Goal: Transaction & Acquisition: Purchase product/service

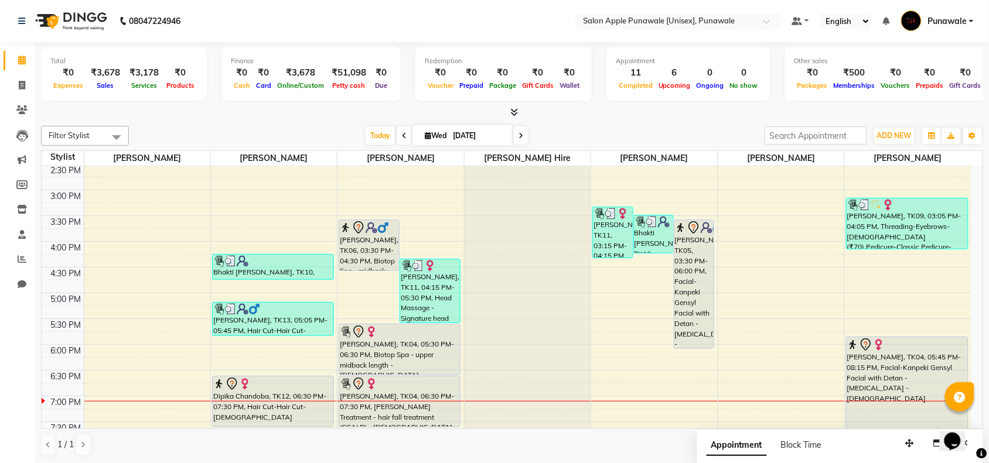
scroll to position [320, 0]
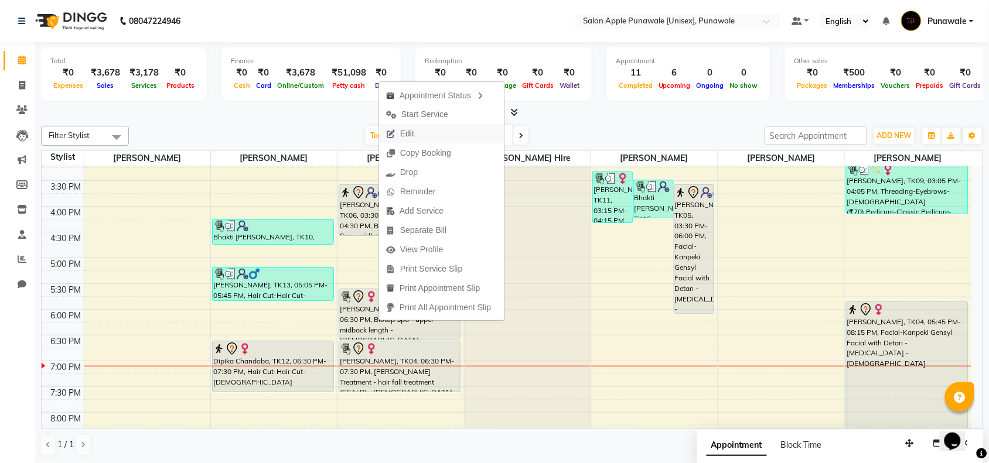
click at [429, 139] on button "Edit" at bounding box center [441, 133] width 125 height 19
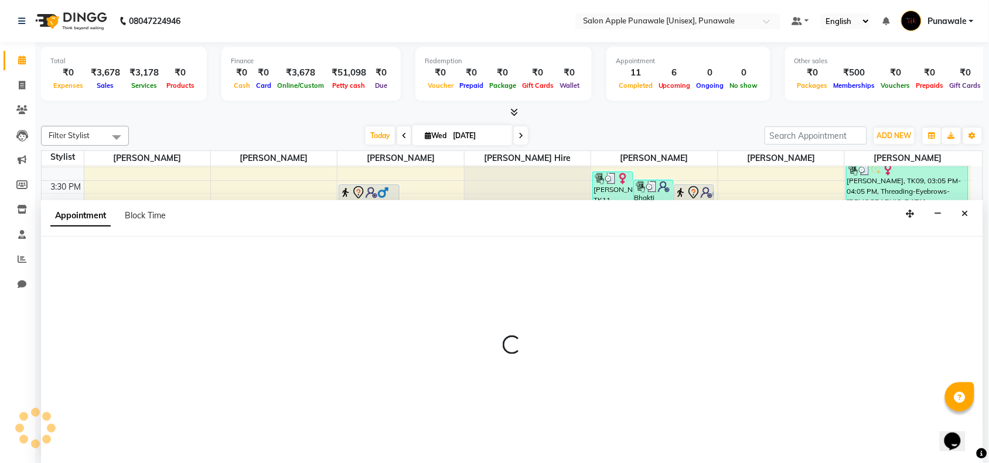
scroll to position [1, 0]
select select "tentative"
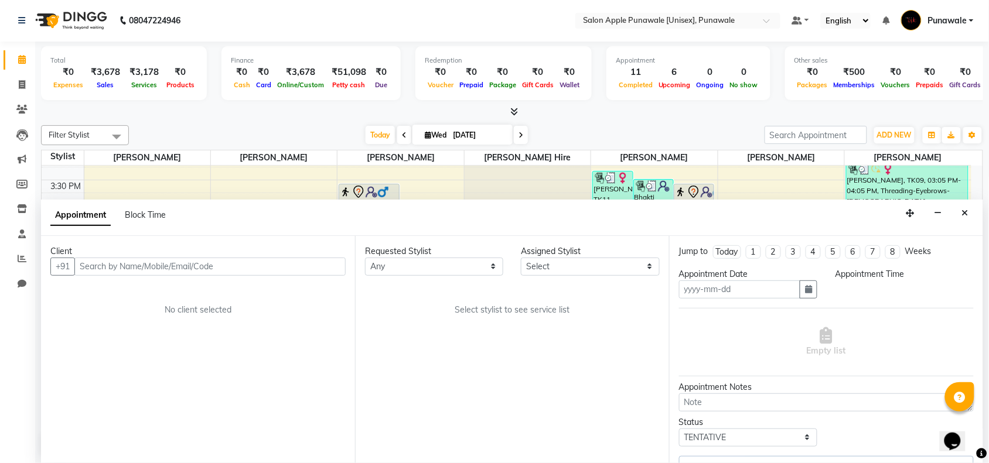
type input "[DATE]"
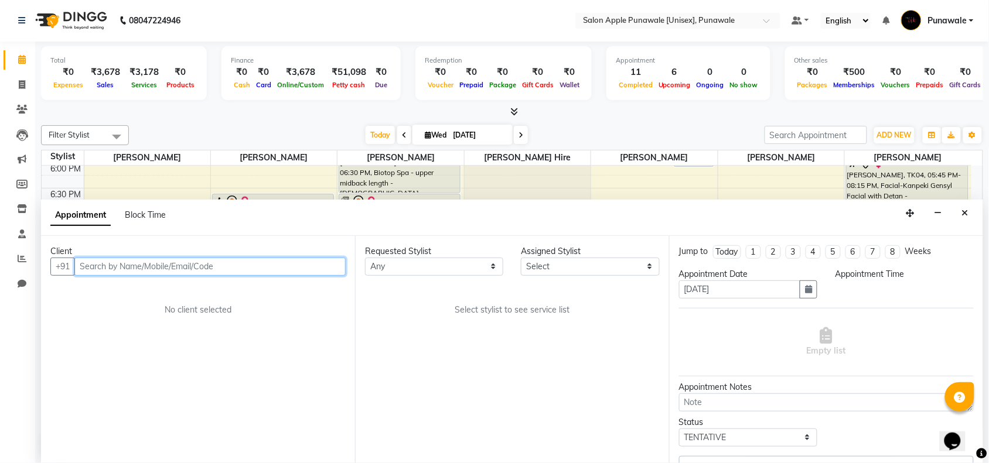
select select "1050"
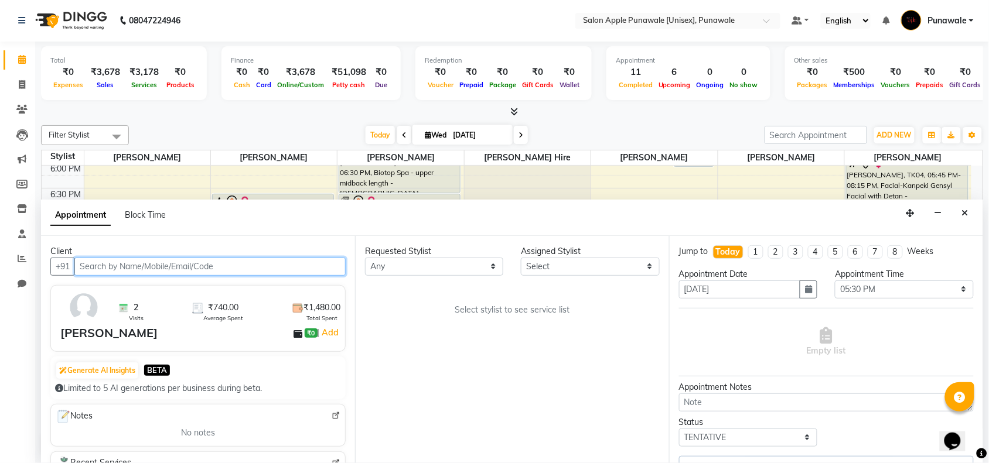
select select "54408"
select select "2480"
select select "3137"
select select "3136"
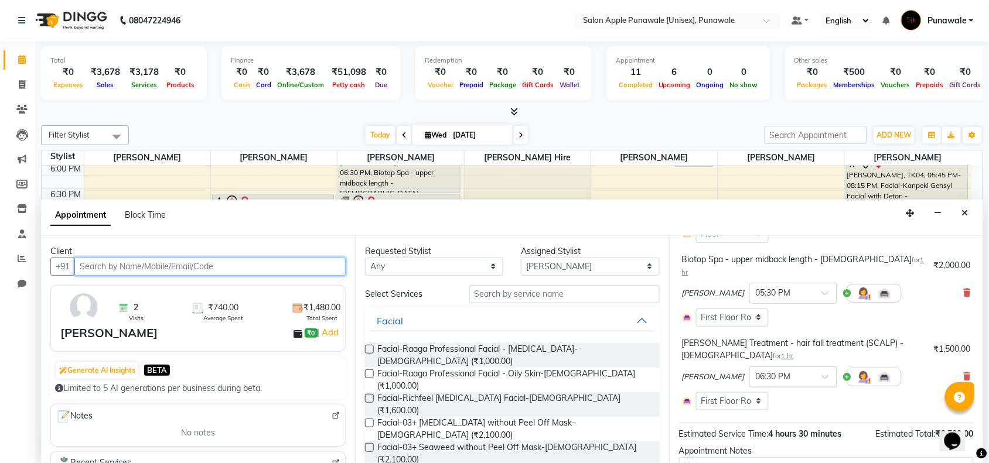
scroll to position [210, 0]
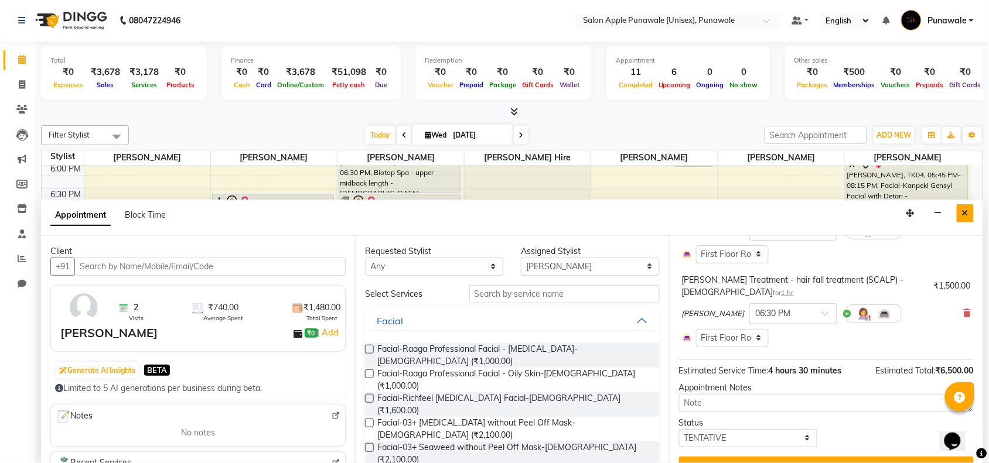
click at [967, 211] on icon "Close" at bounding box center [965, 213] width 6 height 8
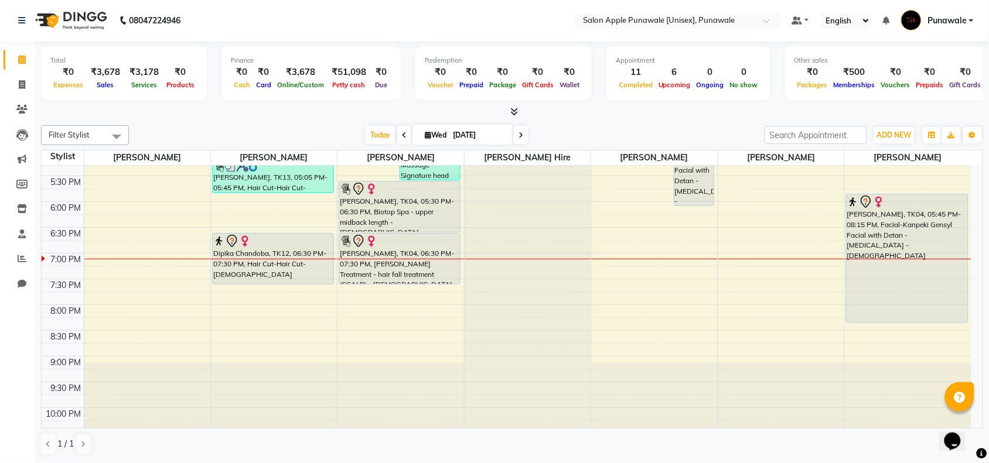
scroll to position [394, 0]
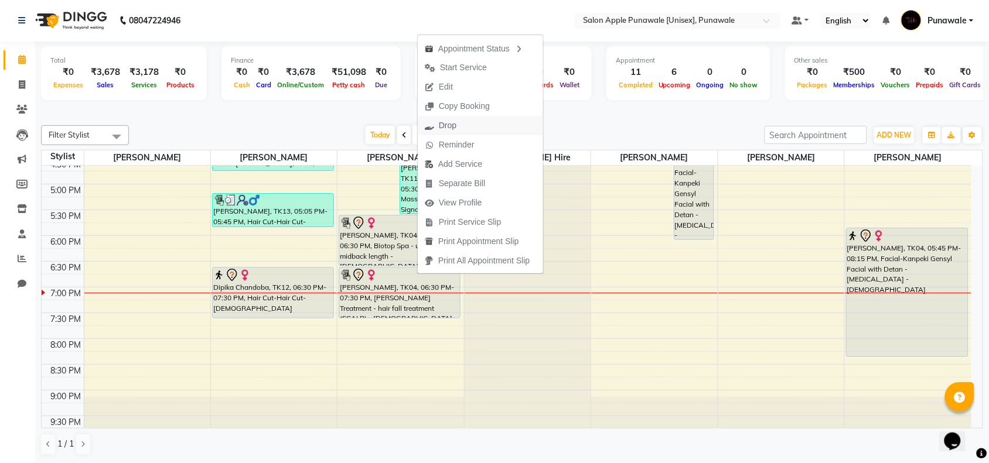
click at [452, 126] on span "Drop" at bounding box center [448, 125] width 18 height 12
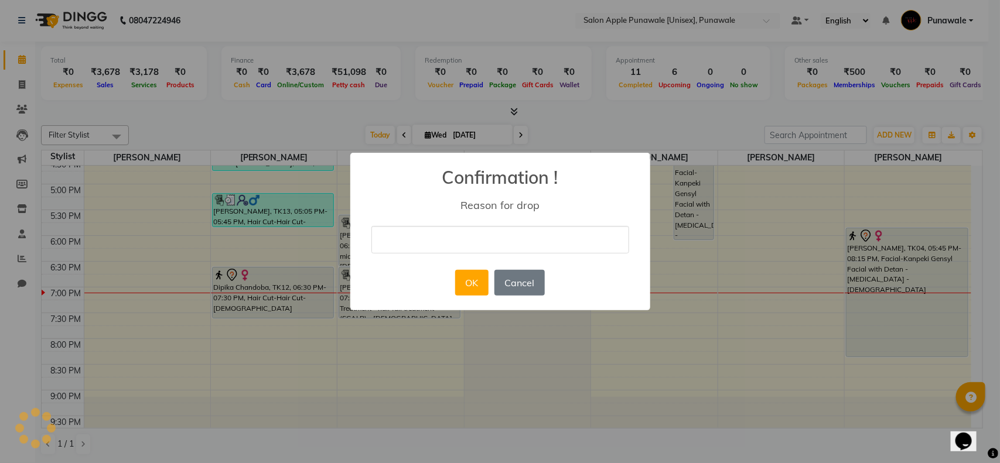
click at [461, 249] on input "text" at bounding box center [500, 240] width 258 height 28
type input "cancel"
click at [470, 290] on button "OK" at bounding box center [471, 283] width 33 height 26
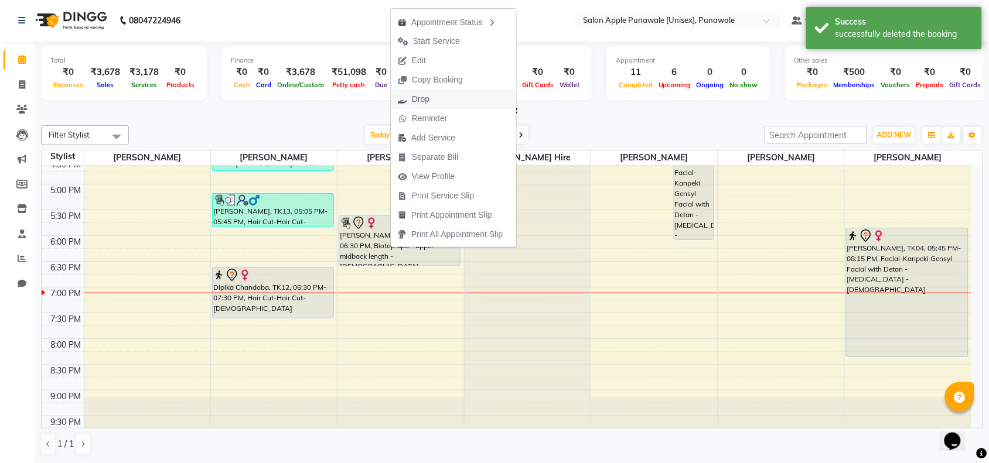
click at [417, 101] on span "Drop" at bounding box center [421, 99] width 18 height 12
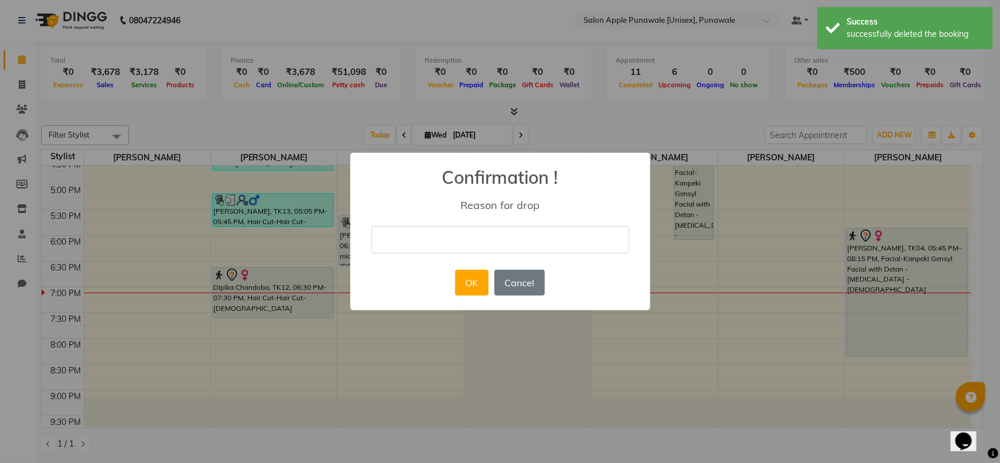
click at [467, 235] on input "text" at bounding box center [500, 240] width 258 height 28
type input "cancel"
click at [469, 274] on button "OK" at bounding box center [471, 283] width 33 height 26
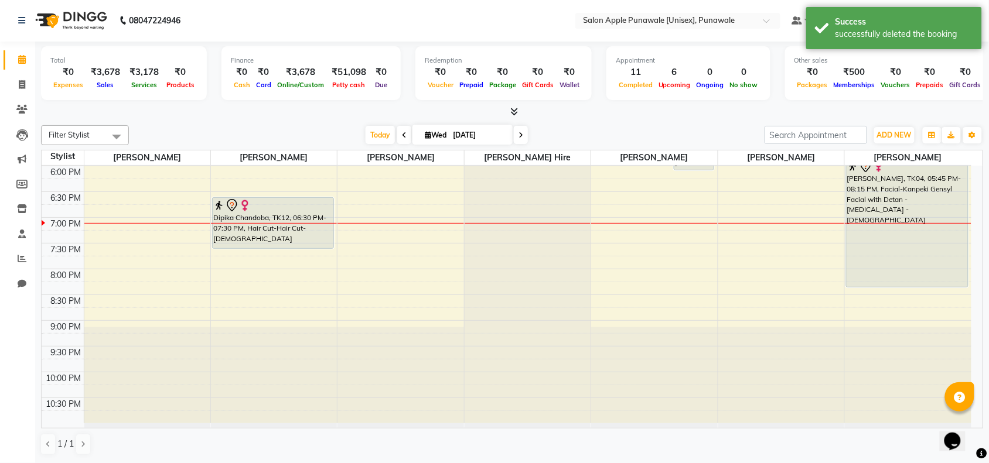
scroll to position [467, 0]
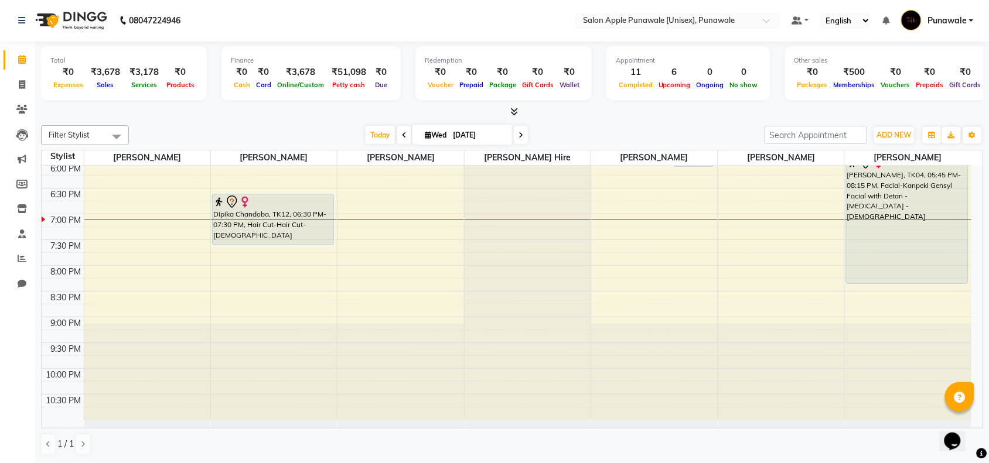
click at [493, 135] on input "[DATE]" at bounding box center [478, 135] width 59 height 18
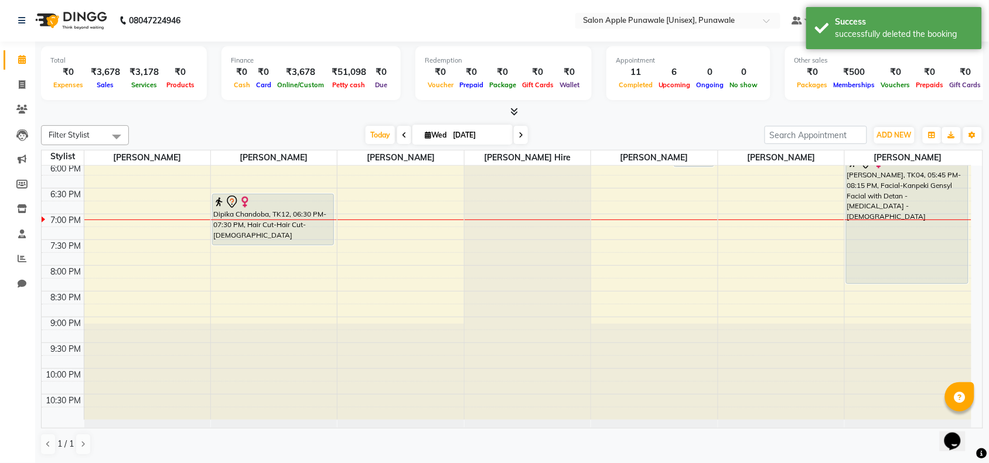
select select "9"
select select "2025"
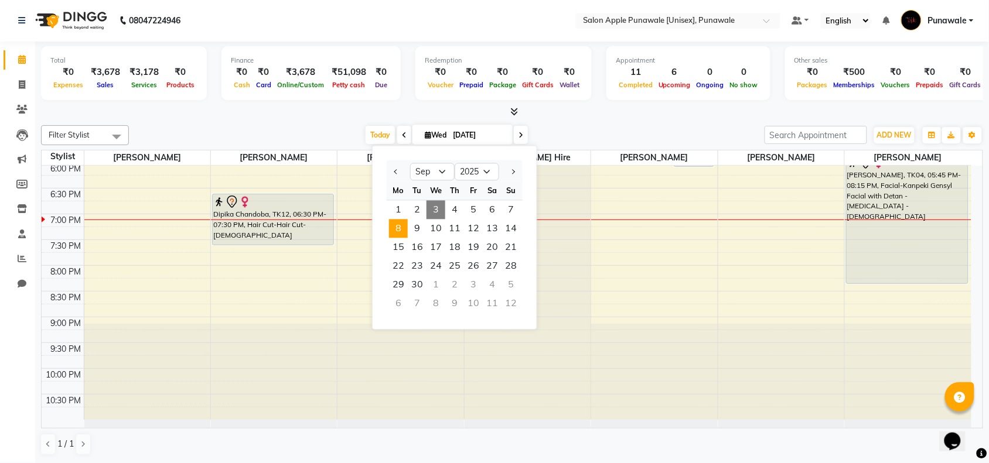
click at [405, 230] on span "8" at bounding box center [398, 229] width 19 height 19
type input "[DATE]"
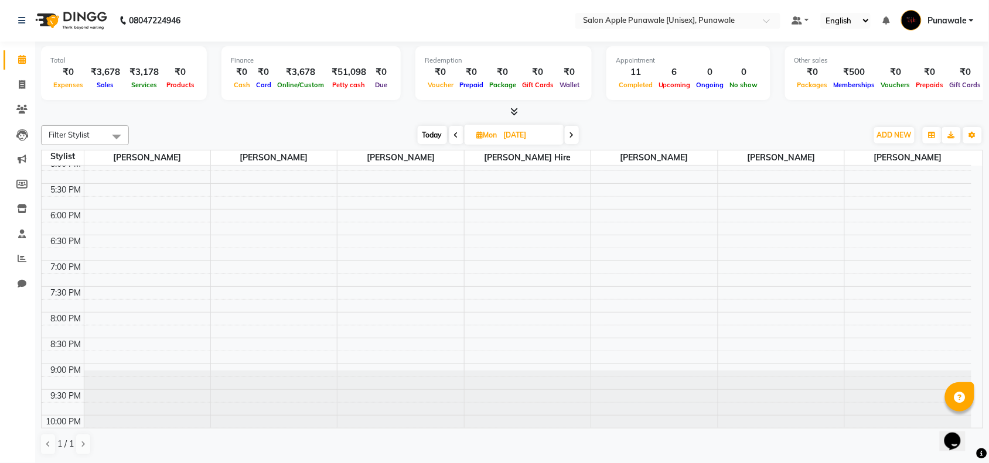
scroll to position [394, 0]
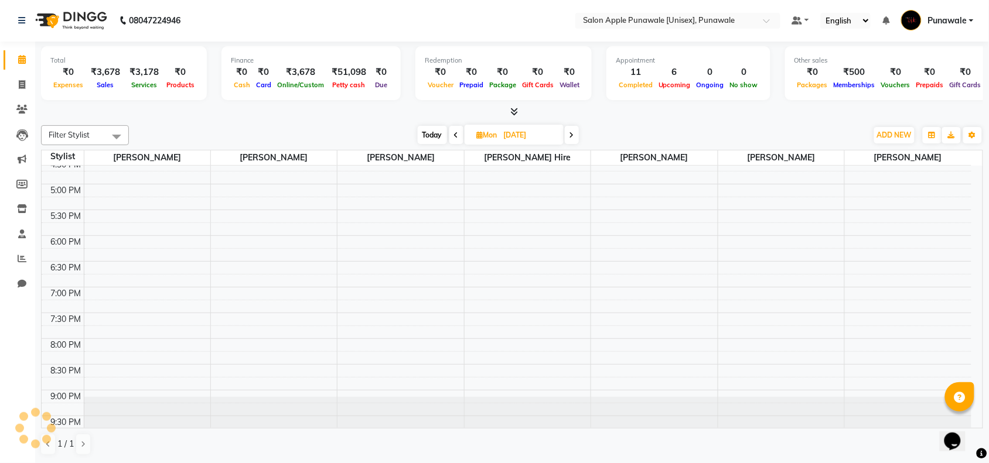
click at [353, 221] on div "9:00 AM 9:30 AM 10:00 AM 10:30 AM 11:00 AM 11:30 AM 12:00 PM 12:30 PM 1:00 PM 1…" at bounding box center [506, 132] width 929 height 721
select select "54408"
select select "tentative"
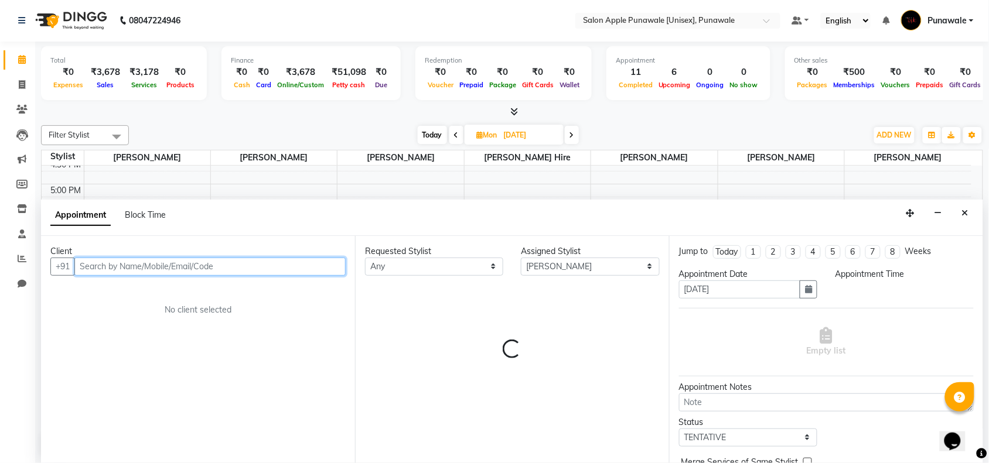
select select "1050"
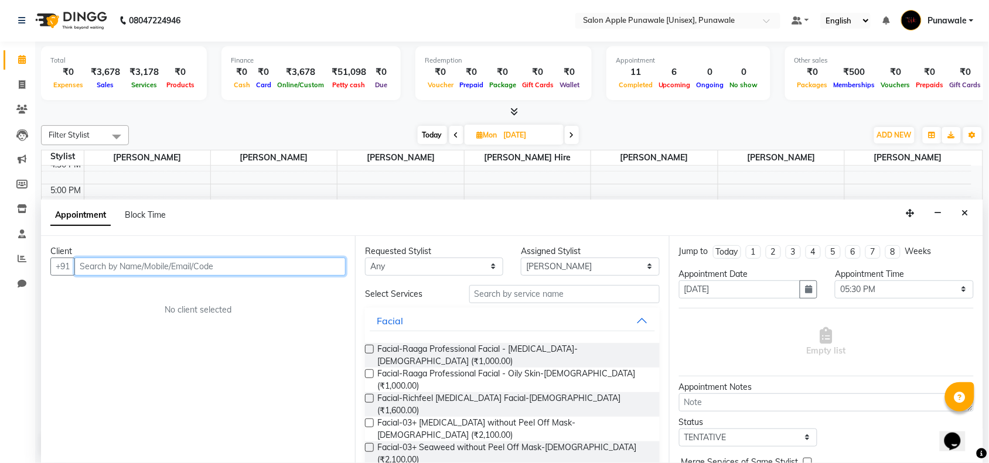
click at [329, 268] on input "text" at bounding box center [209, 267] width 271 height 18
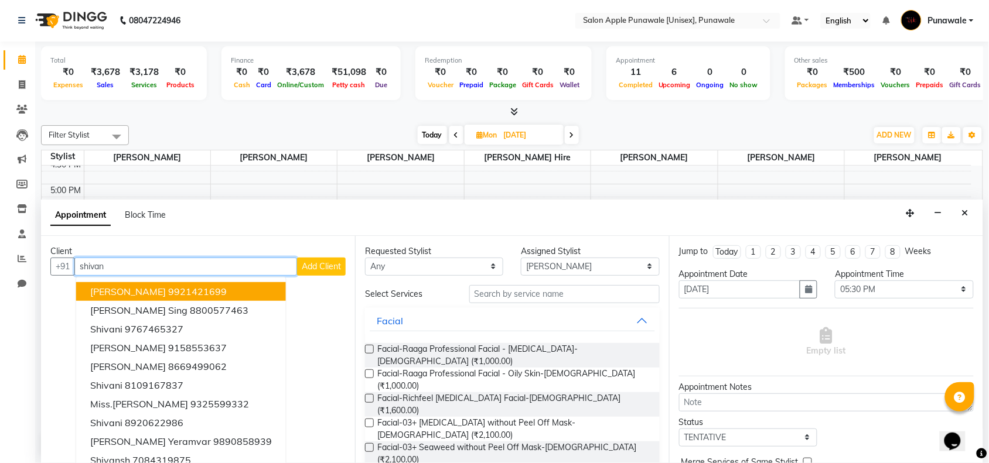
click at [179, 286] on ngb-highlight "9921421699" at bounding box center [197, 292] width 59 height 12
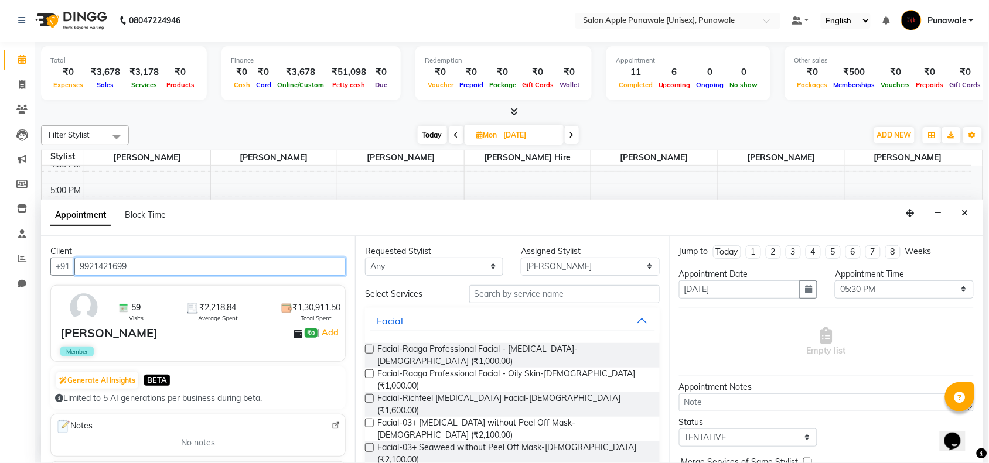
type input "9921421699"
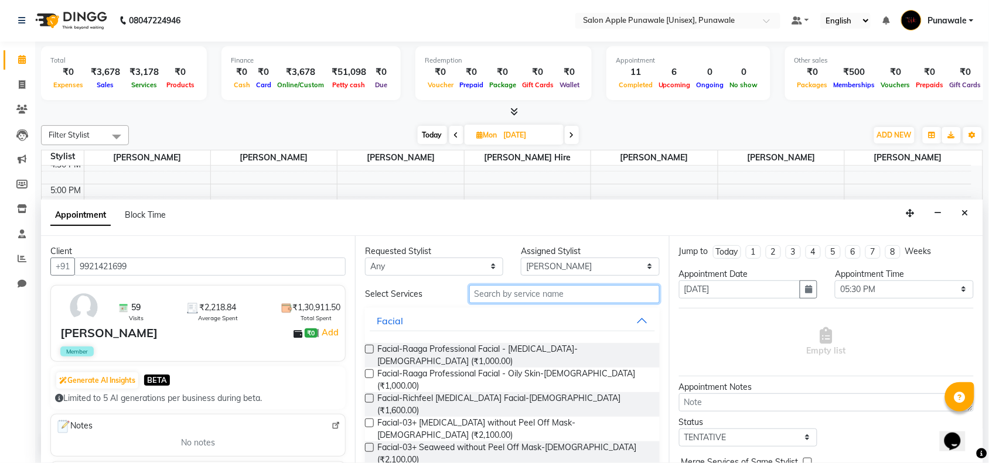
click at [487, 296] on input "text" at bounding box center [564, 294] width 190 height 18
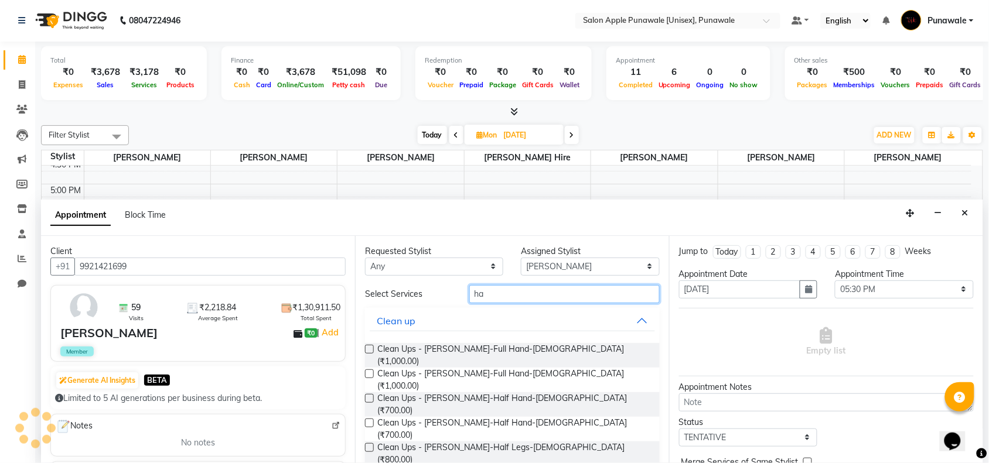
type input "h"
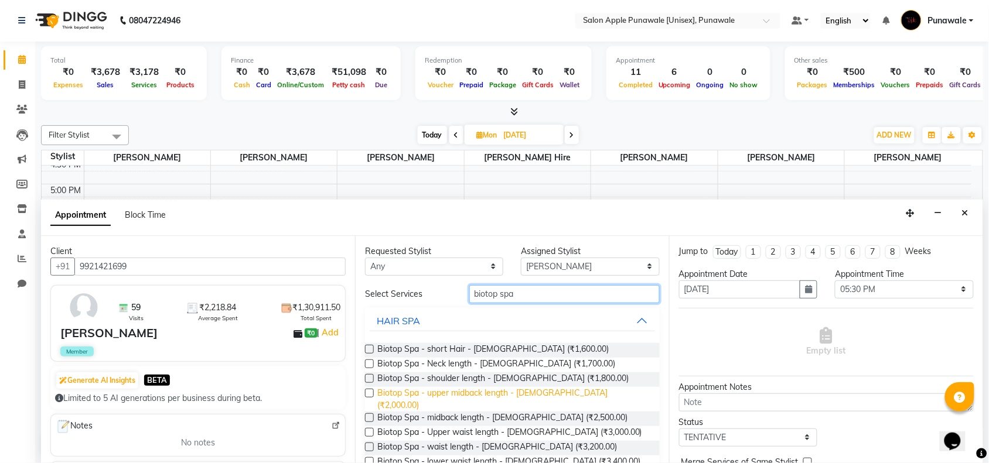
type input "biotop spa"
click at [495, 394] on span "Biotop Spa - upper midback length - Female (₹2,000.00)" at bounding box center [513, 399] width 273 height 25
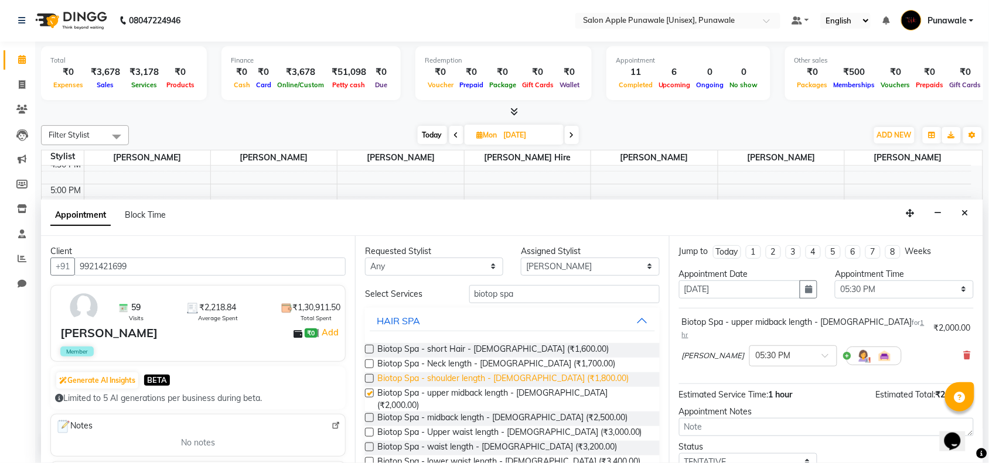
checkbox input "false"
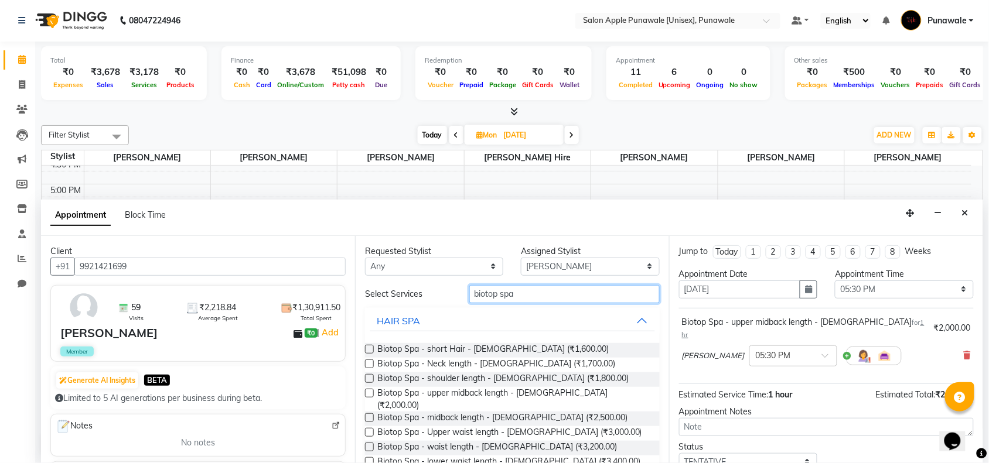
click at [581, 303] on input "biotop spa" at bounding box center [564, 294] width 190 height 18
type input "b"
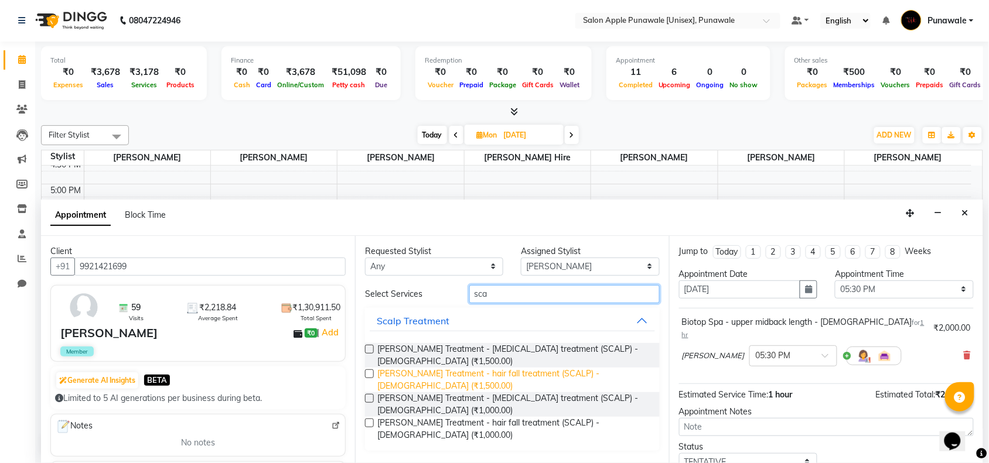
type input "sca"
click at [542, 368] on span "Scalf Treatment - hair fall treatment (SCALP) - Female (₹1,500.00)" at bounding box center [513, 380] width 273 height 25
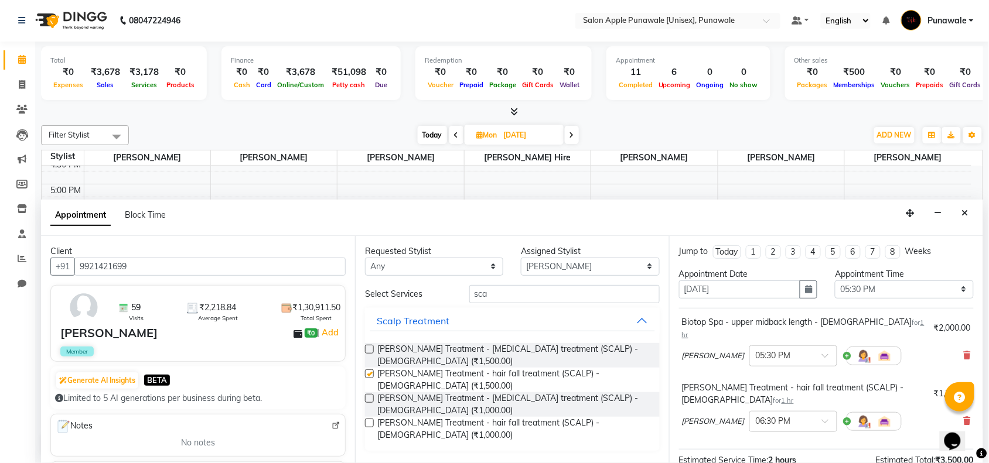
checkbox input "false"
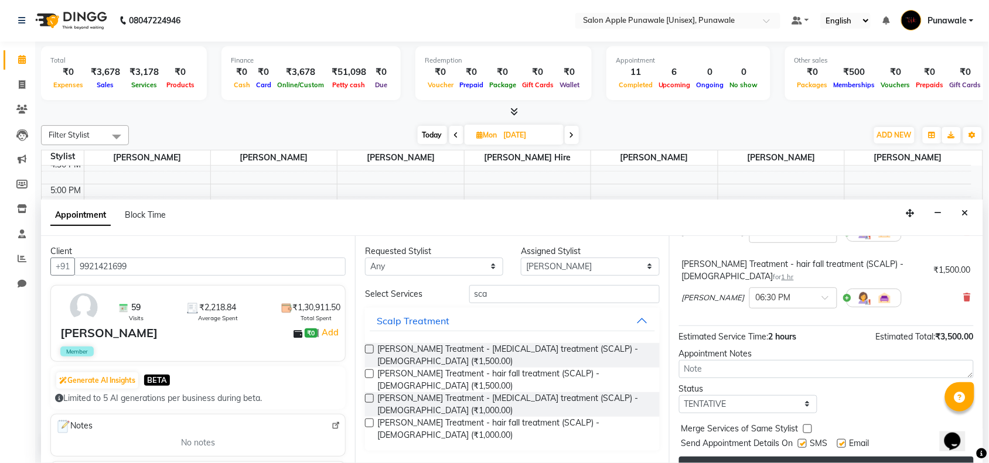
click at [804, 457] on button "Book" at bounding box center [826, 467] width 295 height 21
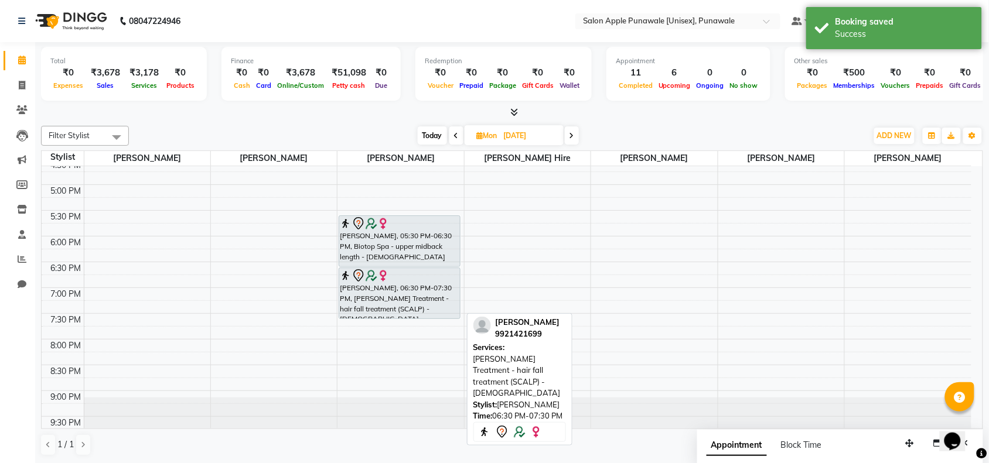
scroll to position [320, 0]
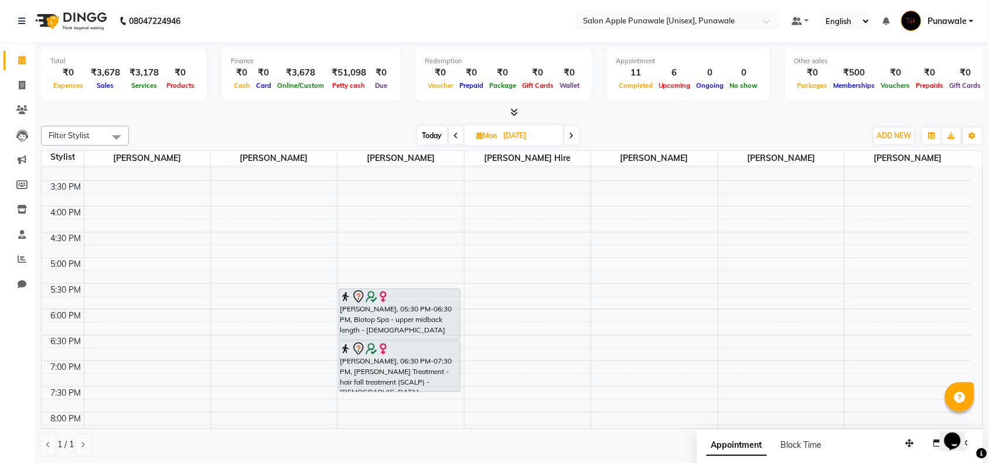
click at [522, 142] on input "[DATE]" at bounding box center [529, 136] width 59 height 18
select select "9"
select select "2025"
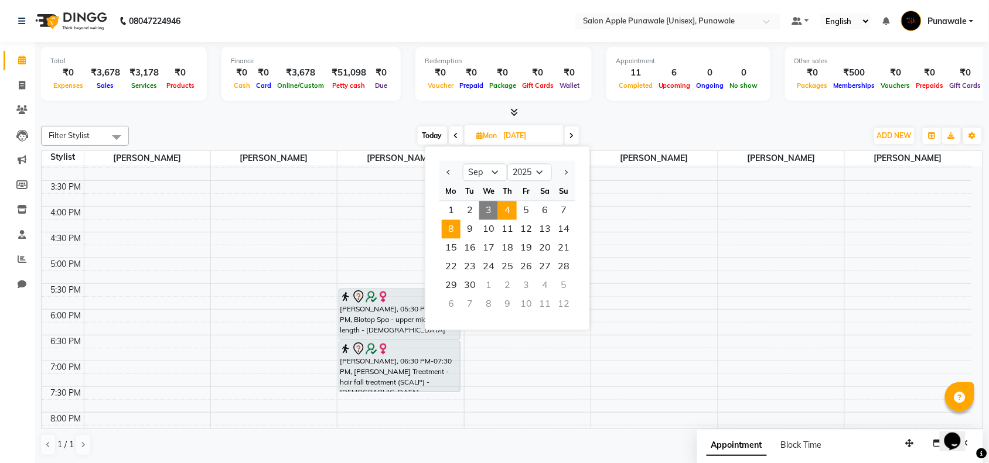
click at [507, 213] on span "4" at bounding box center [507, 210] width 19 height 19
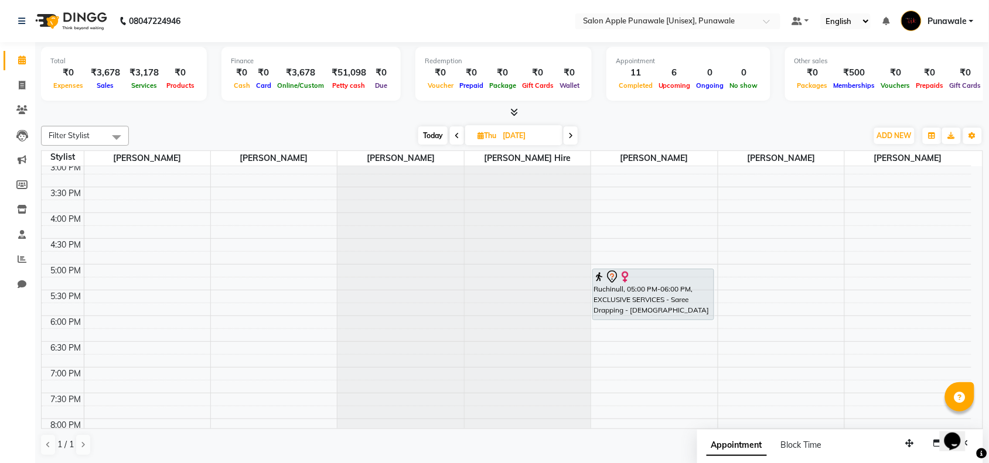
scroll to position [439, 0]
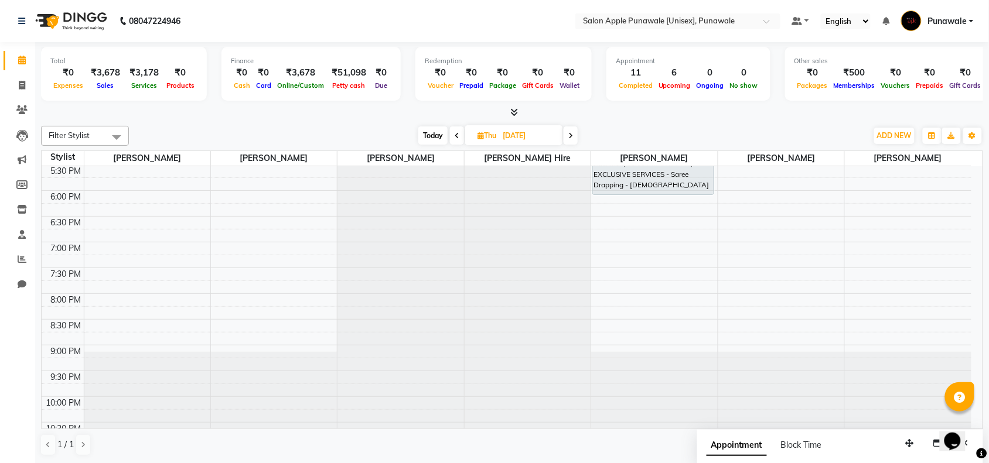
click at [577, 135] on span at bounding box center [570, 135] width 14 height 18
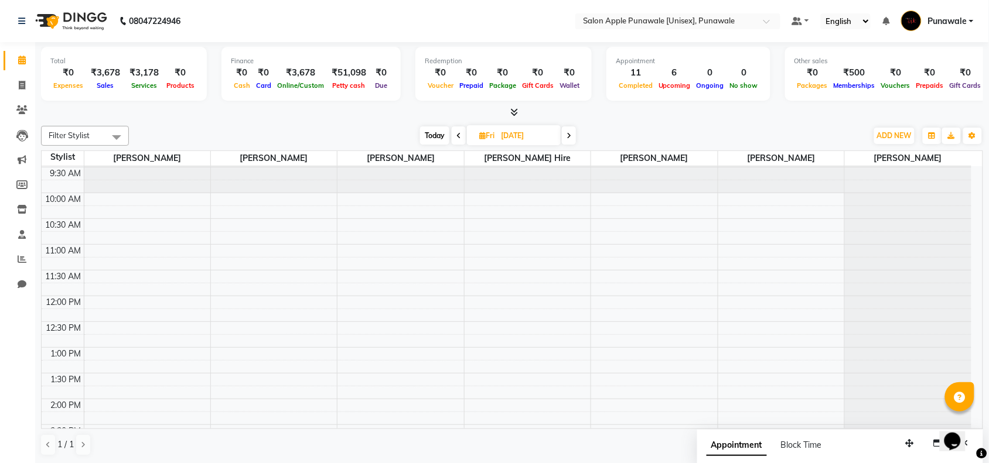
scroll to position [0, 0]
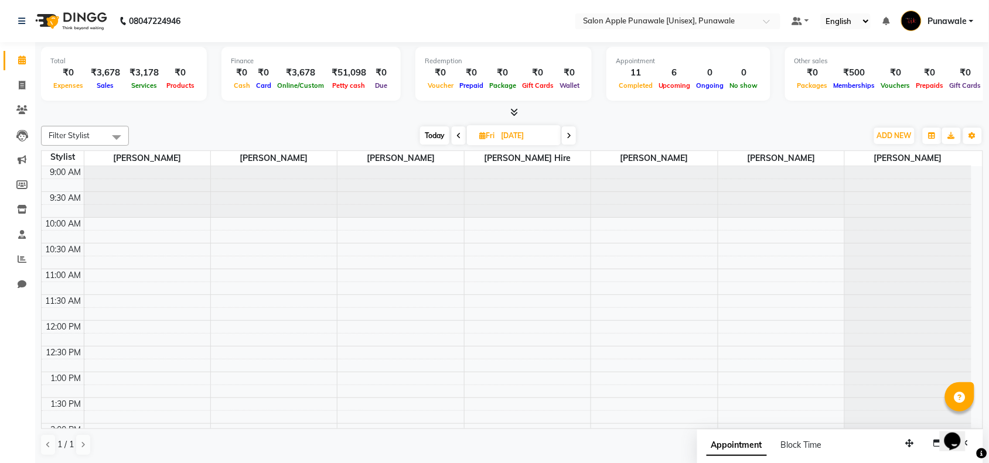
click at [574, 136] on span at bounding box center [569, 135] width 14 height 18
click at [456, 141] on span at bounding box center [457, 135] width 14 height 18
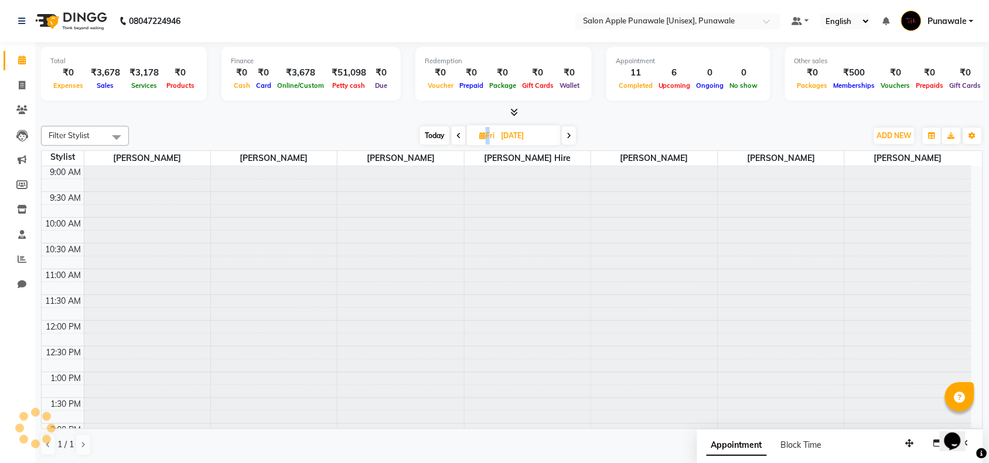
click at [456, 141] on span at bounding box center [459, 135] width 14 height 18
type input "[DATE]"
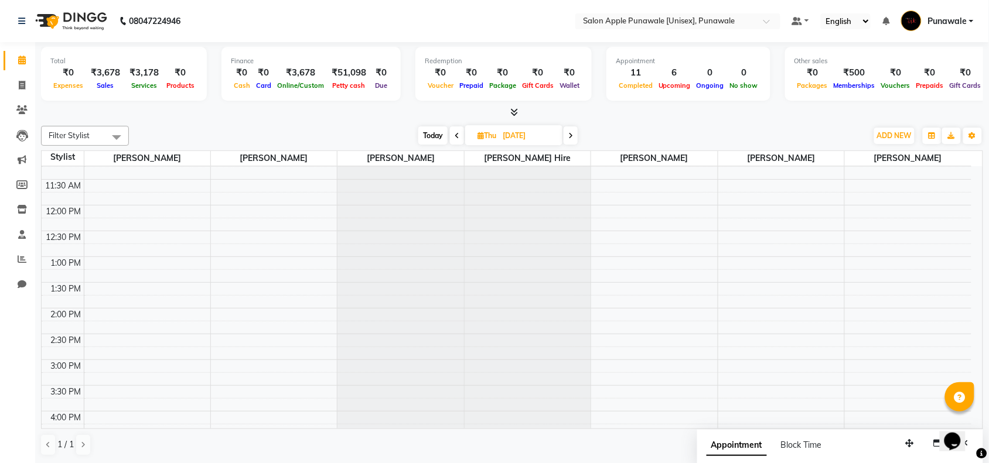
scroll to position [220, 0]
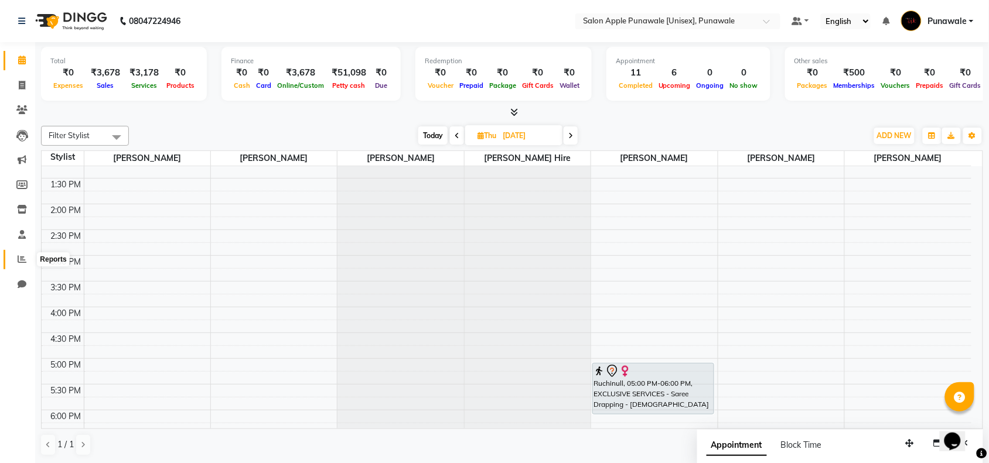
click at [19, 261] on icon at bounding box center [22, 259] width 9 height 9
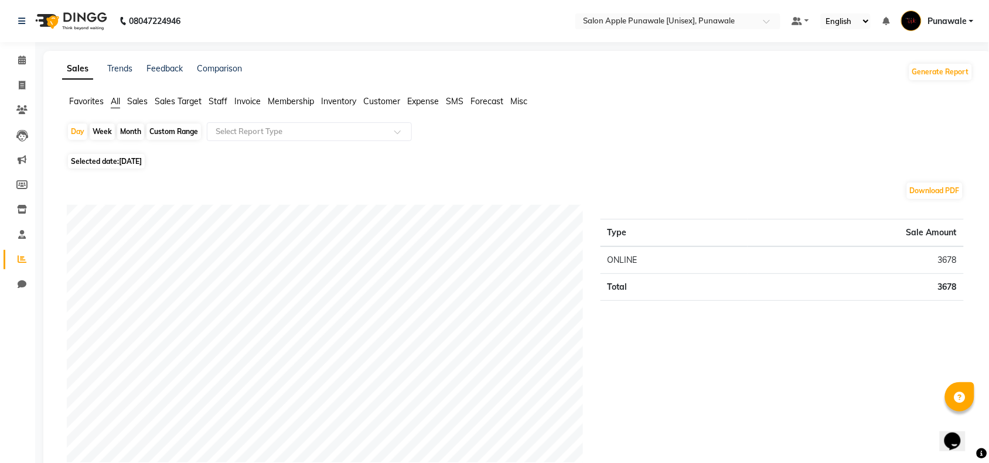
click at [227, 100] on span "Staff" at bounding box center [217, 101] width 19 height 11
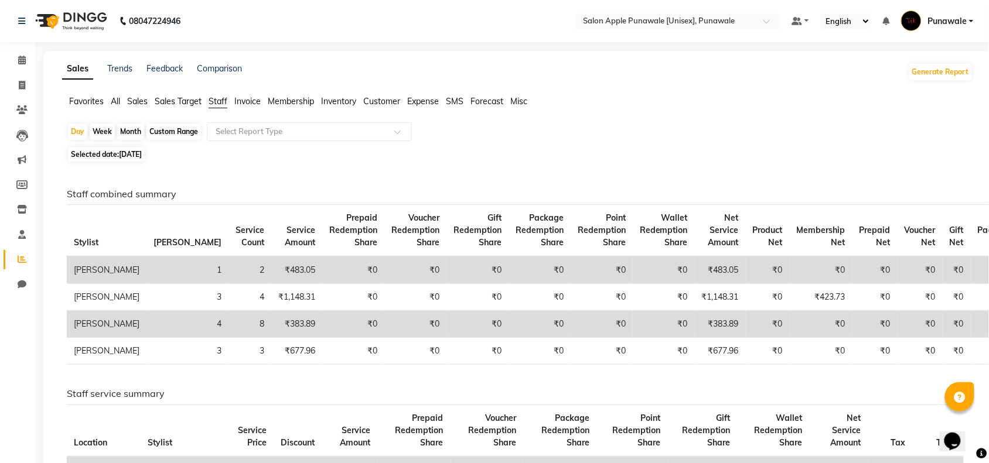
click at [129, 127] on div "Month" at bounding box center [130, 132] width 27 height 16
select select "9"
select select "2025"
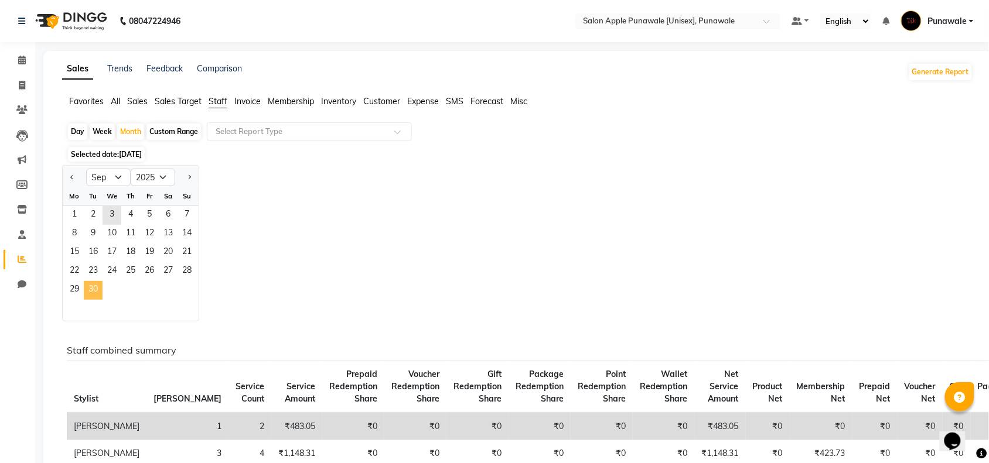
click at [95, 293] on span "30" at bounding box center [93, 290] width 19 height 19
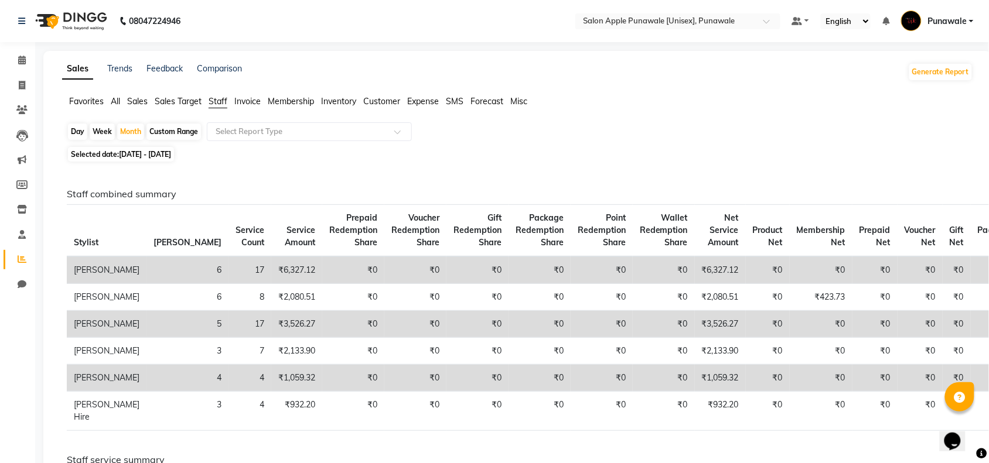
click at [119, 101] on span "All" at bounding box center [115, 101] width 9 height 11
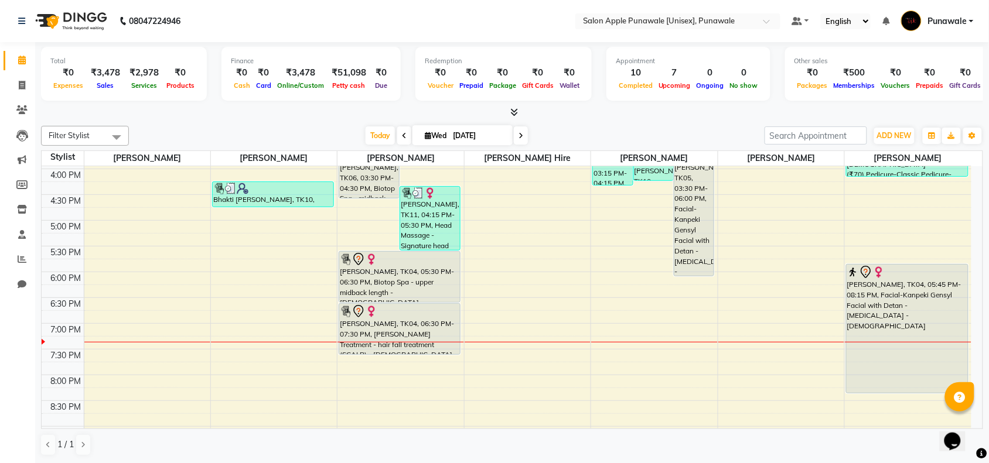
scroll to position [247, 0]
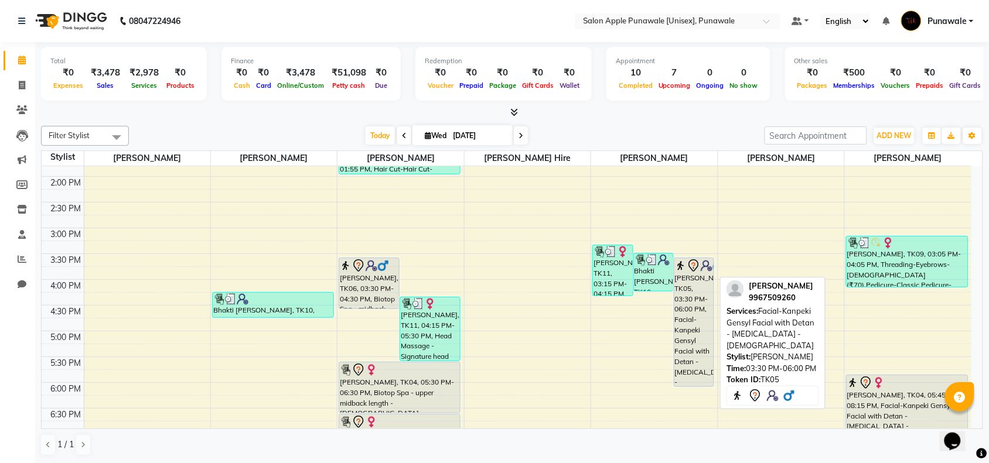
click at [696, 309] on div "[PERSON_NAME], TK05, 03:30 PM-06:00 PM, Facial-Kanpeki Gensyl Facial with Detan…" at bounding box center [693, 322] width 39 height 128
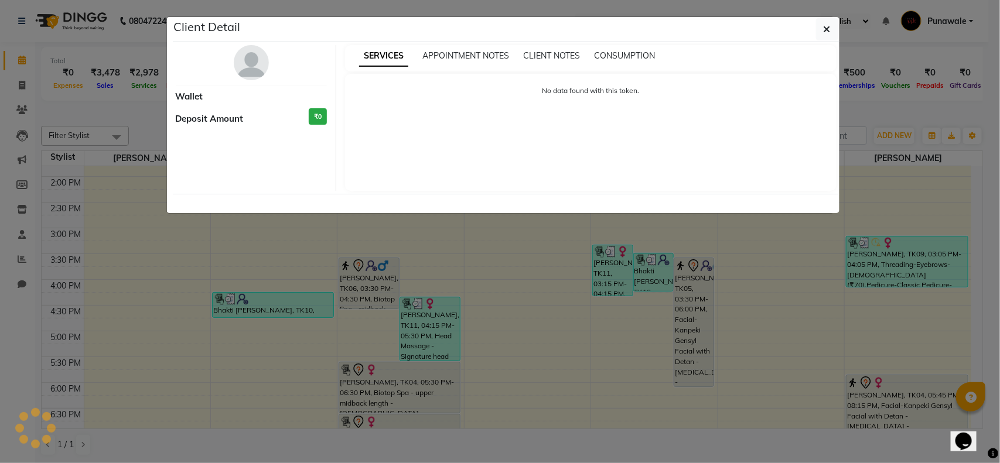
select select "7"
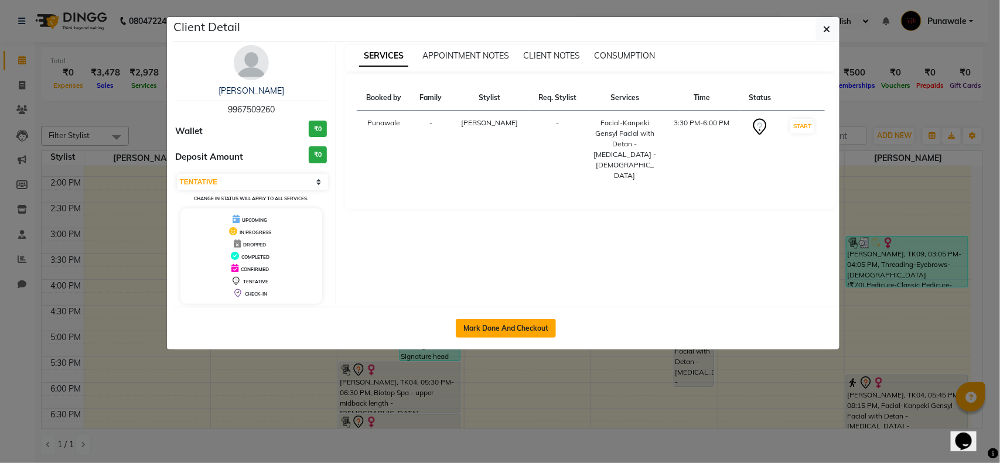
click at [525, 326] on button "Mark Done And Checkout" at bounding box center [506, 328] width 100 height 19
select select "5421"
select select "service"
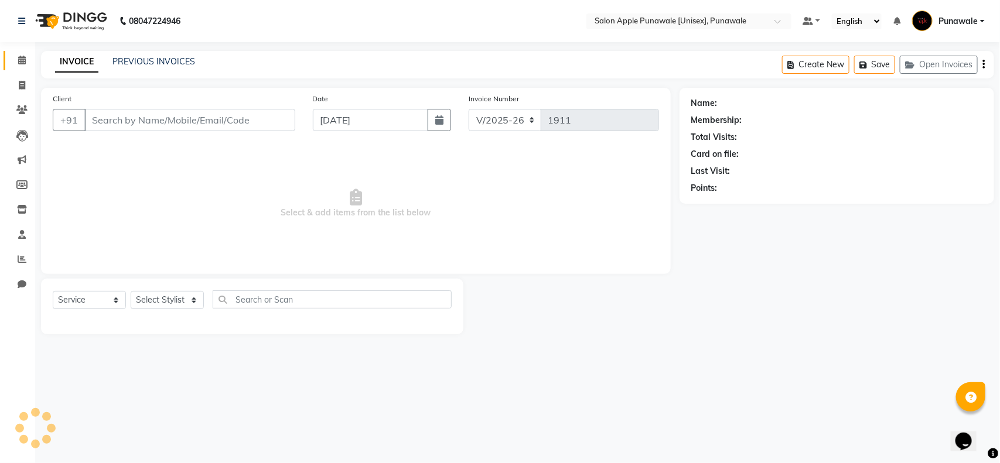
type input "9967509260"
select select "63297"
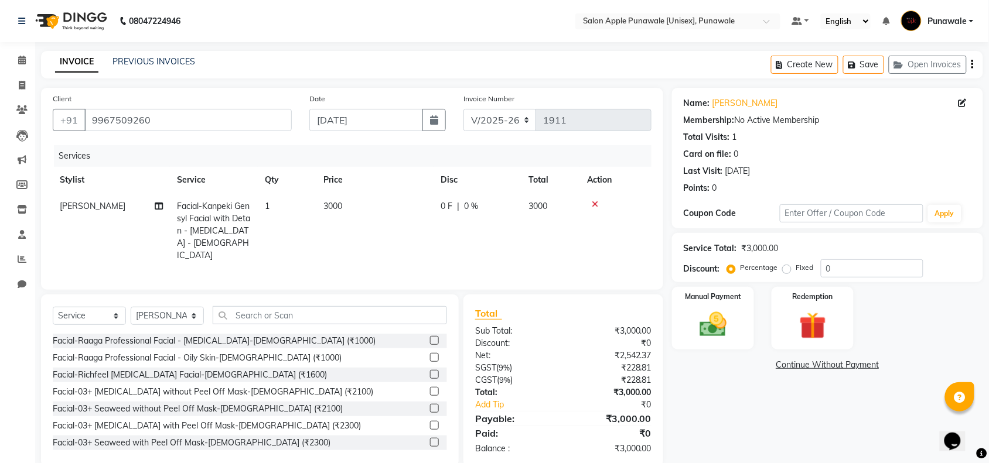
click at [596, 197] on td at bounding box center [615, 231] width 71 height 76
click at [594, 201] on icon at bounding box center [594, 204] width 6 height 8
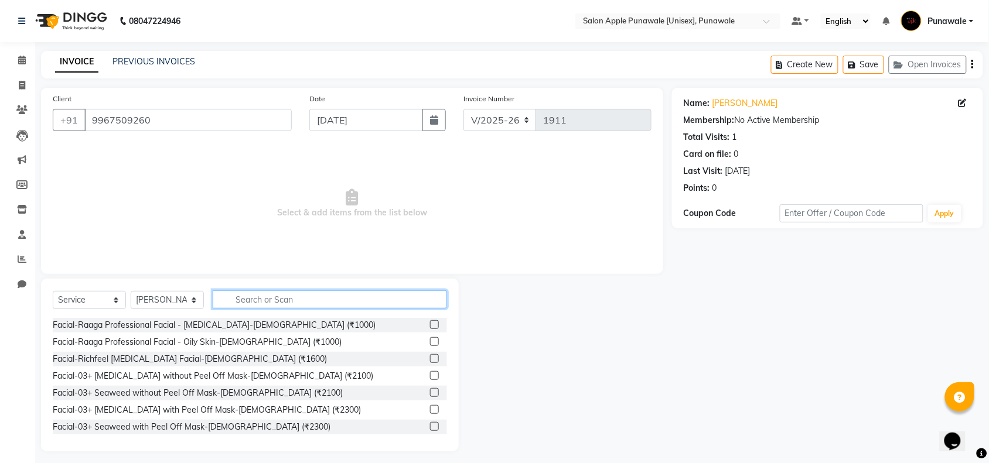
click at [305, 302] on input "text" at bounding box center [330, 299] width 234 height 18
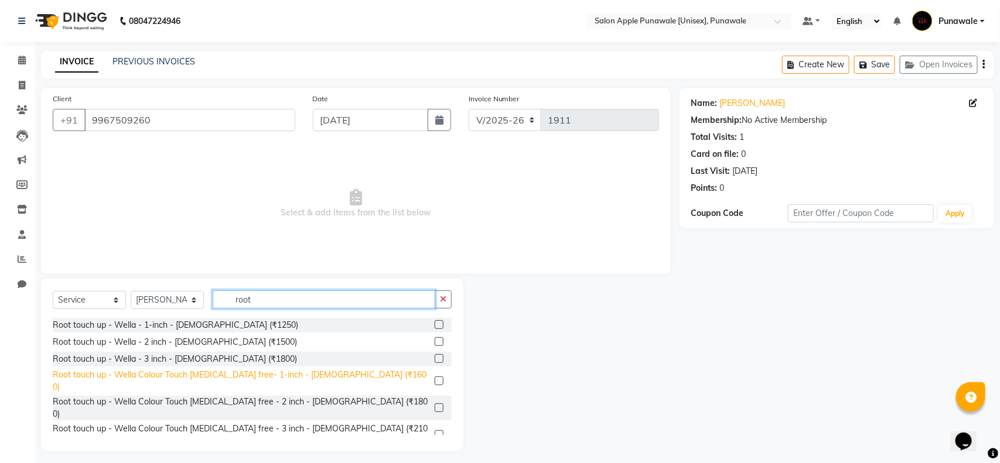
type input "root"
click at [296, 375] on div "Root touch up - Wella Colour Touch [MEDICAL_DATA] free- 1-inch - [DEMOGRAPHIC_D…" at bounding box center [241, 381] width 377 height 25
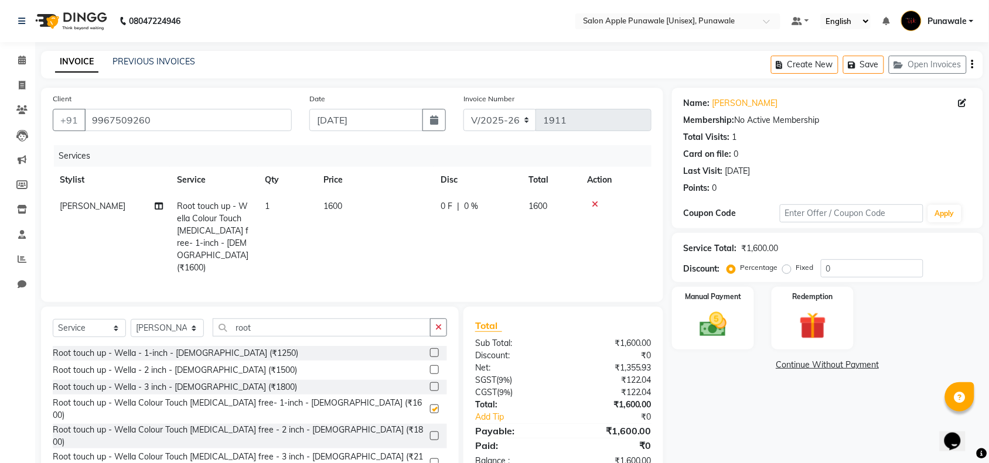
checkbox input "false"
click at [319, 323] on div "root" at bounding box center [330, 328] width 234 height 18
click at [329, 319] on input "root" at bounding box center [322, 328] width 218 height 18
type input "r"
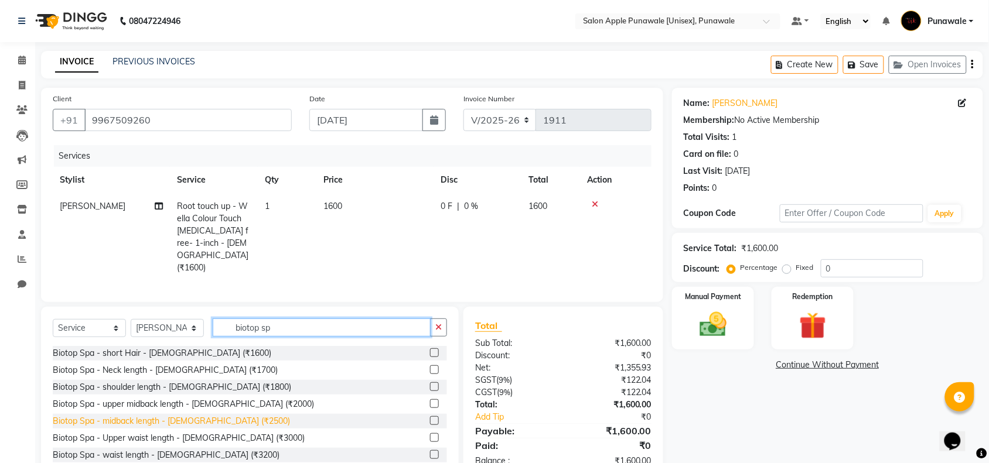
type input "biotop sp"
click at [204, 415] on div "Biotop Spa - midback length - [DEMOGRAPHIC_DATA] (₹2500)" at bounding box center [171, 421] width 237 height 12
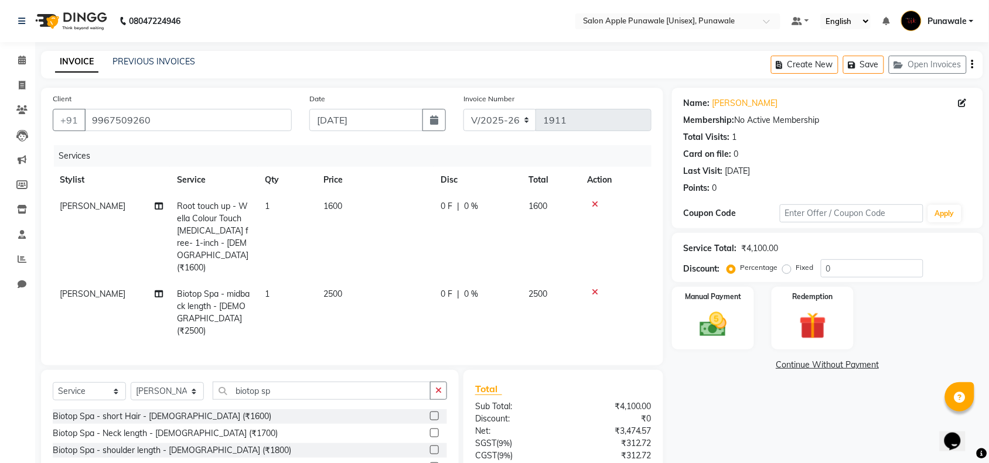
checkbox input "false"
click at [118, 204] on span "[PERSON_NAME]" at bounding box center [93, 206] width 66 height 11
select select "63297"
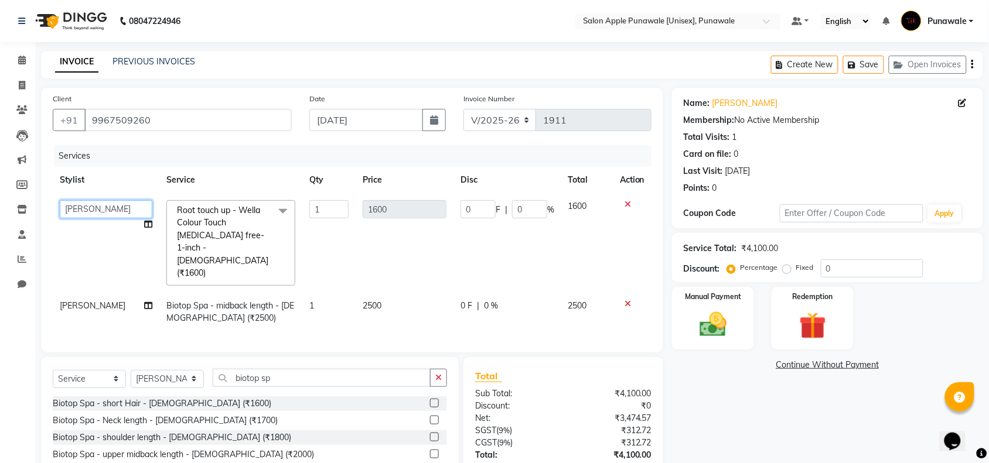
click at [125, 217] on select "Apurva deshmukh Avi Sonawane Kamlesh Nikam Kaveri Nikam Pallavi Waghamare Sneha…" at bounding box center [106, 209] width 93 height 18
select select "54408"
click at [102, 300] on span "[PERSON_NAME]" at bounding box center [93, 305] width 66 height 11
select select "63297"
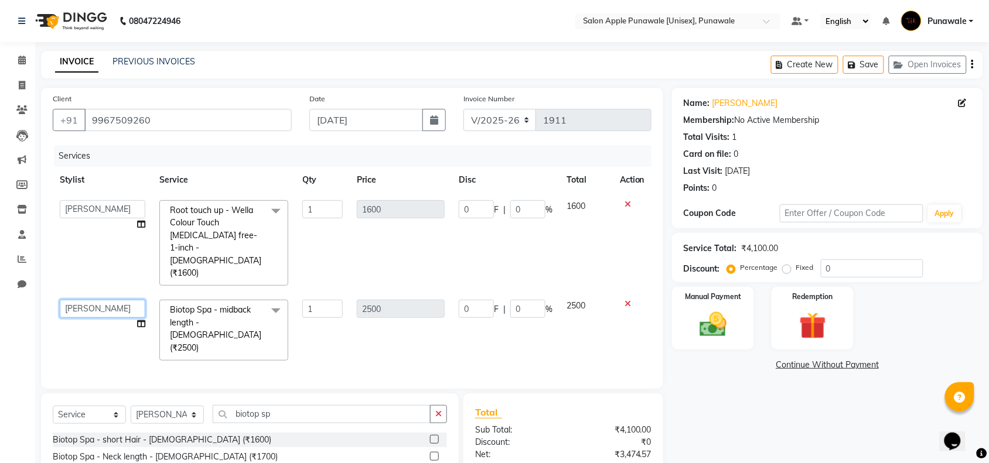
click at [104, 300] on select "Apurva deshmukh Avi Sonawane Kamlesh Nikam Kaveri Nikam Pallavi Waghamare Sneha…" at bounding box center [103, 309] width 86 height 18
select select "54408"
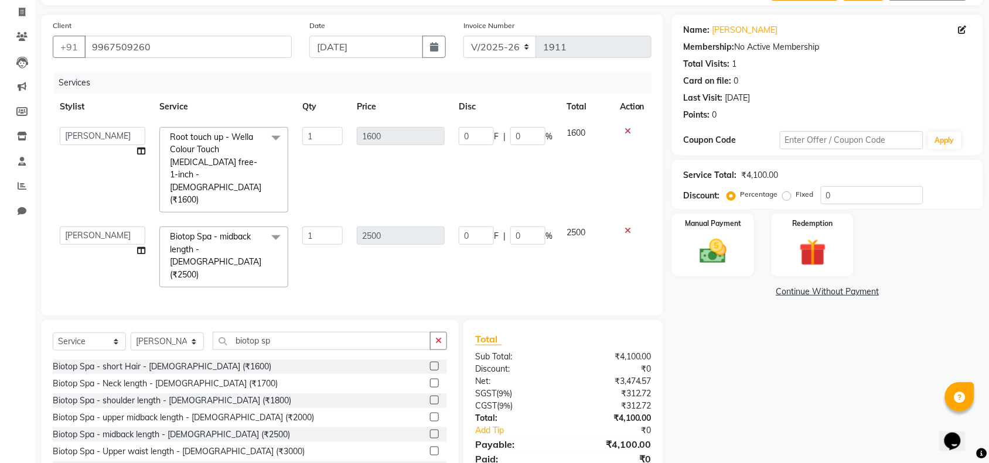
click at [308, 332] on div "Select Service Product Membership Package Voucher Prepaid Gift Card Select Styl…" at bounding box center [250, 346] width 394 height 28
click at [312, 320] on div "Select Service Product Membership Package Voucher Prepaid Gift Card Select Styl…" at bounding box center [250, 406] width 418 height 173
click at [307, 332] on input "biotop sp" at bounding box center [322, 341] width 218 height 18
type input "b"
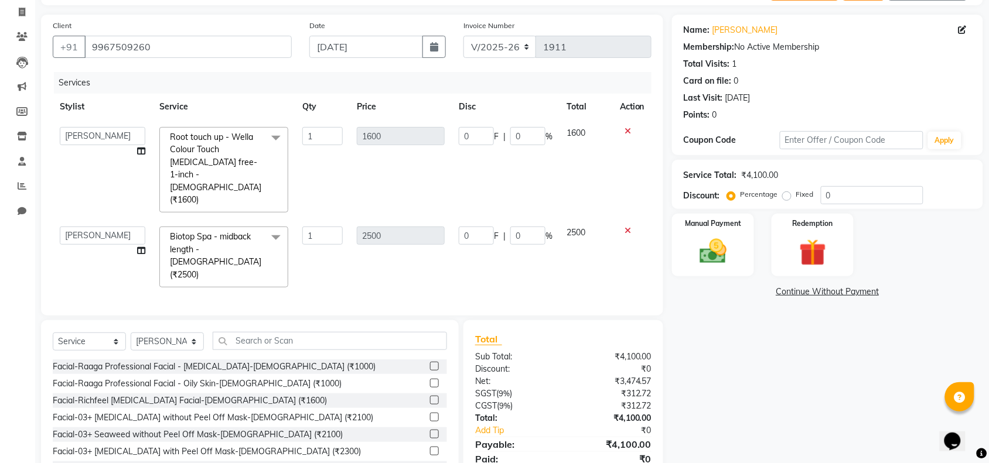
drag, startPoint x: 261, startPoint y: 423, endPoint x: 259, endPoint y: 418, distance: 6.3
click at [259, 446] on div "Facial-03+ [MEDICAL_DATA] with Peel Off Mask-[DEMOGRAPHIC_DATA] (₹2300)" at bounding box center [207, 452] width 308 height 12
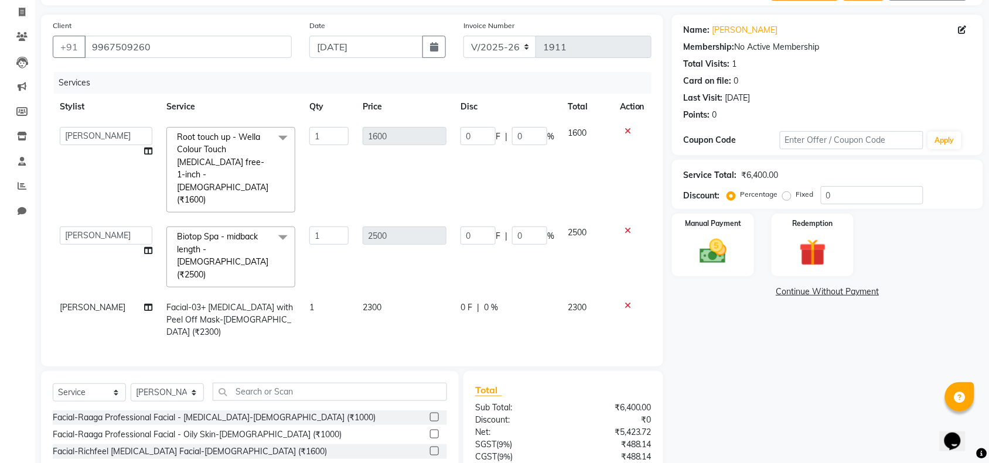
checkbox input "false"
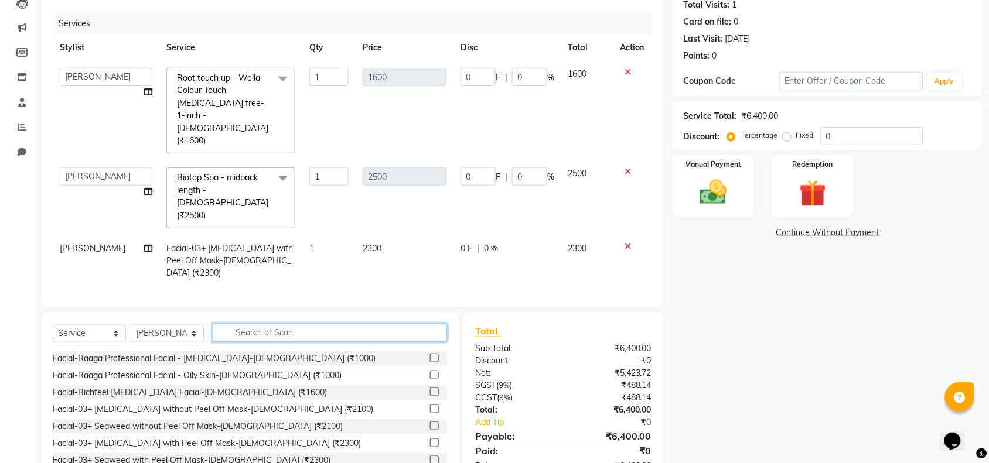
click at [262, 324] on input "text" at bounding box center [330, 333] width 234 height 18
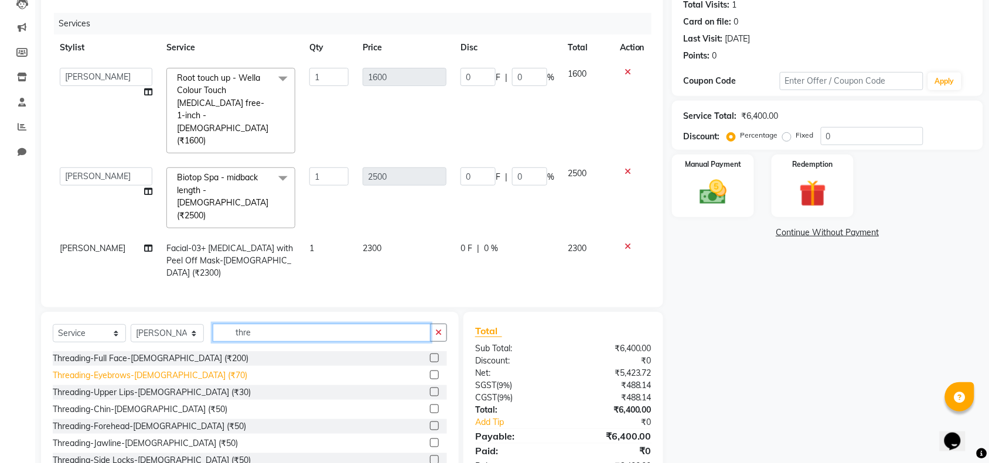
type input "thre"
click at [159, 370] on div "Threading-Eyebrows-[DEMOGRAPHIC_DATA] (₹70)" at bounding box center [150, 376] width 194 height 12
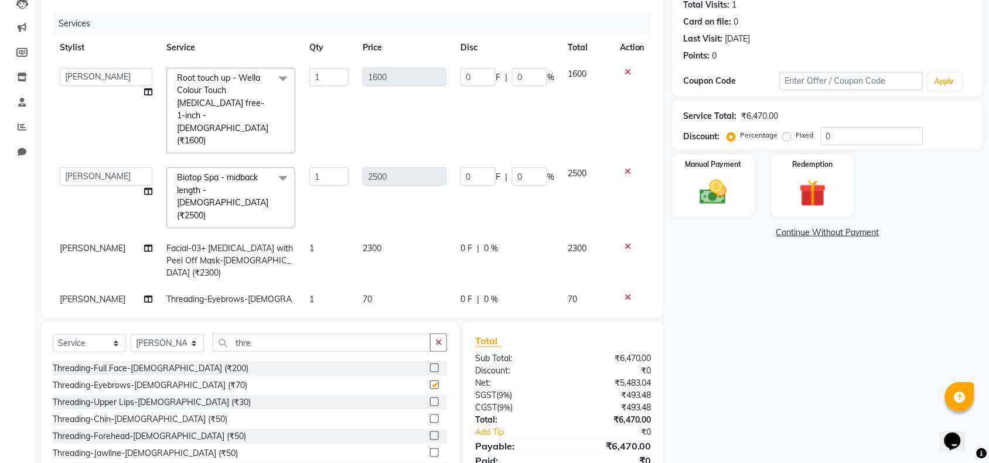
checkbox input "false"
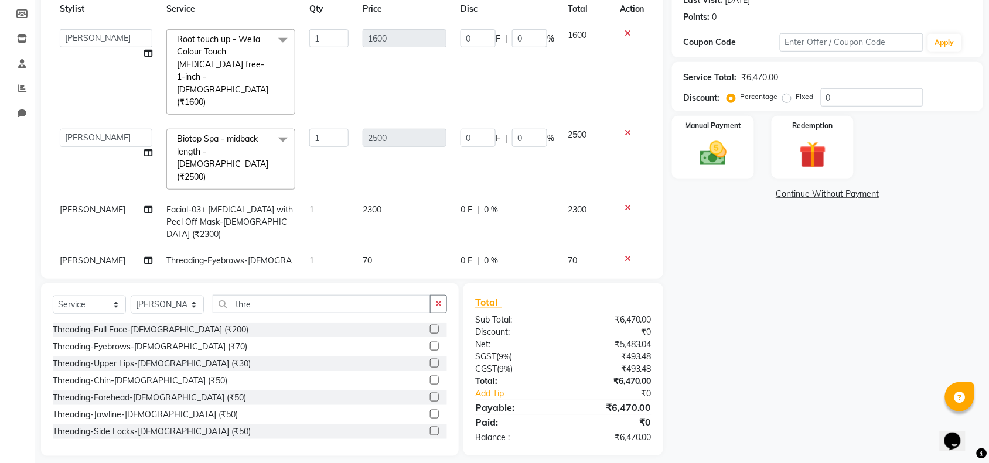
scroll to position [0, 0]
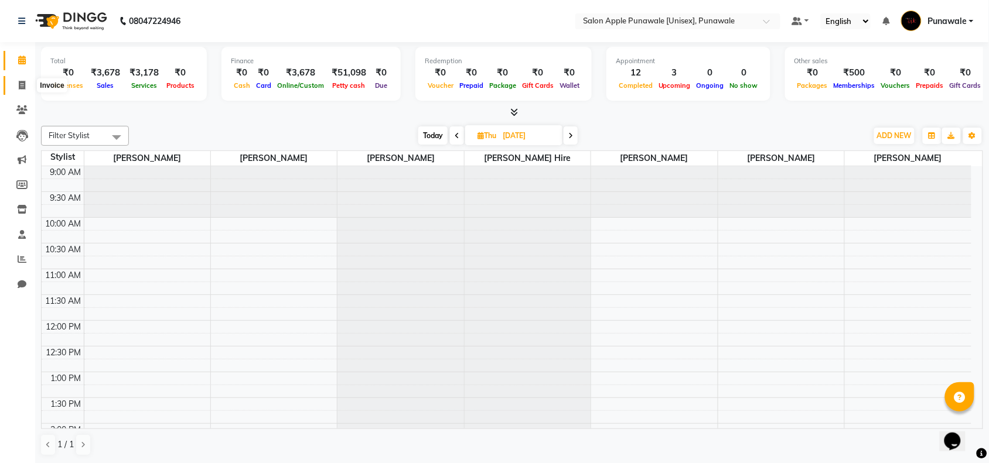
click at [16, 83] on span at bounding box center [22, 85] width 20 height 13
select select "service"
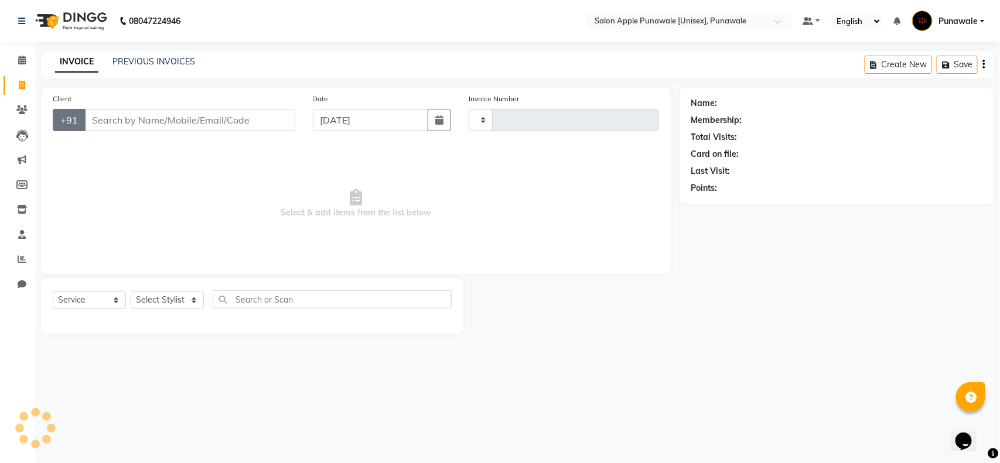
type input "1911"
select select "5421"
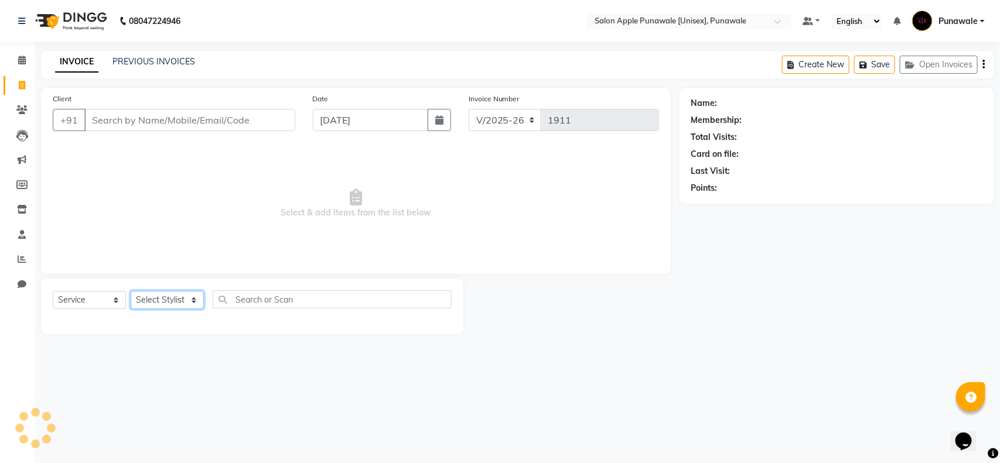
click at [162, 300] on select "Select Stylist" at bounding box center [167, 300] width 73 height 18
select select "84102"
click at [131, 291] on select "Select Stylist [PERSON_NAME] Avi [PERSON_NAME] [PERSON_NAME] [PERSON_NAME] [PER…" at bounding box center [167, 300] width 73 height 18
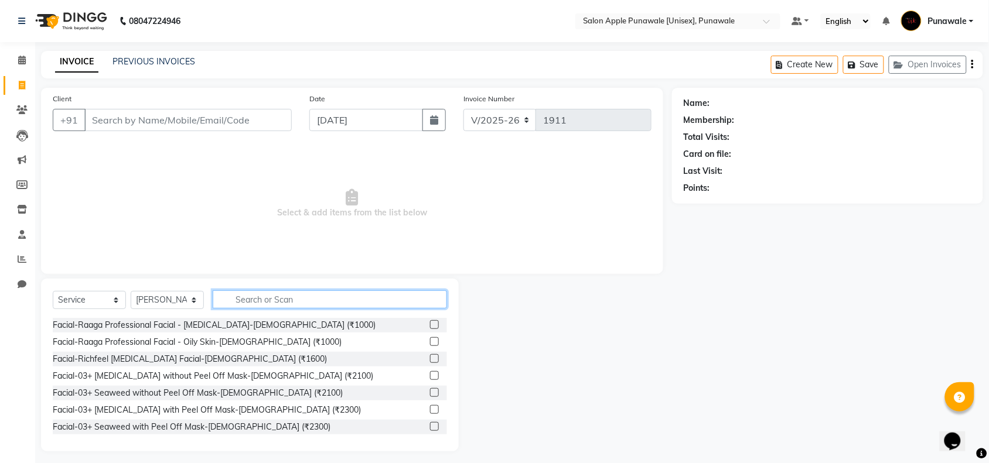
drag, startPoint x: 252, startPoint y: 290, endPoint x: 258, endPoint y: 302, distance: 13.9
click at [253, 292] on input "text" at bounding box center [330, 299] width 234 height 18
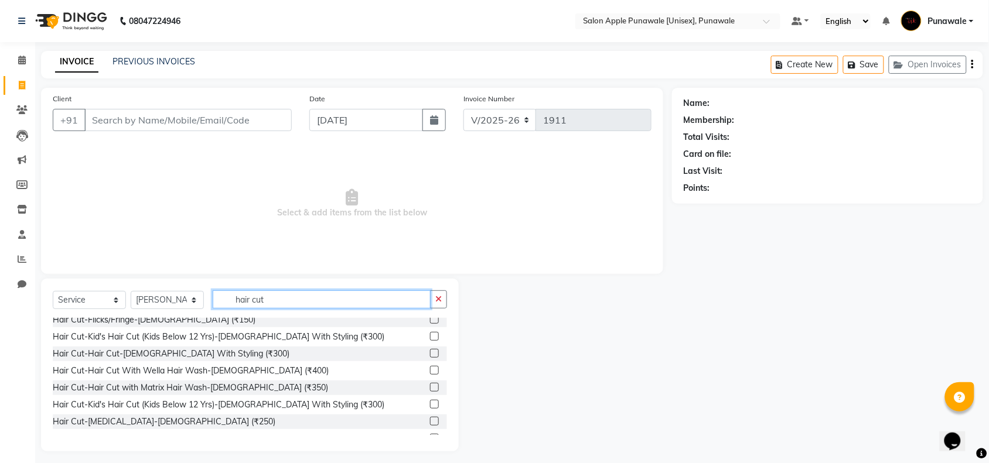
scroll to position [146, 0]
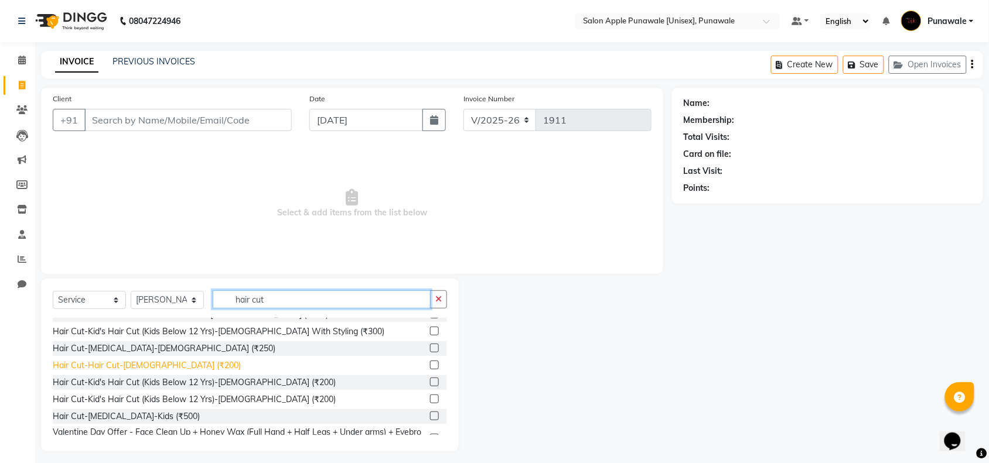
type input "hair cut"
click at [136, 362] on div "Hair Cut-Hair Cut-[DEMOGRAPHIC_DATA] (₹200)" at bounding box center [147, 366] width 188 height 12
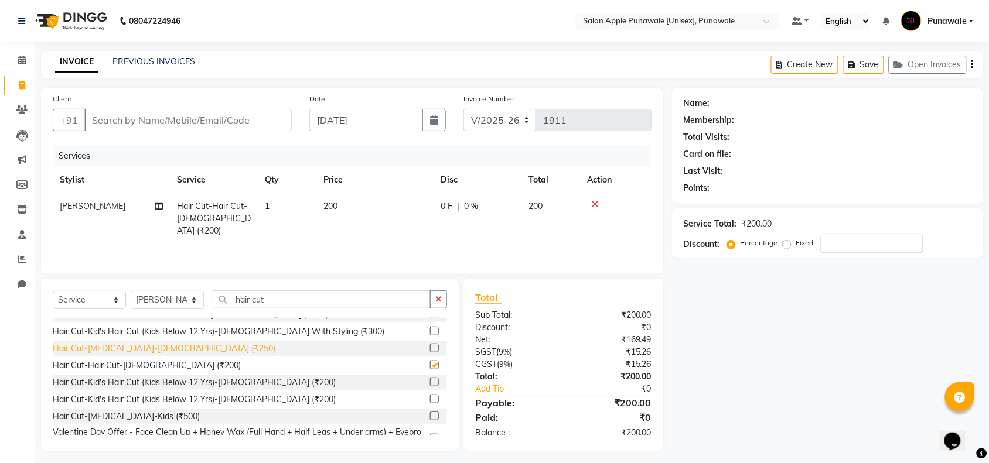
checkbox input "false"
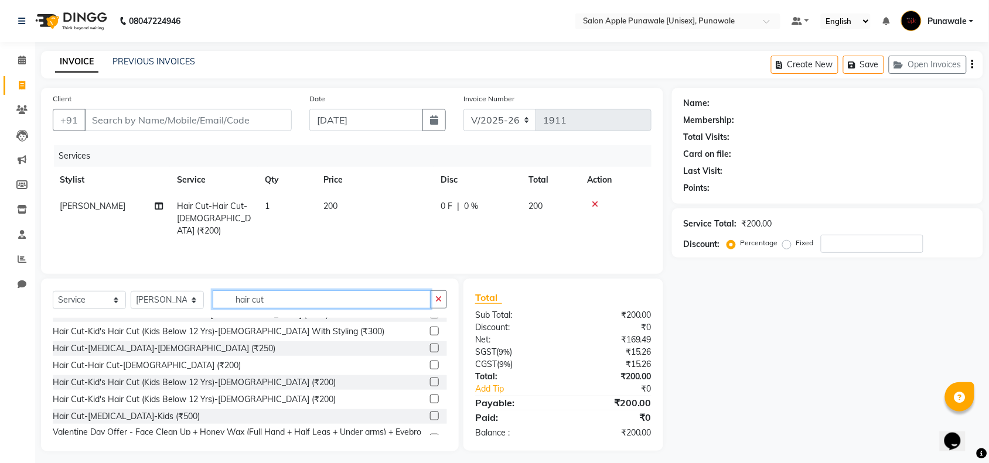
click at [276, 299] on input "hair cut" at bounding box center [322, 299] width 218 height 18
type input "h"
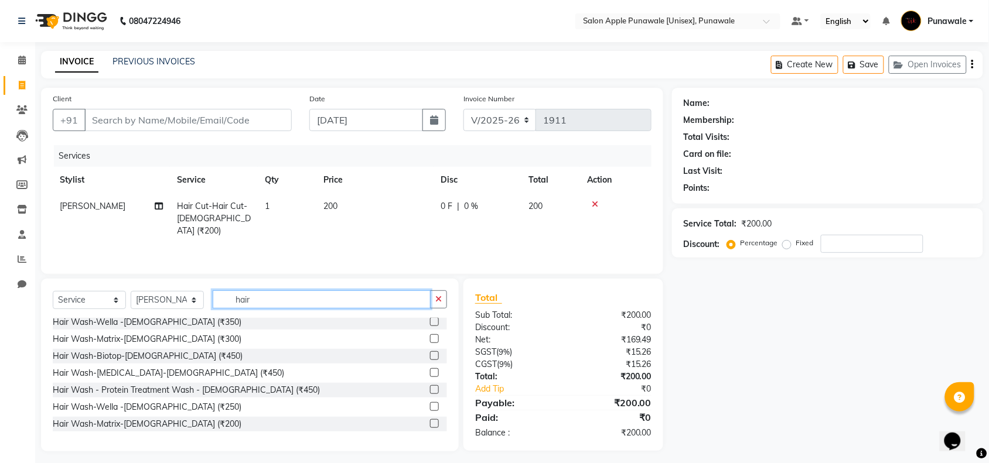
scroll to position [0, 0]
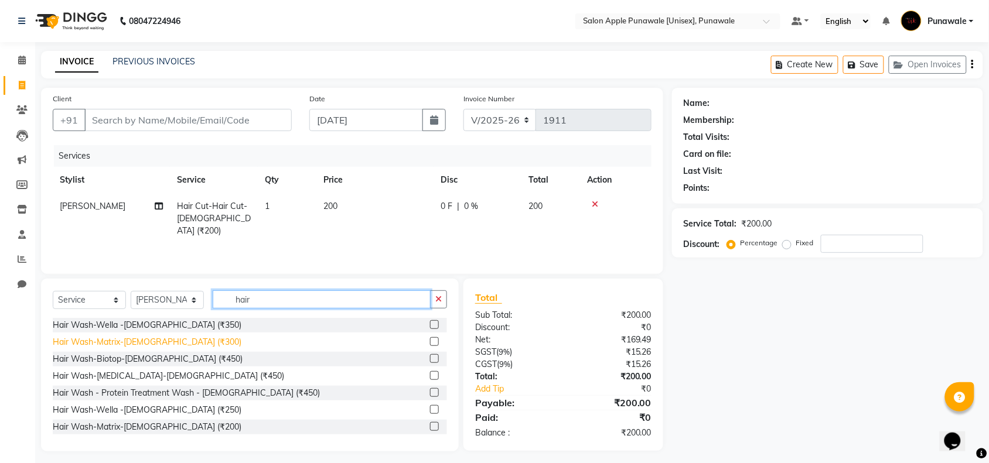
type input "hair"
click at [167, 340] on div "Hair Wash-Matrix-[DEMOGRAPHIC_DATA] (₹300)" at bounding box center [147, 342] width 189 height 12
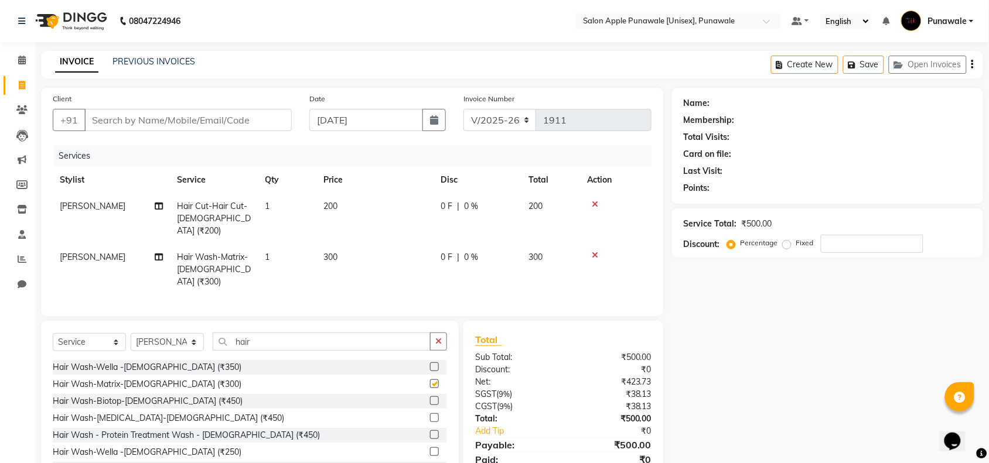
checkbox input "false"
click at [255, 333] on input "hair" at bounding box center [322, 342] width 218 height 18
type input "h"
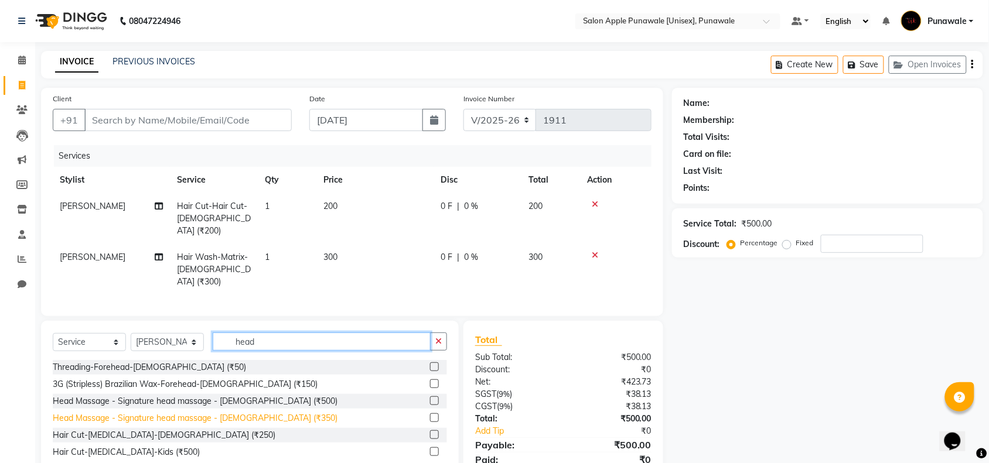
type input "head"
click at [237, 412] on div "Head Massage - Signature head massage - [DEMOGRAPHIC_DATA] (₹350)" at bounding box center [195, 418] width 285 height 12
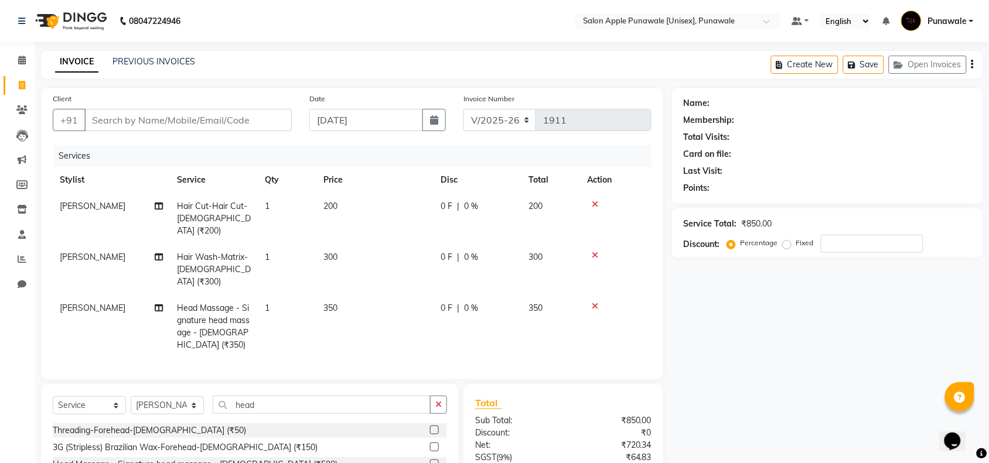
checkbox input "false"
click at [177, 124] on input "Client" at bounding box center [187, 120] width 207 height 22
type input "9"
type input "0"
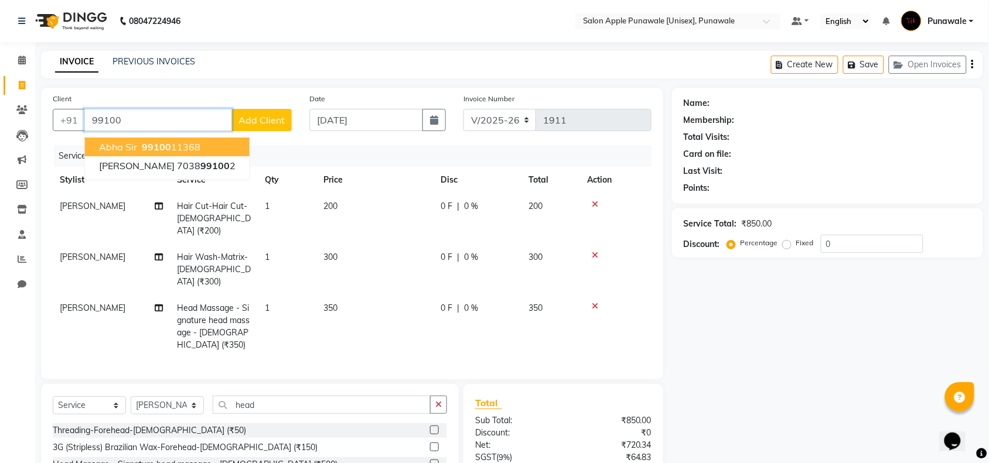
click at [173, 145] on ngb-highlight "99100 11368" at bounding box center [169, 147] width 61 height 12
type input "9910011368"
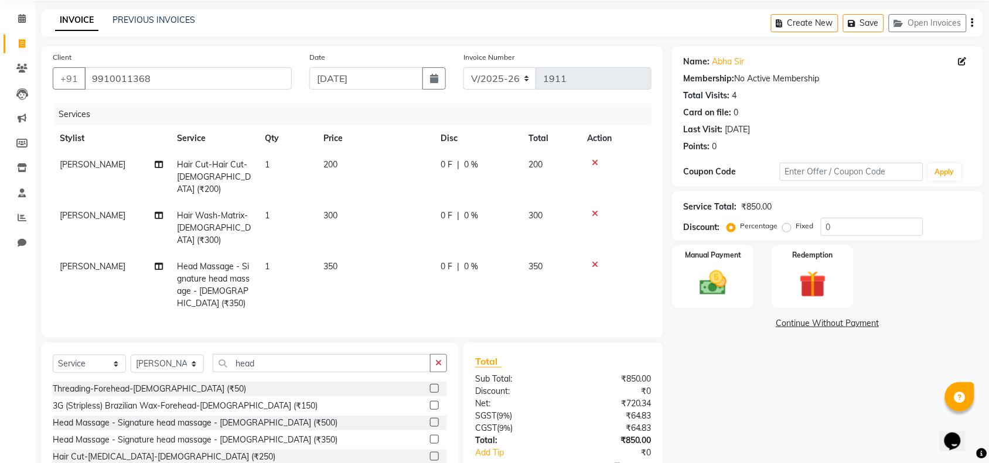
scroll to position [84, 0]
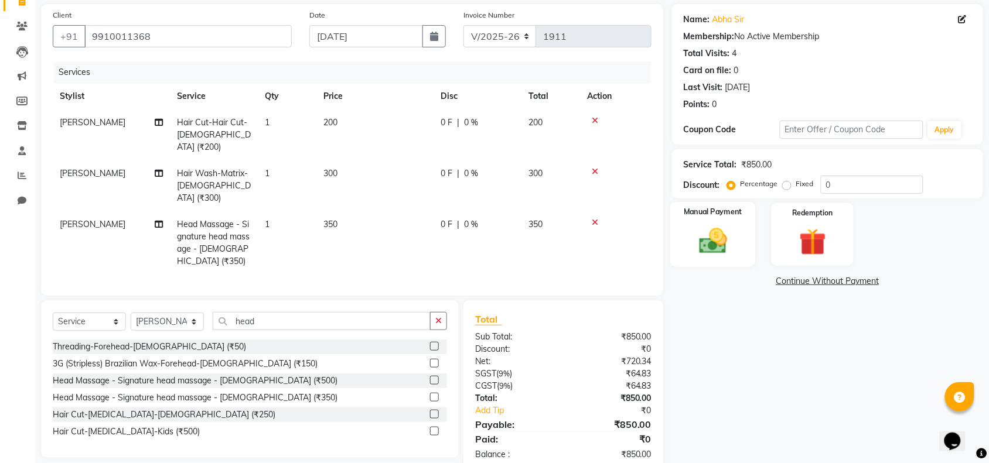
click at [712, 214] on label "Manual Payment" at bounding box center [712, 212] width 59 height 11
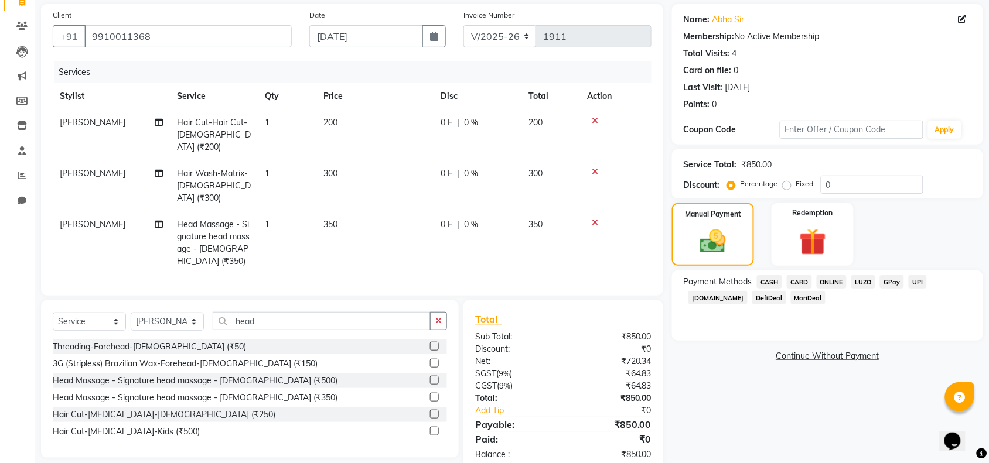
drag, startPoint x: 712, startPoint y: 214, endPoint x: 846, endPoint y: 9, distance: 244.5
click at [846, 9] on div "Name: Abha Sir Membership: No Active Membership Total Visits: 4 Card on file: 0…" at bounding box center [827, 60] width 288 height 102
click at [823, 281] on span "ONLINE" at bounding box center [831, 281] width 30 height 13
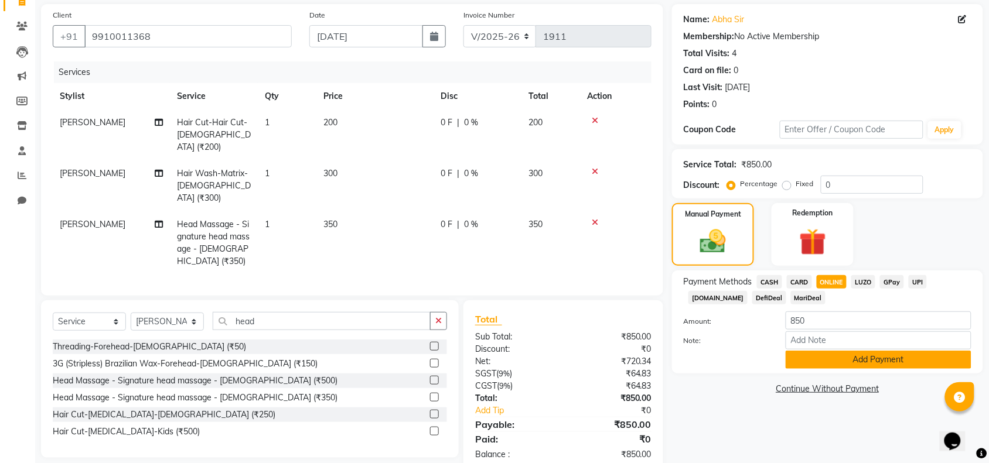
click at [824, 359] on button "Add Payment" at bounding box center [878, 360] width 186 height 18
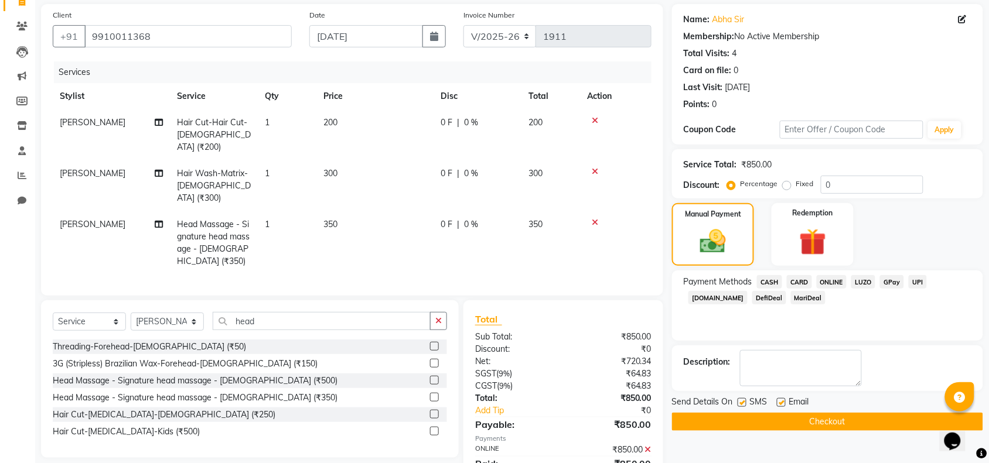
scroll to position [109, 0]
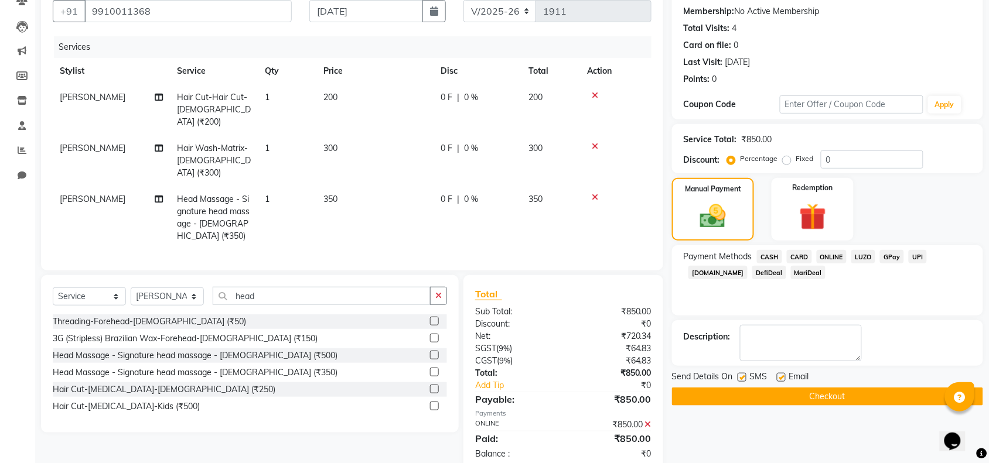
click at [803, 395] on button "Checkout" at bounding box center [827, 397] width 311 height 18
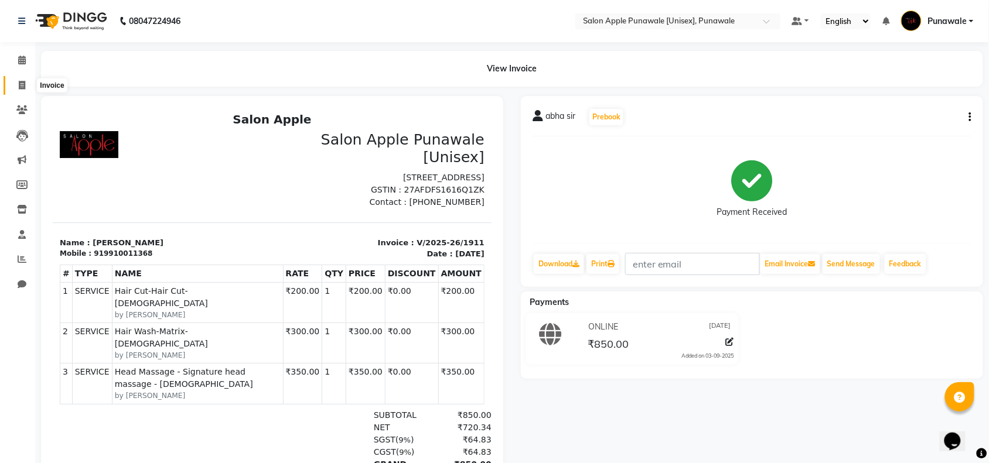
click at [19, 85] on icon at bounding box center [22, 85] width 6 height 9
select select "5421"
select select "service"
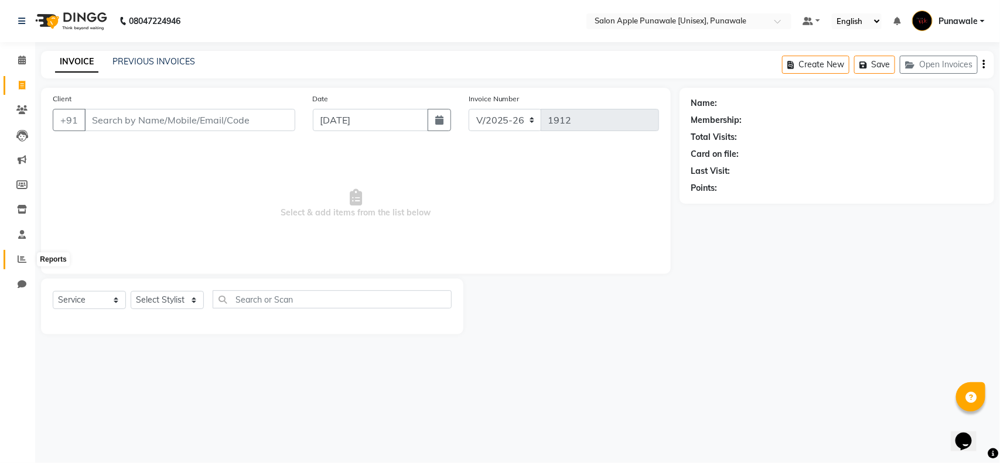
click at [20, 264] on span at bounding box center [22, 259] width 20 height 13
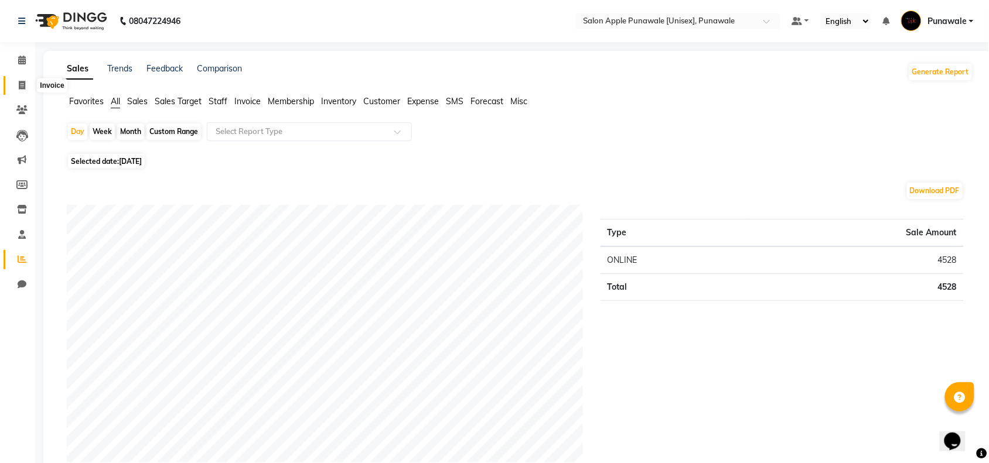
click at [19, 88] on icon at bounding box center [22, 85] width 6 height 9
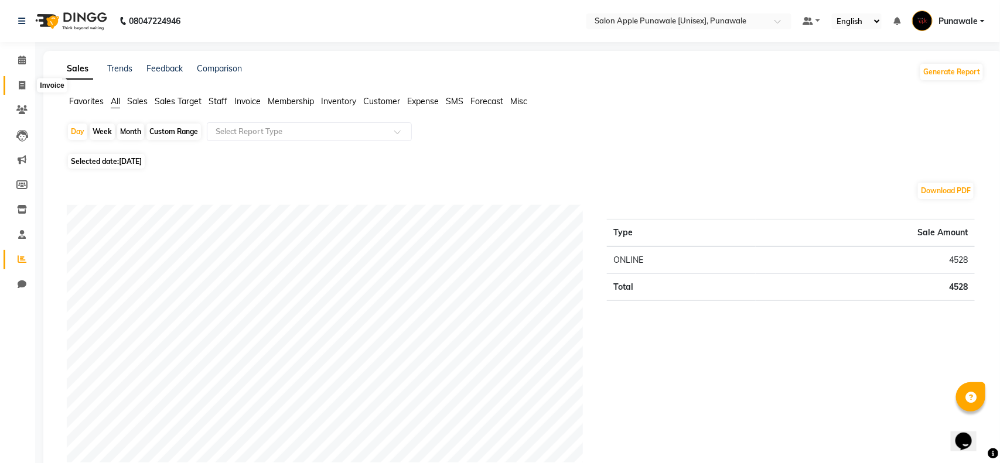
select select "5421"
select select "service"
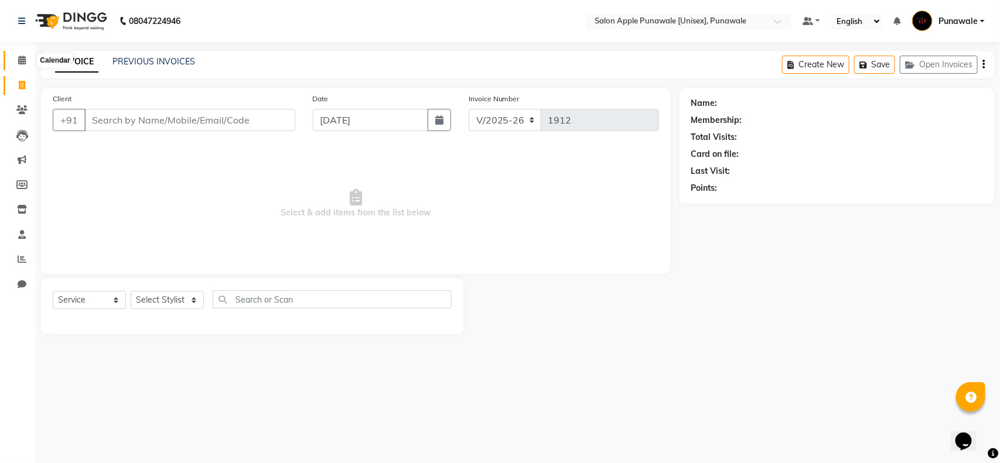
click at [25, 64] on icon at bounding box center [22, 60] width 8 height 9
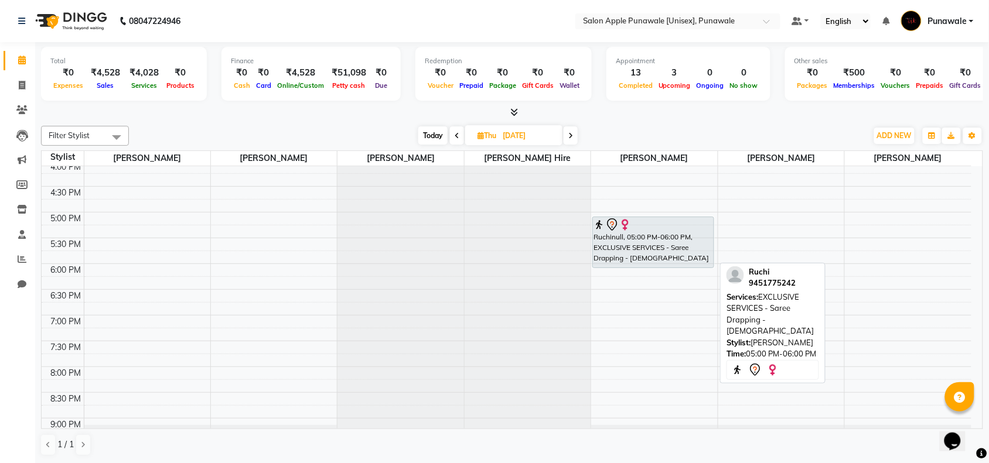
scroll to position [467, 0]
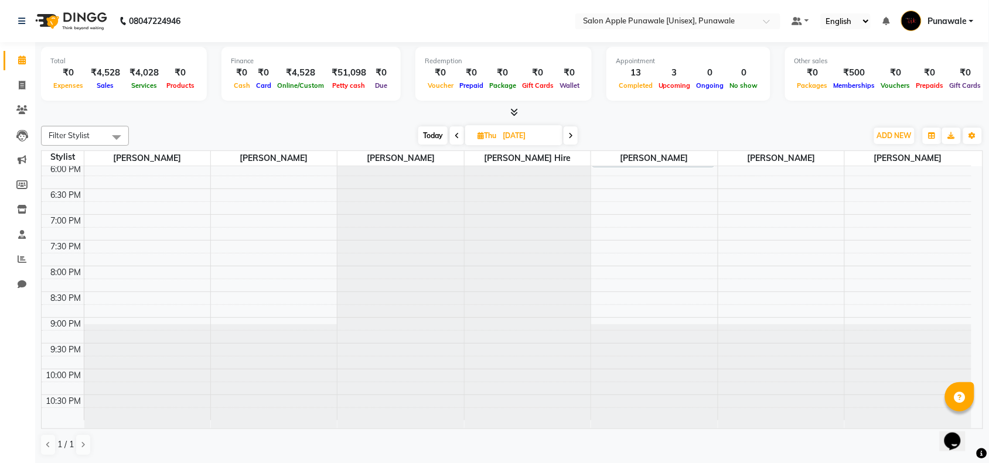
click at [460, 141] on span at bounding box center [457, 135] width 14 height 18
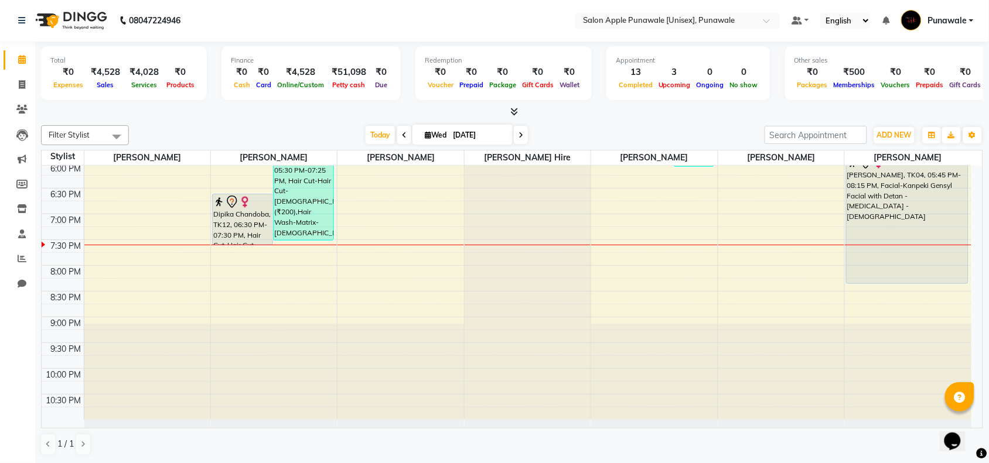
scroll to position [394, 0]
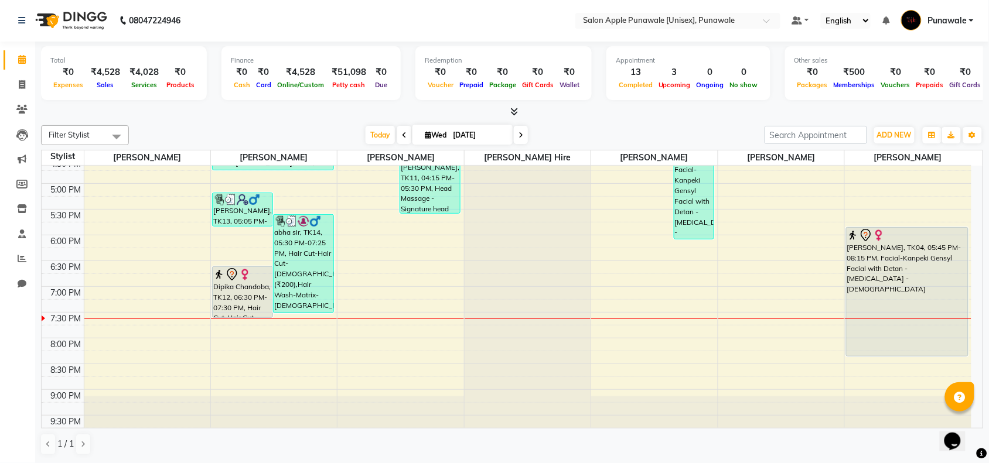
click at [518, 135] on icon at bounding box center [520, 135] width 5 height 7
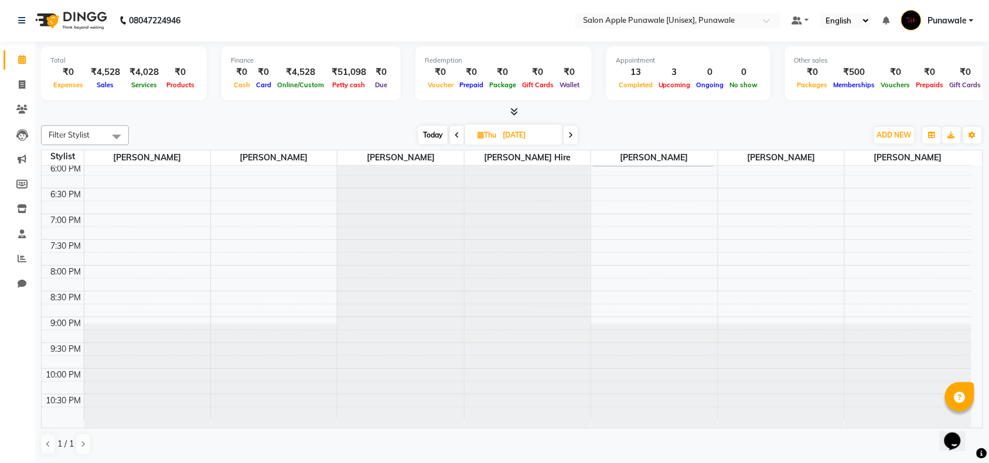
click at [570, 136] on icon at bounding box center [570, 135] width 5 height 7
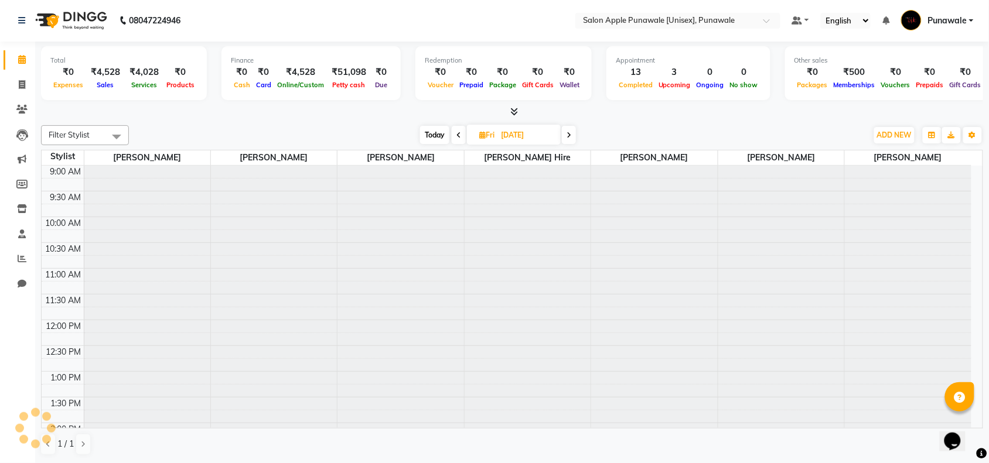
click at [570, 136] on icon at bounding box center [568, 135] width 5 height 7
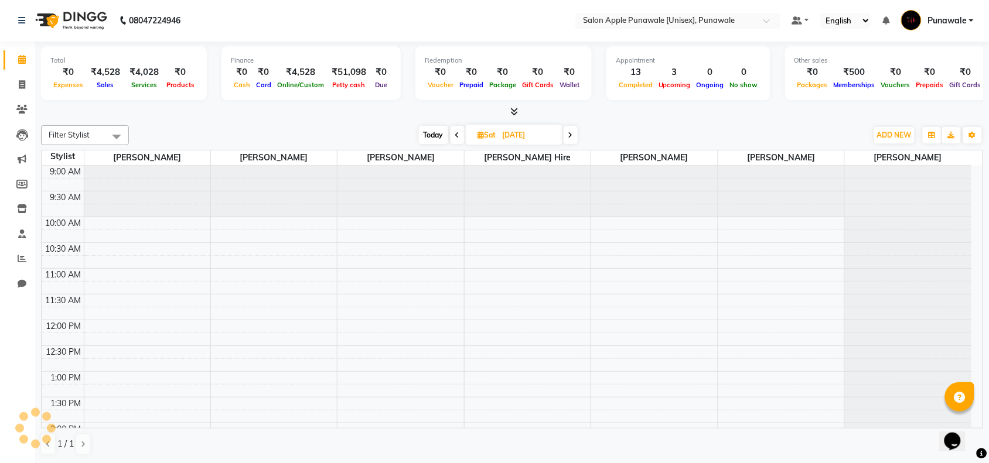
scroll to position [467, 0]
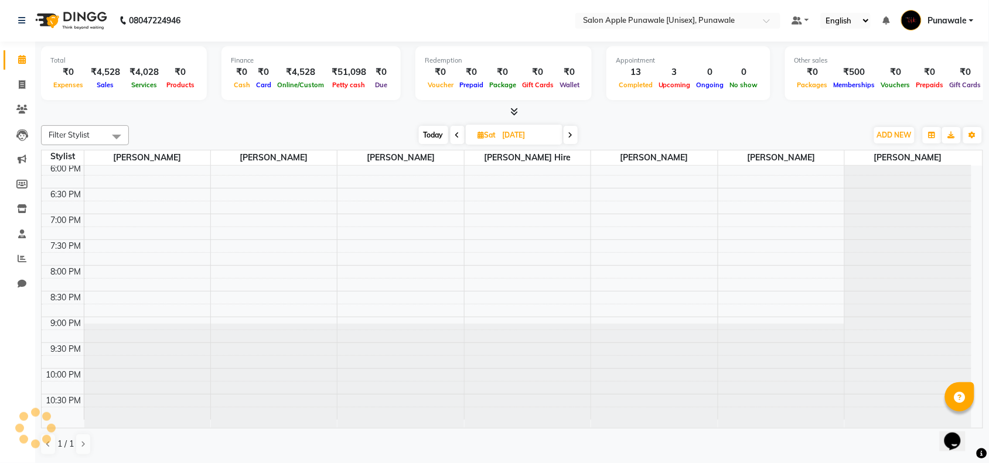
click at [570, 136] on icon at bounding box center [570, 135] width 5 height 7
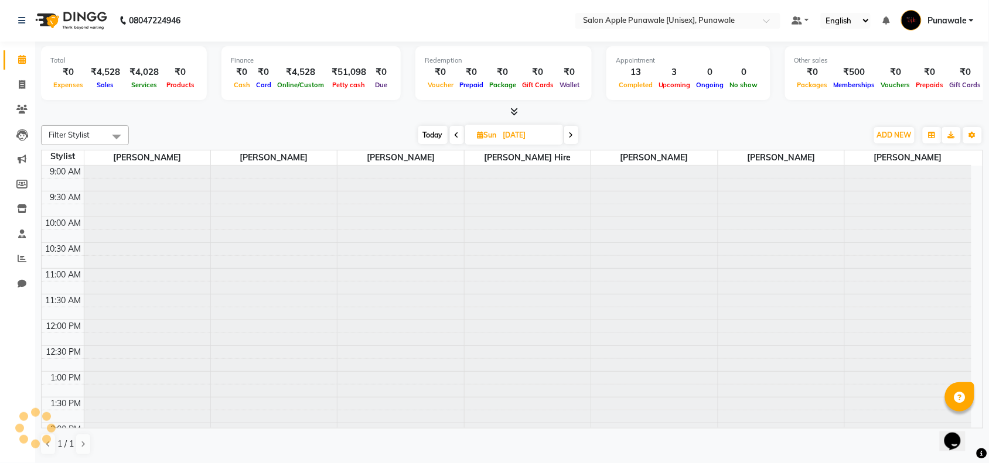
click at [570, 136] on icon at bounding box center [571, 135] width 5 height 7
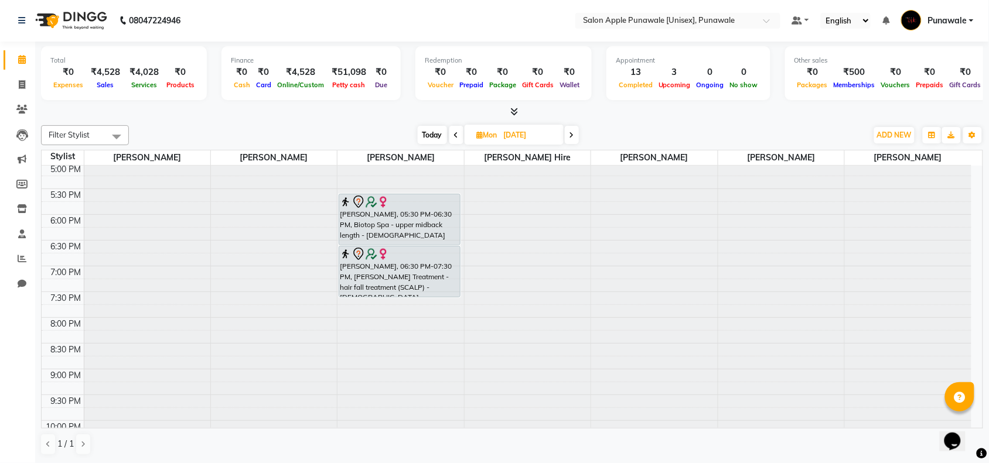
scroll to position [467, 0]
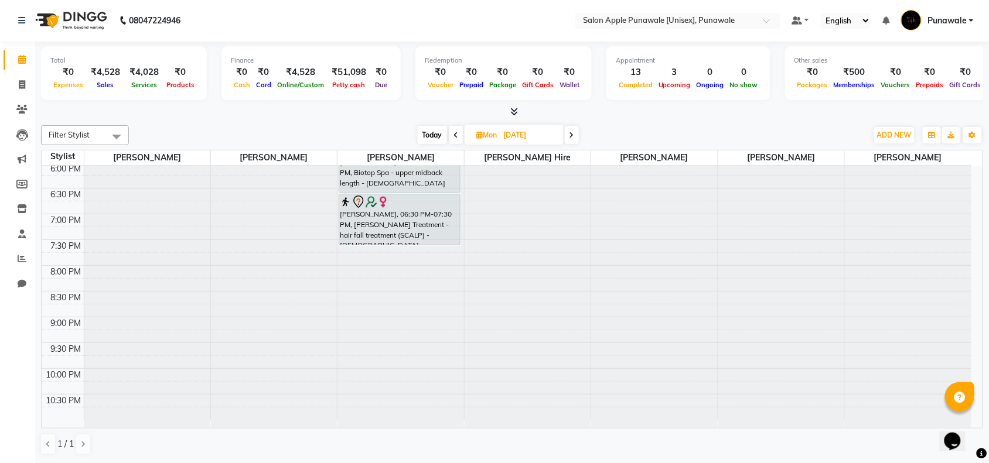
click at [575, 136] on span at bounding box center [572, 135] width 14 height 18
type input "[DATE]"
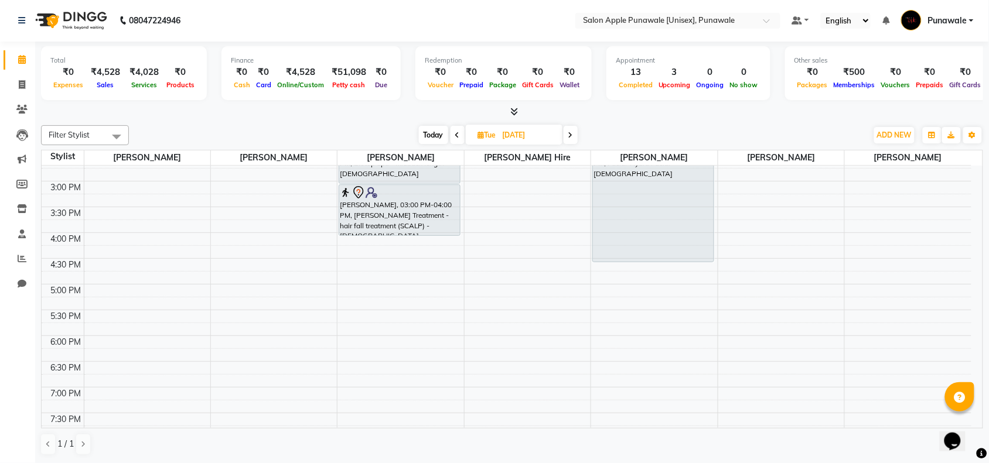
scroll to position [293, 0]
click at [738, 325] on div "9:00 AM 9:30 AM 10:00 AM 10:30 AM 11:00 AM 11:30 AM 12:00 PM 12:30 PM 1:00 PM 1…" at bounding box center [506, 233] width 929 height 721
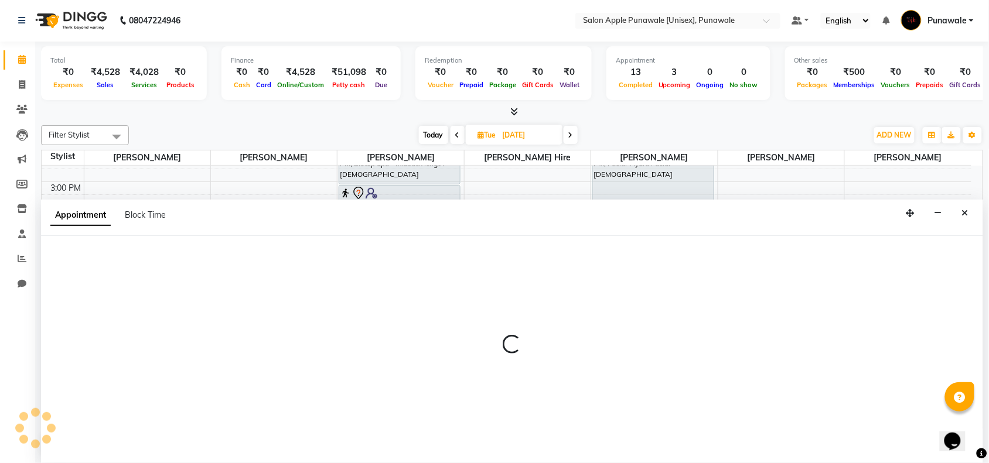
select select "85508"
select select "1050"
select select "tentative"
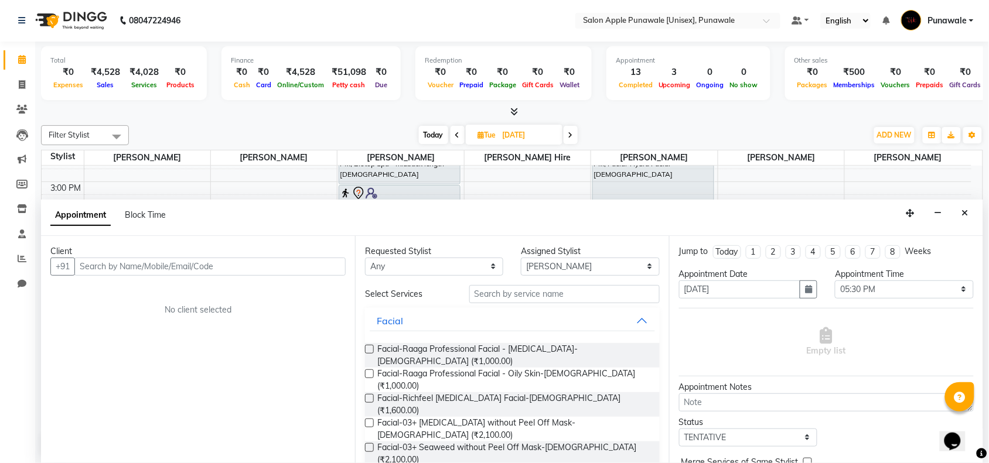
click at [337, 265] on input "text" at bounding box center [209, 267] width 271 height 18
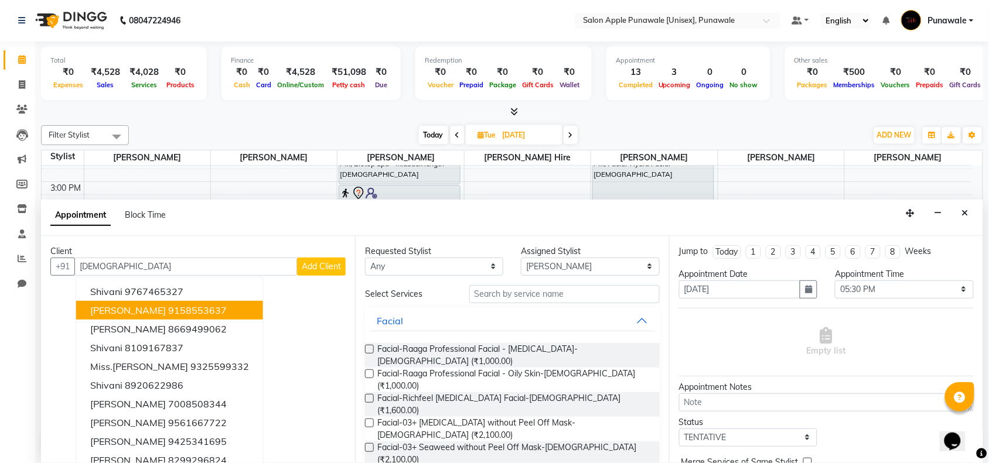
click at [169, 309] on ngb-highlight "9158553637" at bounding box center [197, 311] width 59 height 12
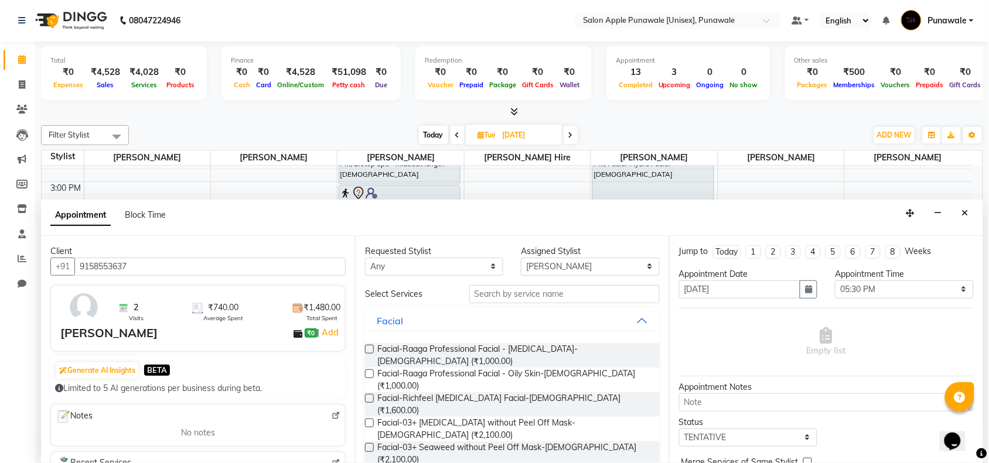
type input "9158553637"
click at [490, 298] on input "text" at bounding box center [564, 294] width 190 height 18
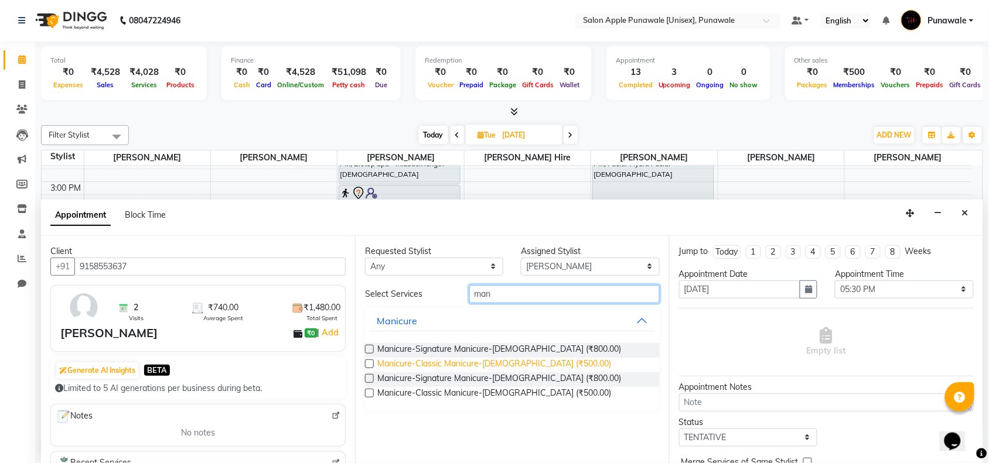
type input "man"
click at [475, 364] on span "Manicure-Classic Manicure-[DEMOGRAPHIC_DATA] (₹500.00)" at bounding box center [494, 365] width 234 height 15
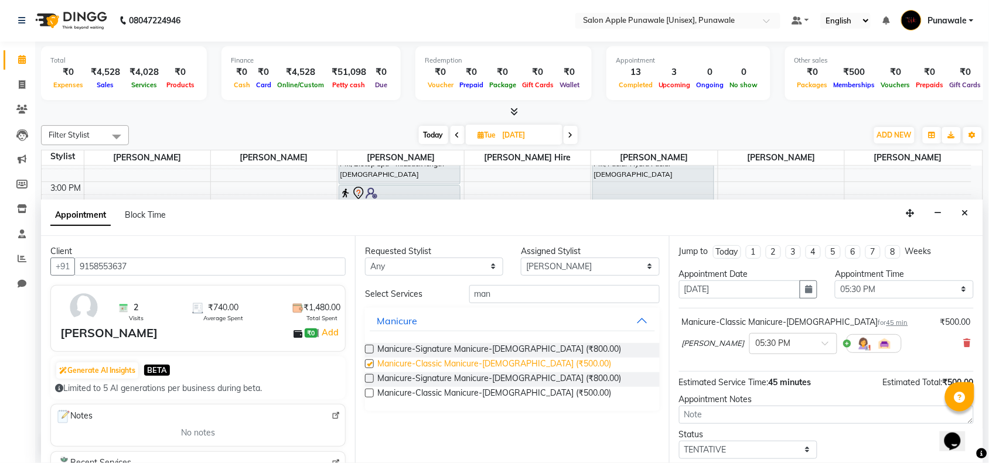
checkbox input "false"
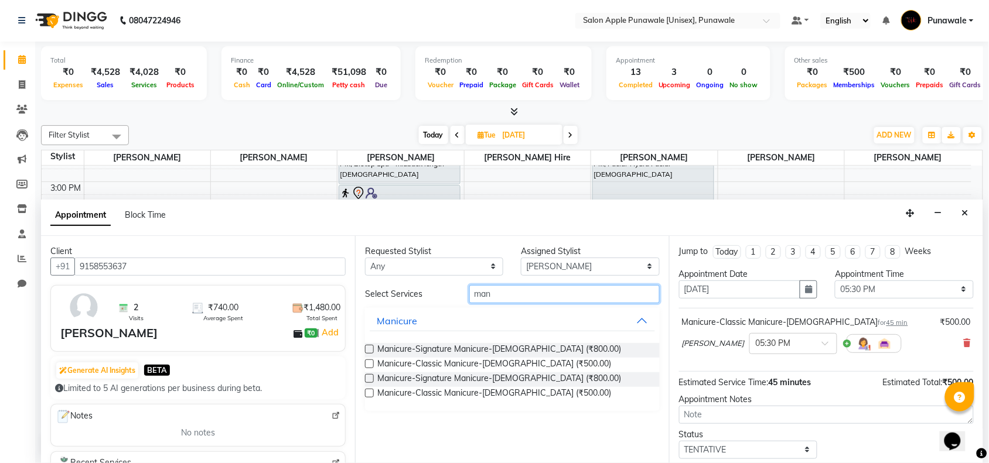
click at [513, 290] on input "man" at bounding box center [564, 294] width 190 height 18
type input "m"
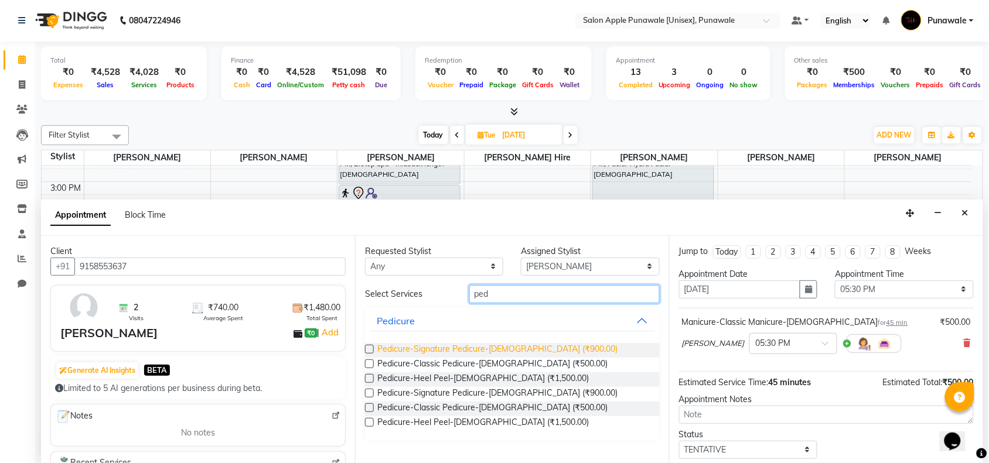
type input "ped"
click at [487, 352] on span "Pedicure-Signature Pedicure-[DEMOGRAPHIC_DATA] (₹900.00)" at bounding box center [497, 350] width 240 height 15
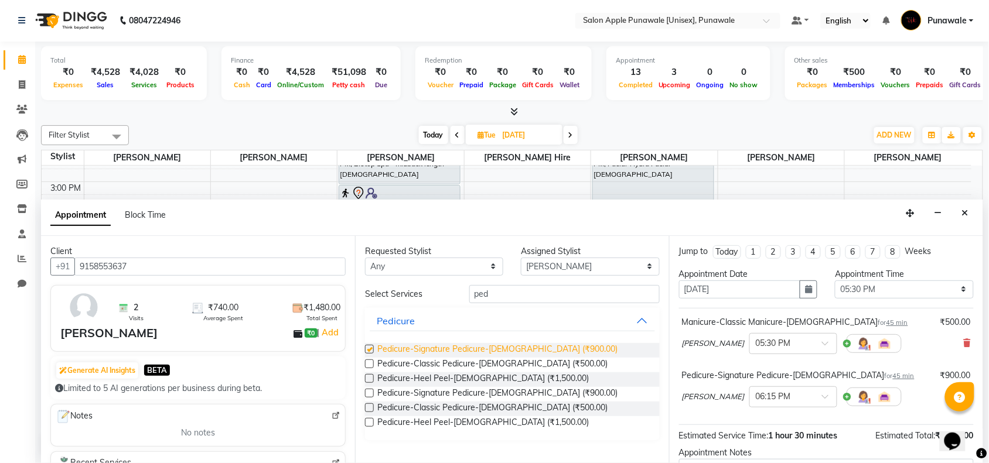
checkbox input "false"
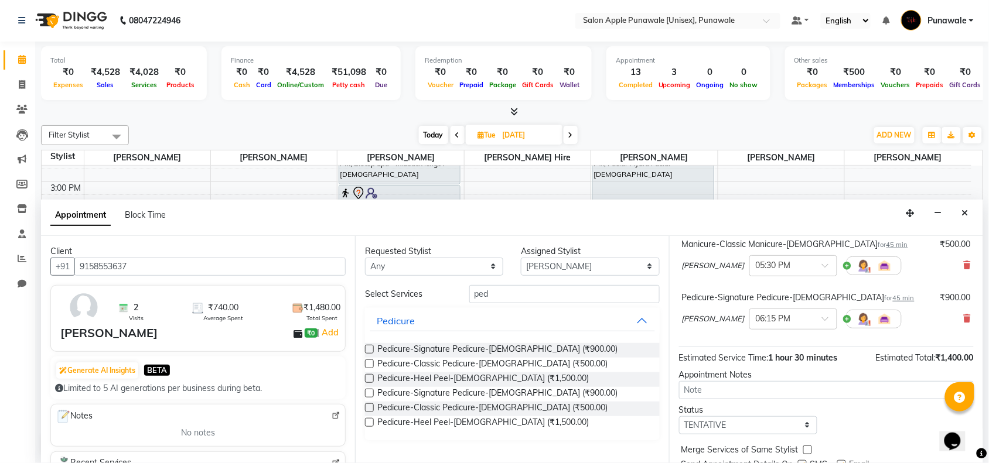
scroll to position [124, 0]
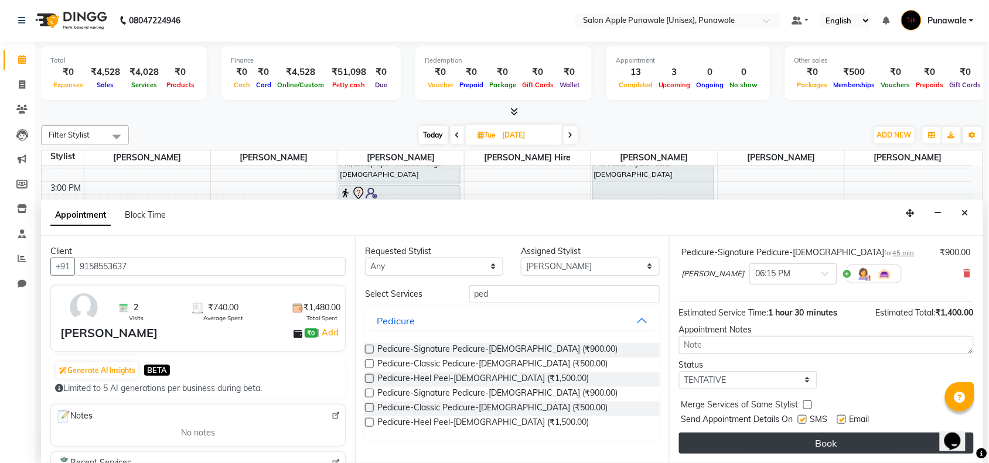
click at [823, 446] on button "Book" at bounding box center [826, 443] width 295 height 21
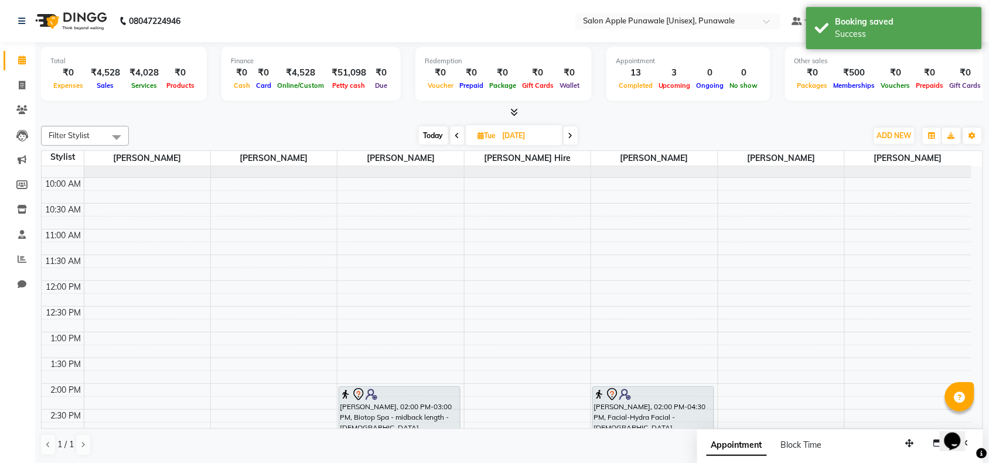
scroll to position [0, 0]
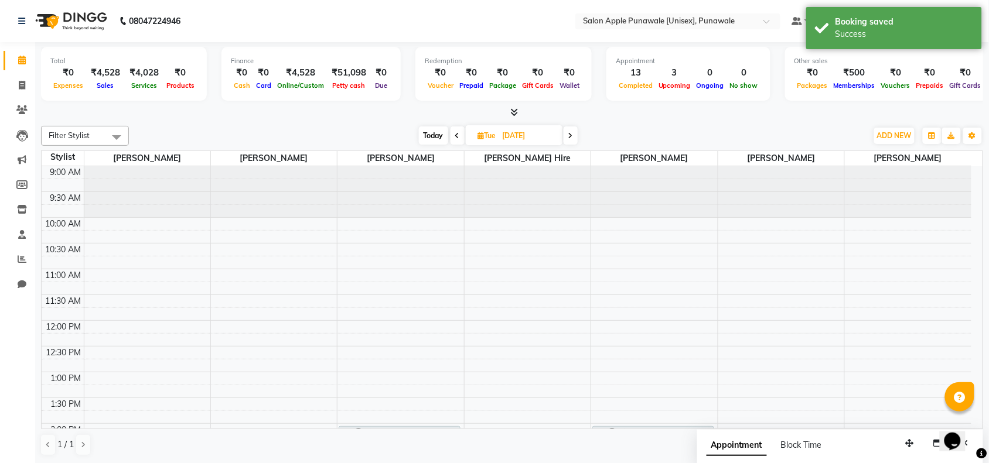
click at [457, 134] on icon at bounding box center [457, 135] width 5 height 7
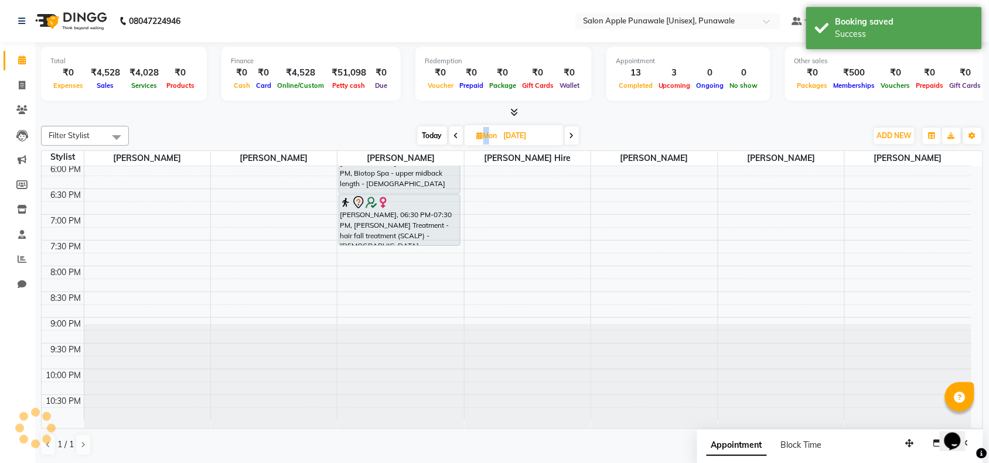
click at [457, 134] on span at bounding box center [456, 135] width 14 height 18
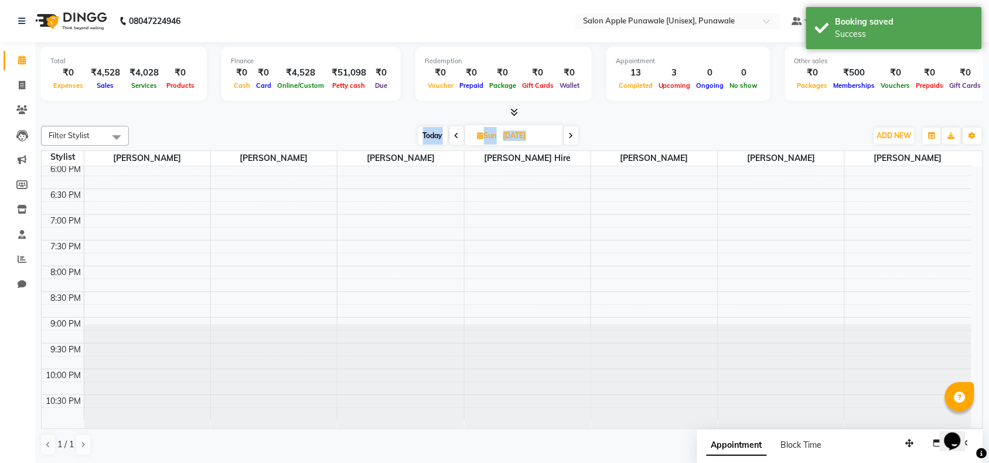
click at [457, 134] on icon at bounding box center [456, 135] width 5 height 7
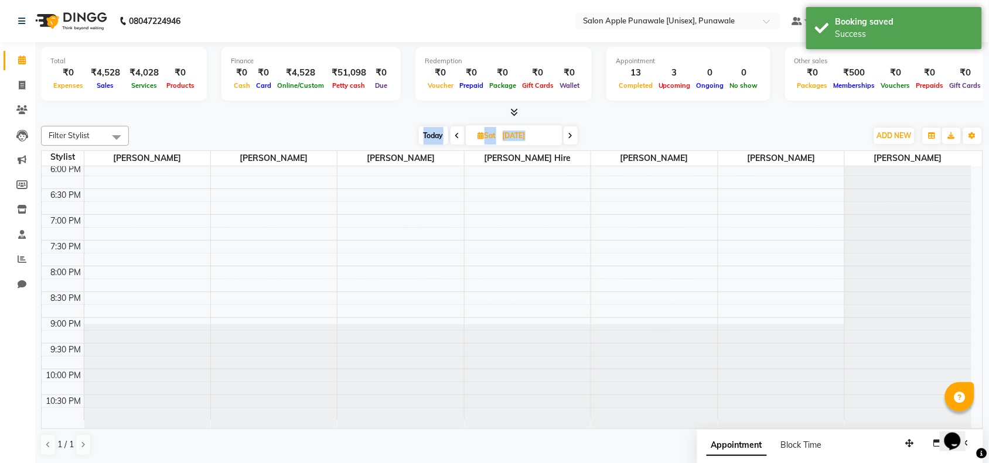
click at [454, 129] on span at bounding box center [457, 135] width 14 height 18
click at [454, 132] on span at bounding box center [459, 135] width 14 height 18
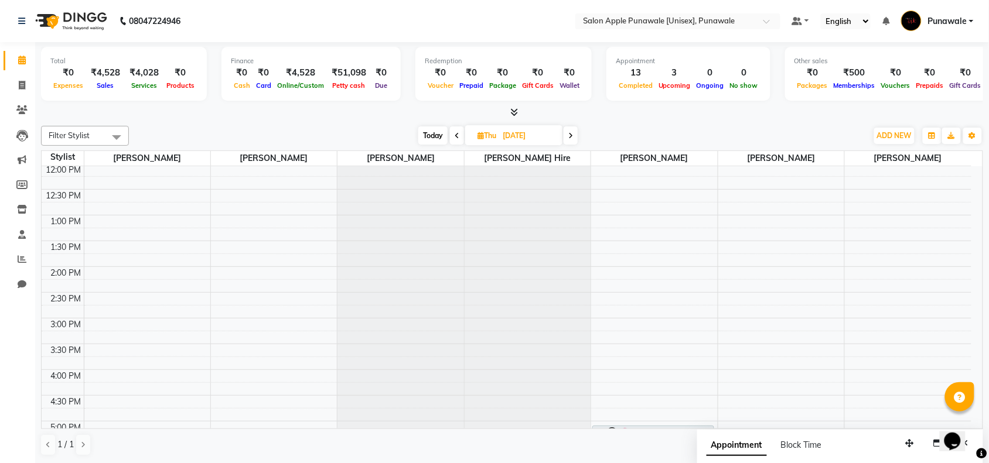
scroll to position [146, 0]
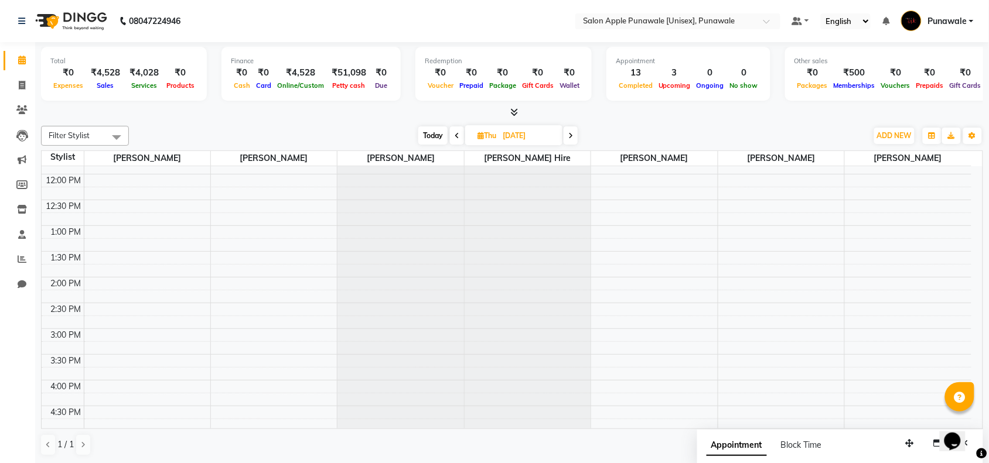
click at [452, 135] on span at bounding box center [457, 135] width 14 height 18
type input "[DATE]"
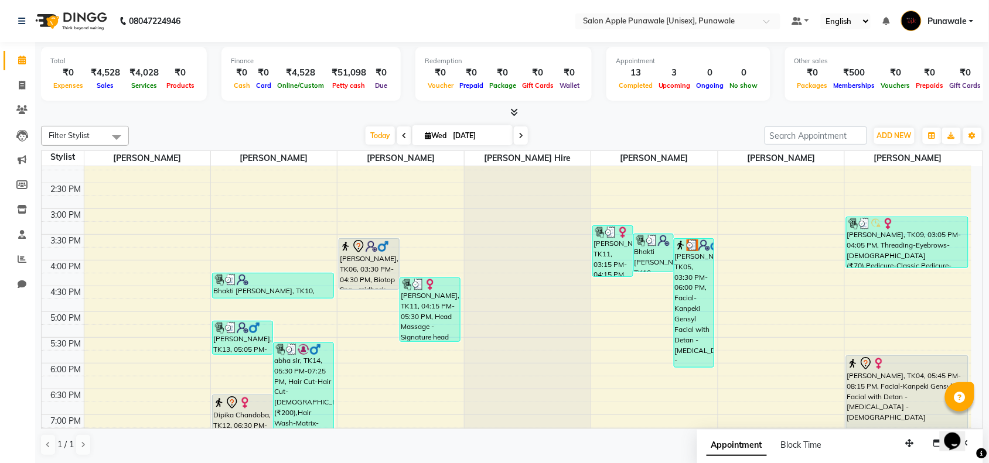
scroll to position [174, 0]
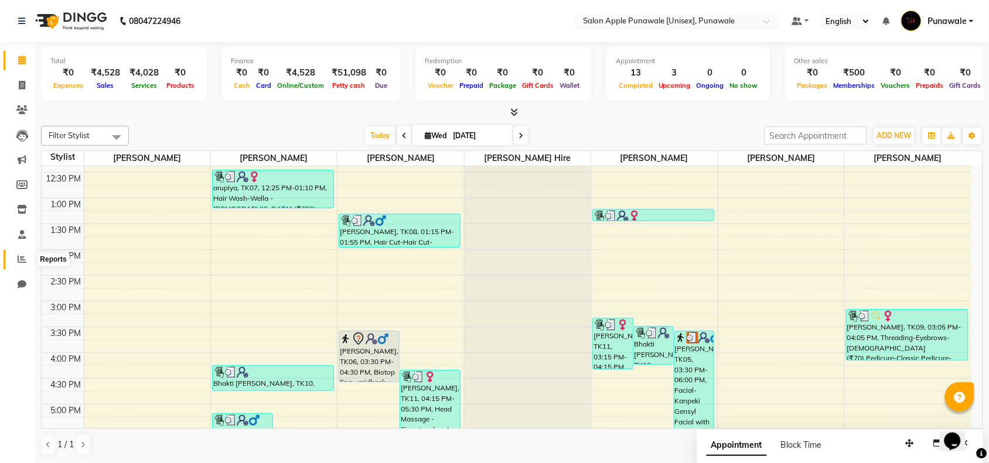
click at [19, 258] on icon at bounding box center [22, 259] width 9 height 9
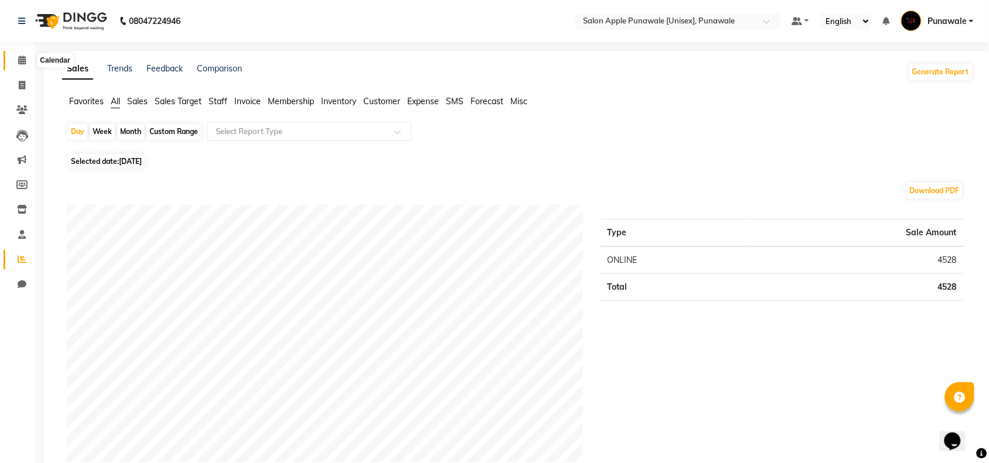
click at [15, 64] on span at bounding box center [22, 60] width 20 height 13
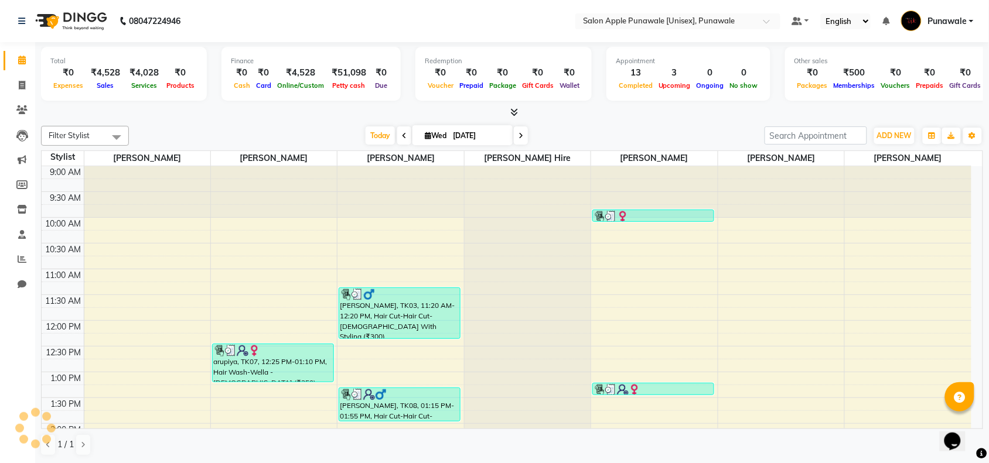
scroll to position [445, 0]
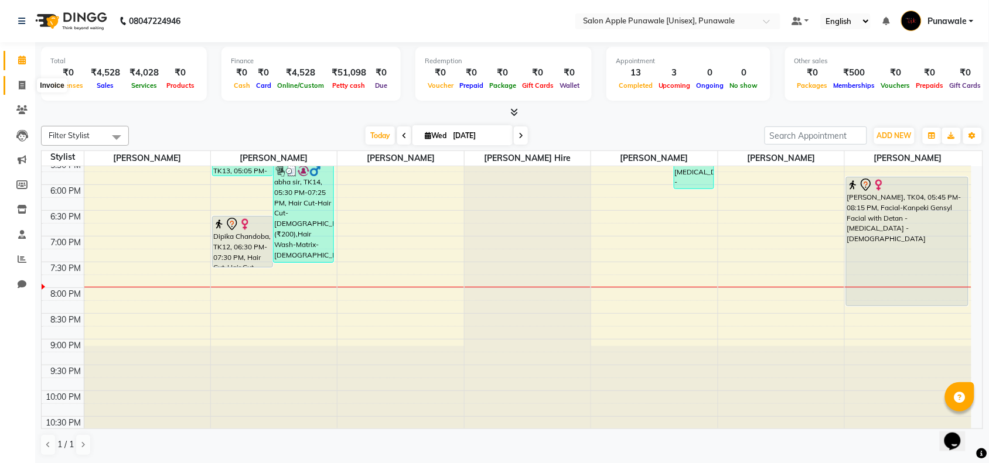
click at [20, 88] on icon at bounding box center [22, 85] width 6 height 9
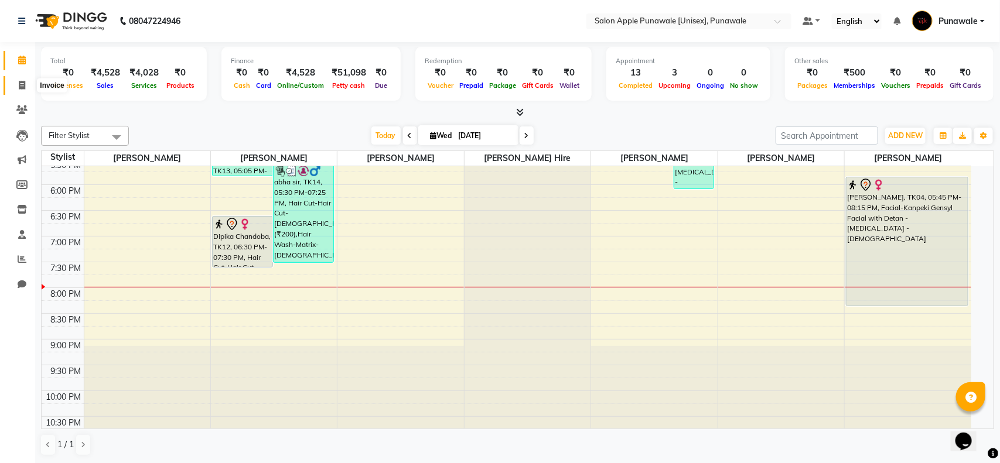
select select "5421"
select select "service"
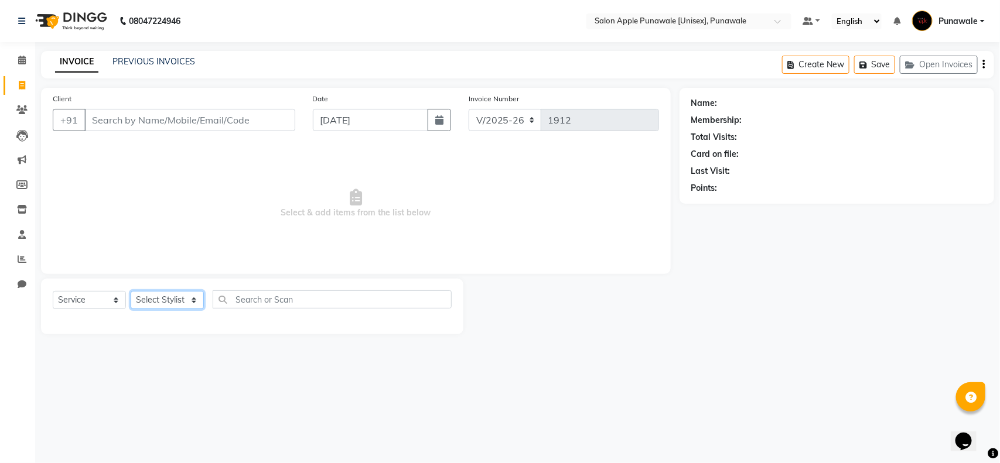
click at [161, 303] on select "Select Stylist" at bounding box center [167, 300] width 73 height 18
select select "54408"
click at [131, 291] on select "Select Stylist [PERSON_NAME] Avi [PERSON_NAME] [PERSON_NAME] [PERSON_NAME] [PER…" at bounding box center [167, 300] width 73 height 18
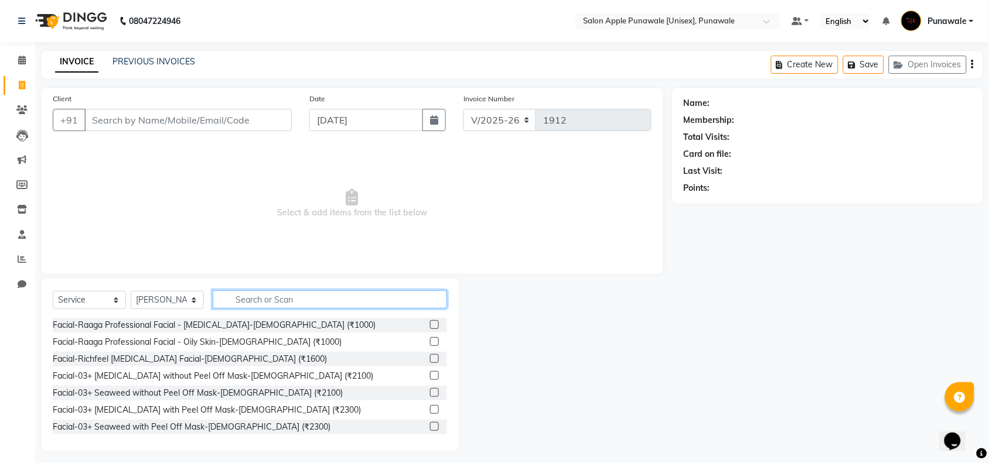
click at [284, 307] on input "text" at bounding box center [330, 299] width 234 height 18
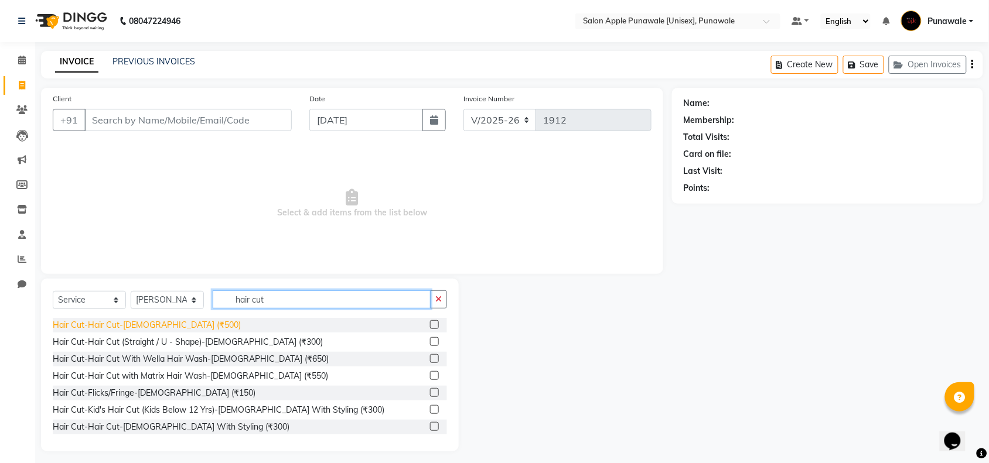
type input "hair cut"
click at [167, 325] on div "Hair Cut-Hair Cut-[DEMOGRAPHIC_DATA] (₹500)" at bounding box center [147, 325] width 188 height 12
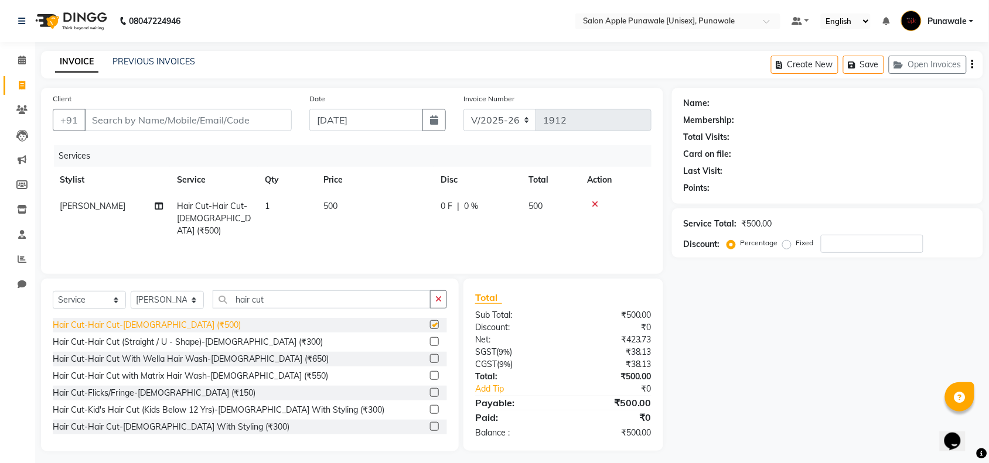
checkbox input "false"
click at [193, 120] on input "Client" at bounding box center [187, 120] width 207 height 22
type input "9"
type input "0"
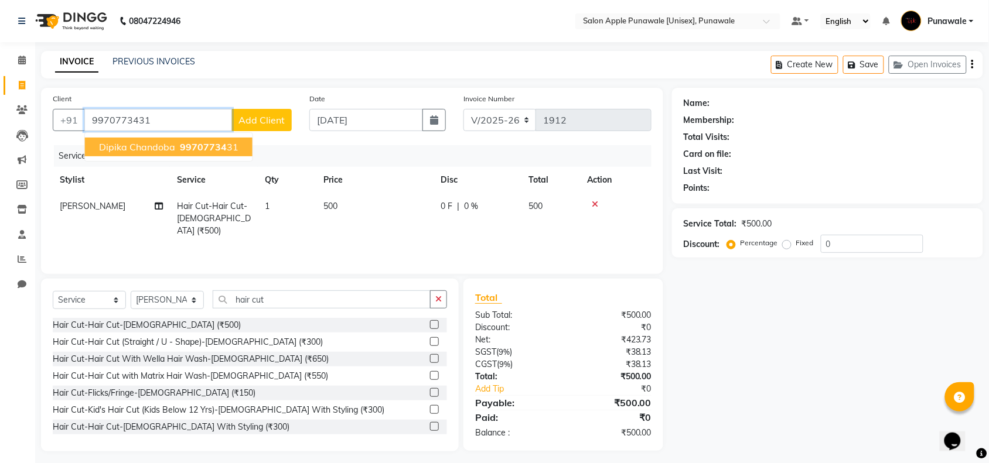
type input "9970773431"
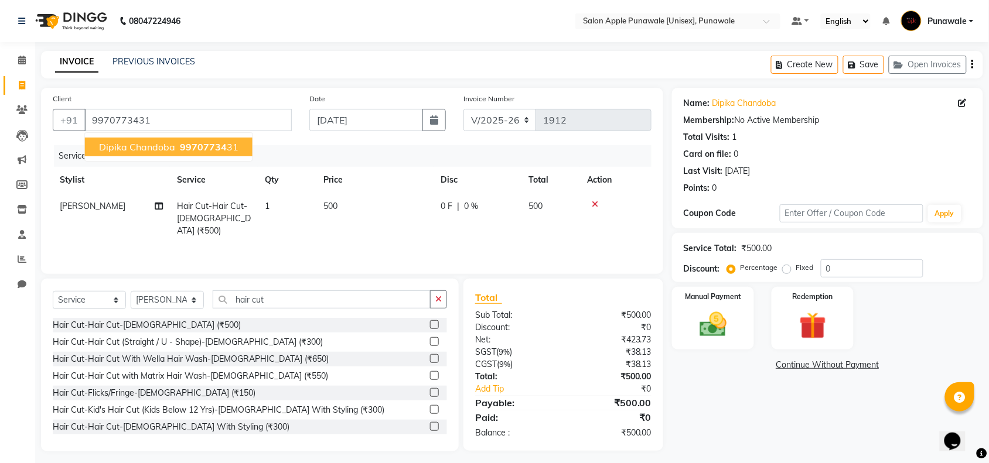
click at [188, 145] on span "99707734" at bounding box center [203, 147] width 47 height 12
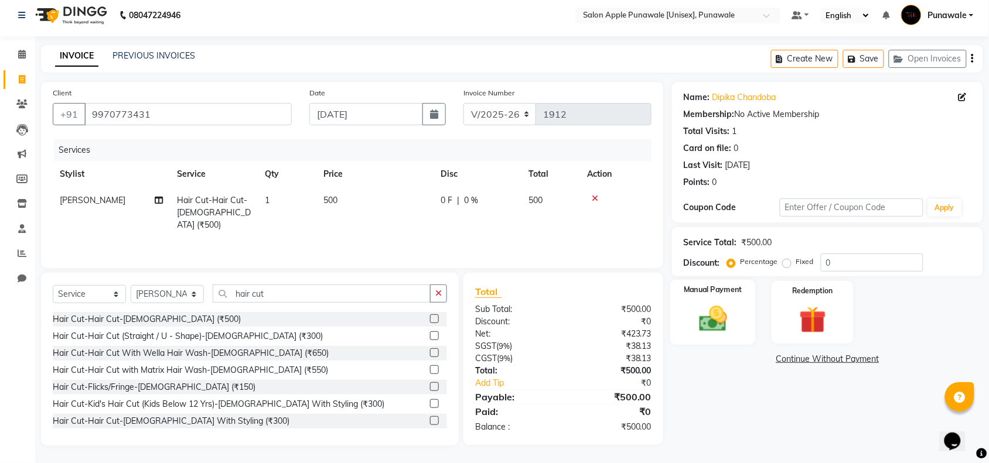
click at [682, 293] on div "Manual Payment" at bounding box center [713, 313] width 86 height 66
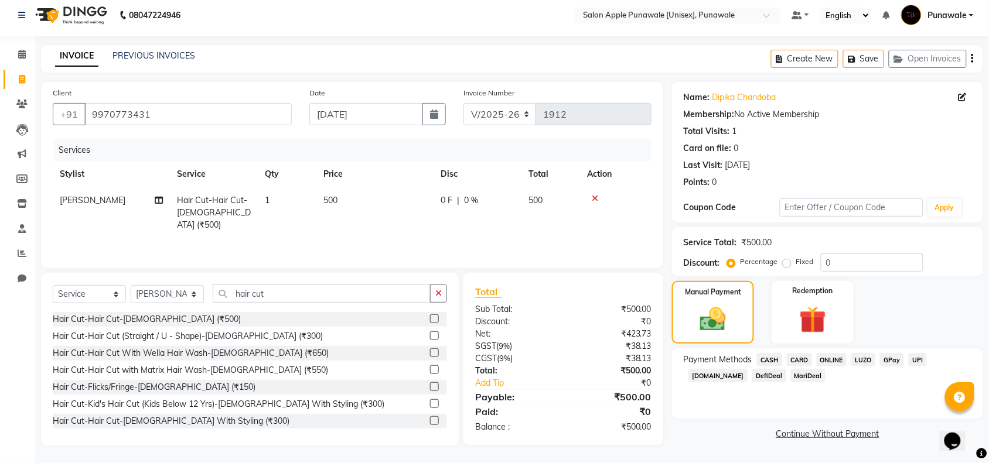
click at [832, 360] on span "ONLINE" at bounding box center [831, 359] width 30 height 13
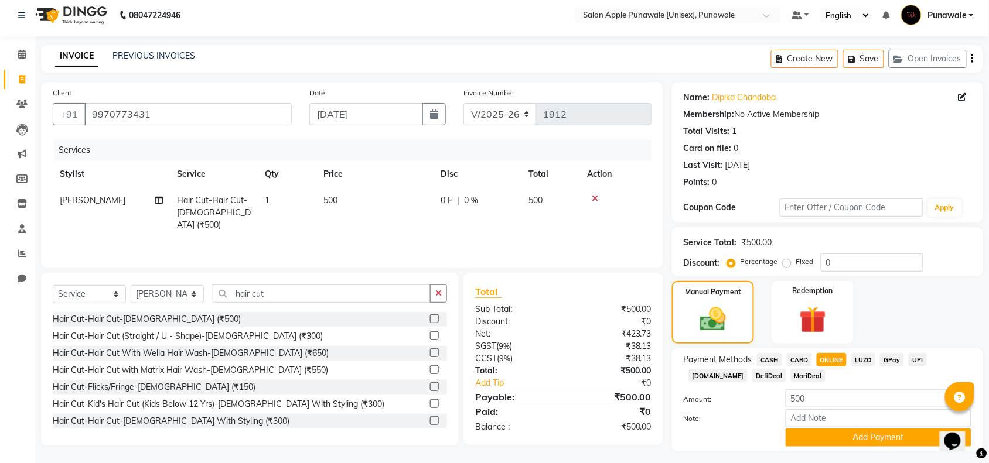
scroll to position [35, 0]
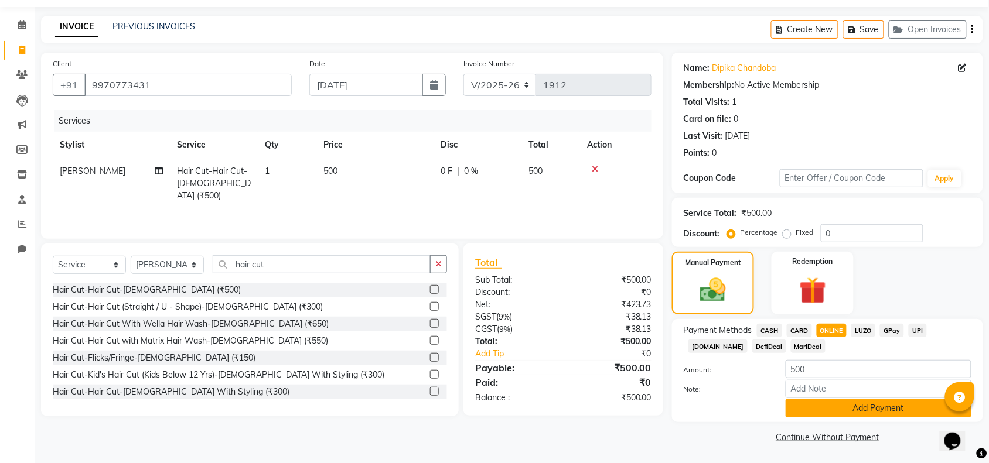
click at [839, 413] on button "Add Payment" at bounding box center [878, 408] width 186 height 18
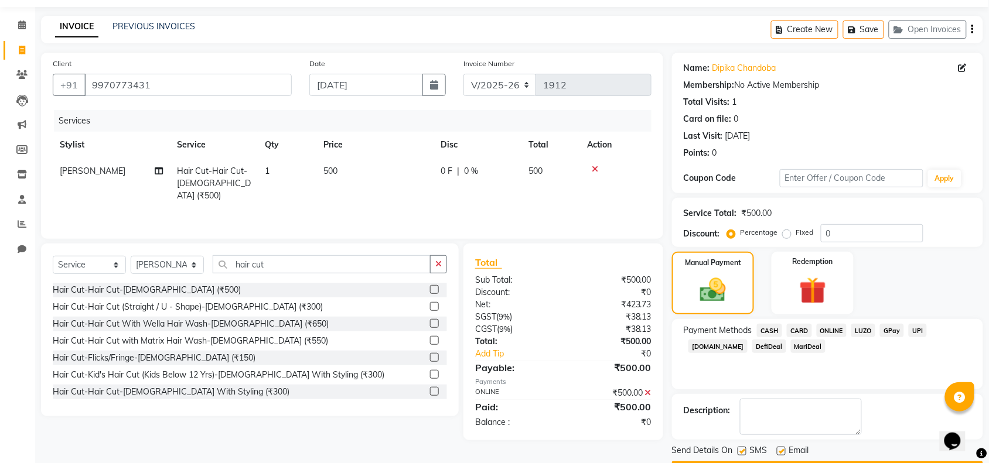
scroll to position [69, 0]
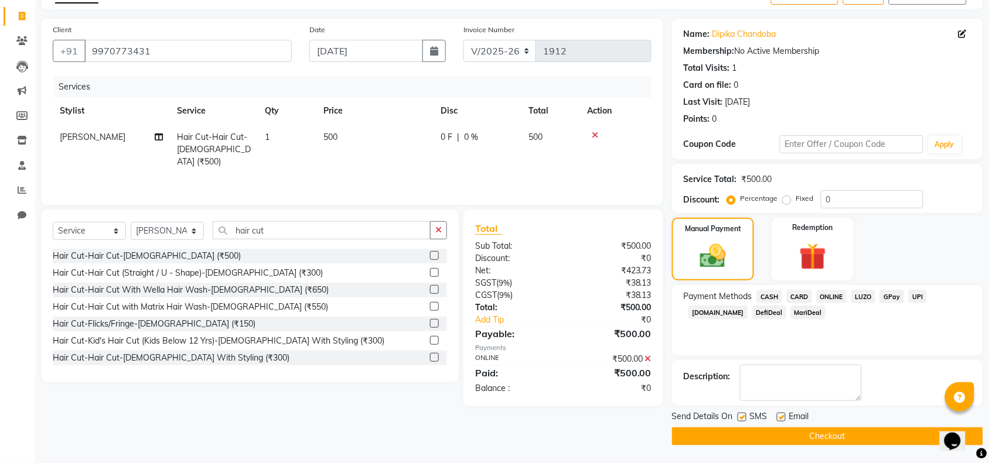
click at [838, 435] on button "Checkout" at bounding box center [827, 437] width 311 height 18
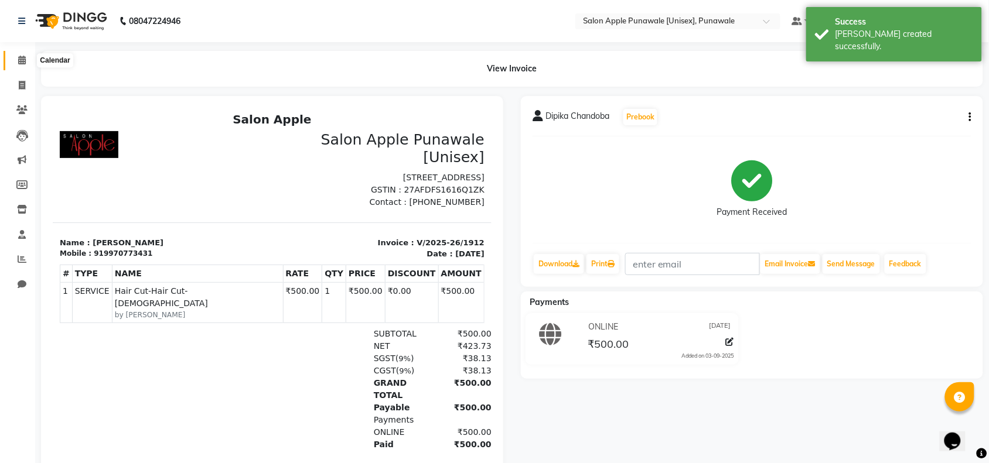
click at [13, 59] on span at bounding box center [22, 60] width 20 height 13
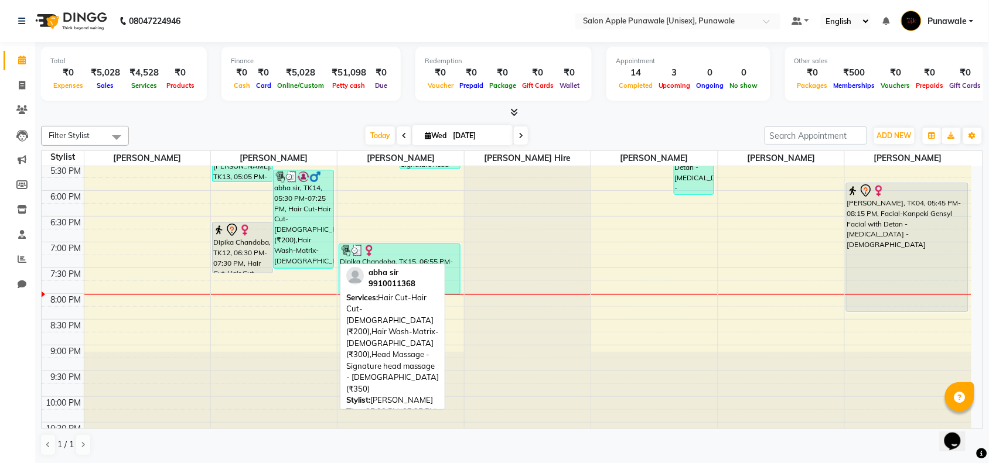
scroll to position [366, 0]
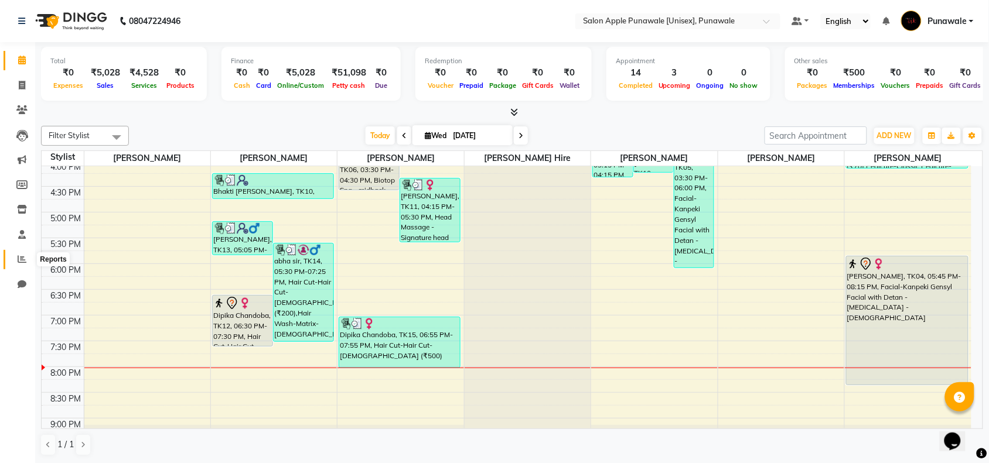
click at [24, 261] on icon at bounding box center [22, 259] width 9 height 9
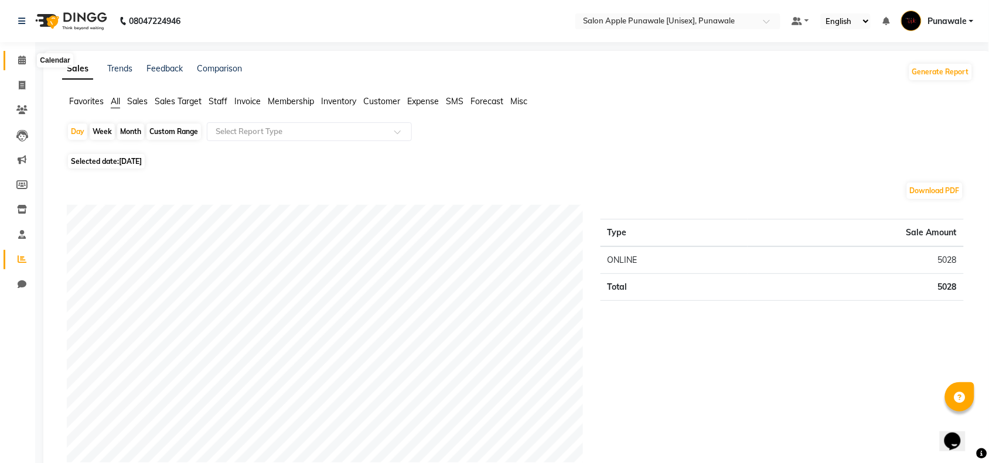
click at [27, 63] on span at bounding box center [22, 60] width 20 height 13
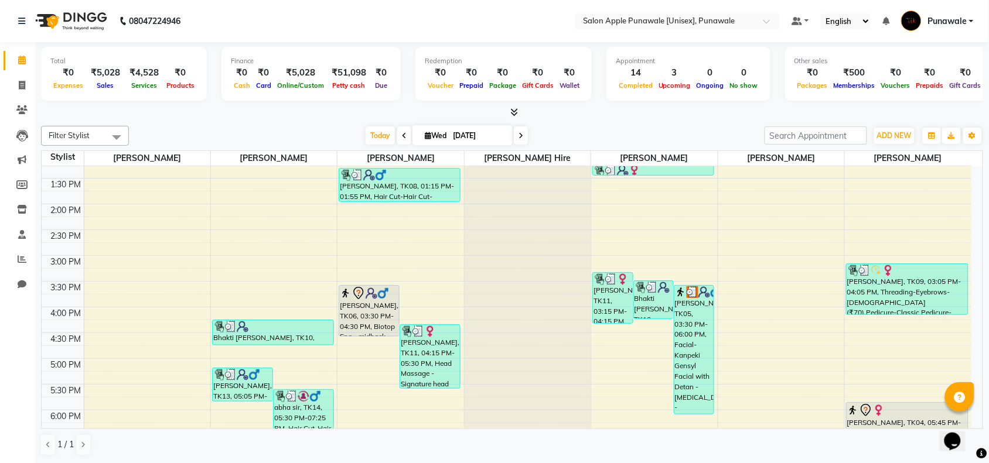
scroll to position [293, 0]
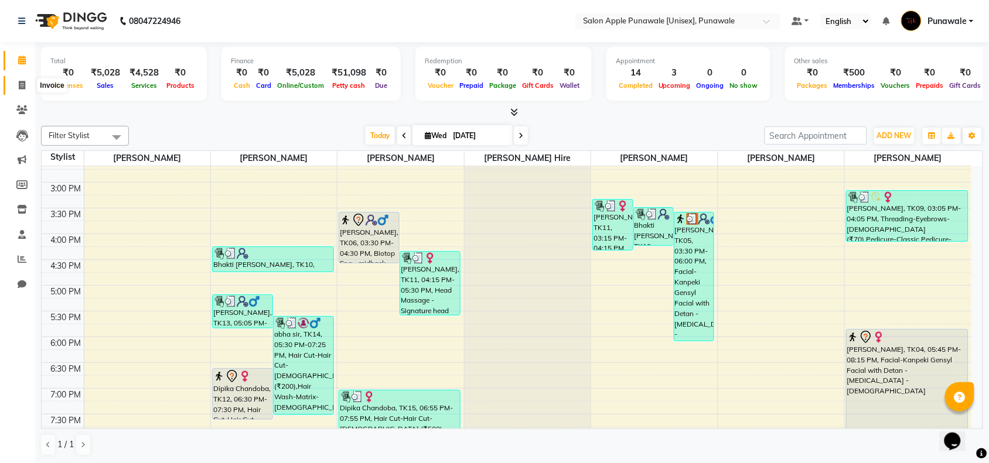
click at [16, 83] on span at bounding box center [22, 85] width 20 height 13
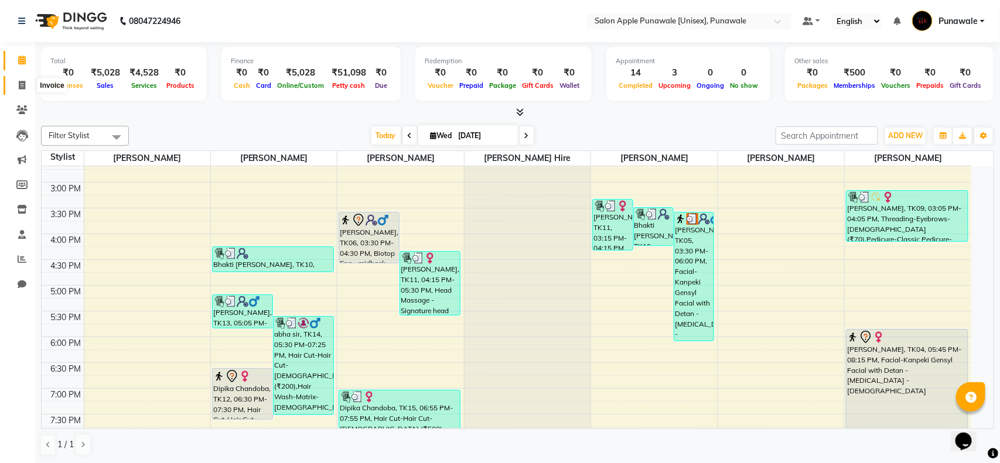
select select "service"
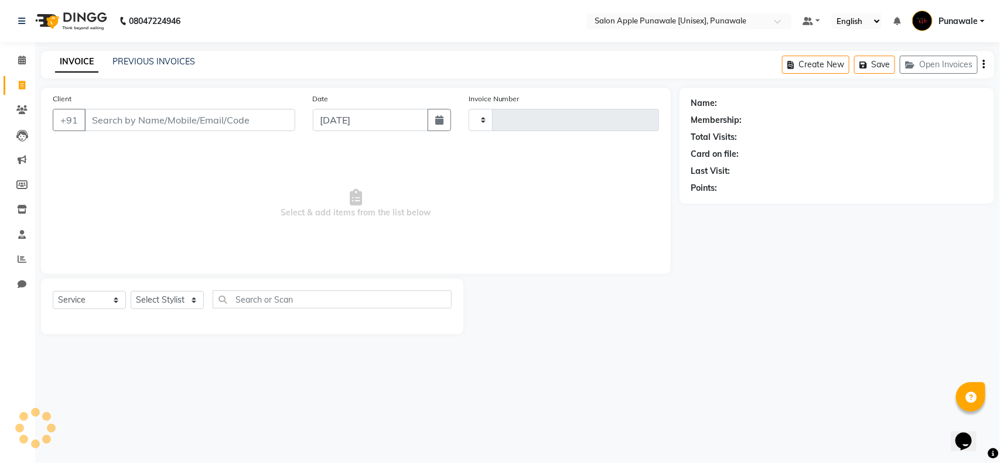
type input "1913"
select select "5421"
click at [175, 294] on select "Select Stylist [PERSON_NAME] Avi [PERSON_NAME] [PERSON_NAME] [PERSON_NAME] [PER…" at bounding box center [167, 300] width 73 height 18
select select "84102"
click at [131, 291] on select "Select Stylist [PERSON_NAME] Avi [PERSON_NAME] [PERSON_NAME] [PERSON_NAME] [PER…" at bounding box center [167, 300] width 73 height 18
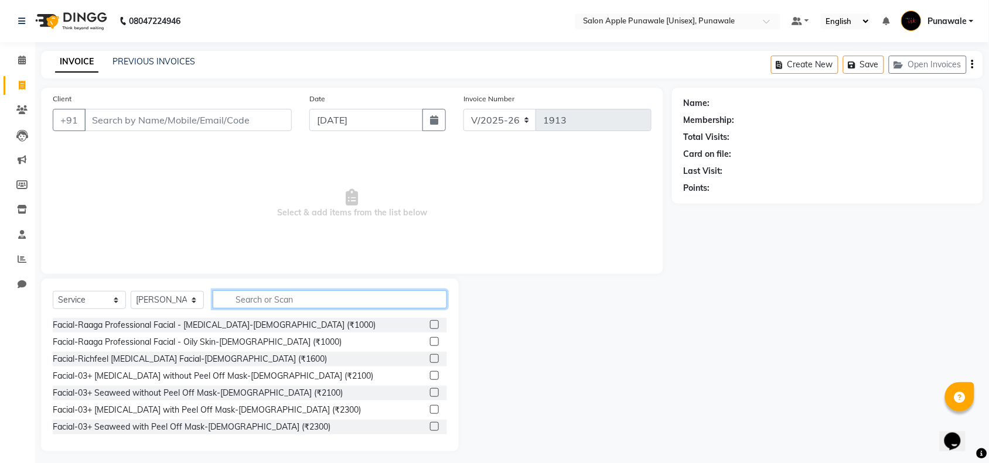
click at [285, 302] on input "text" at bounding box center [330, 299] width 234 height 18
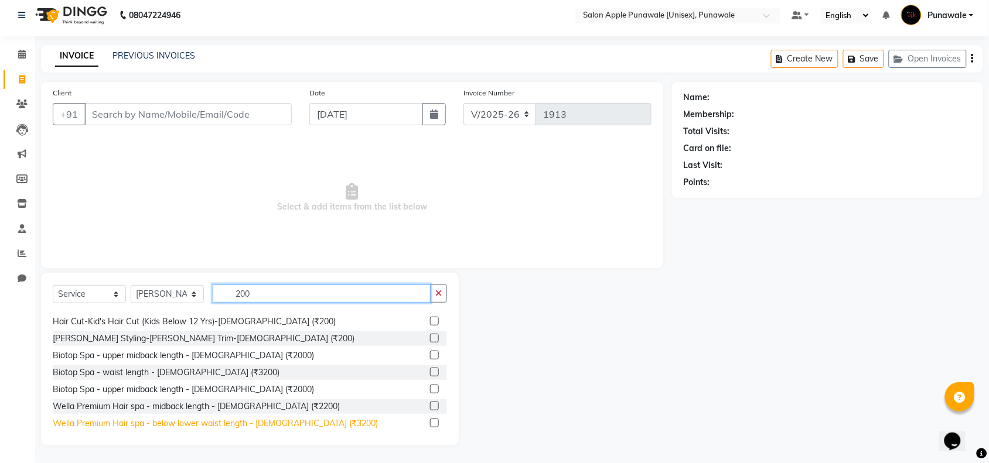
scroll to position [220, 0]
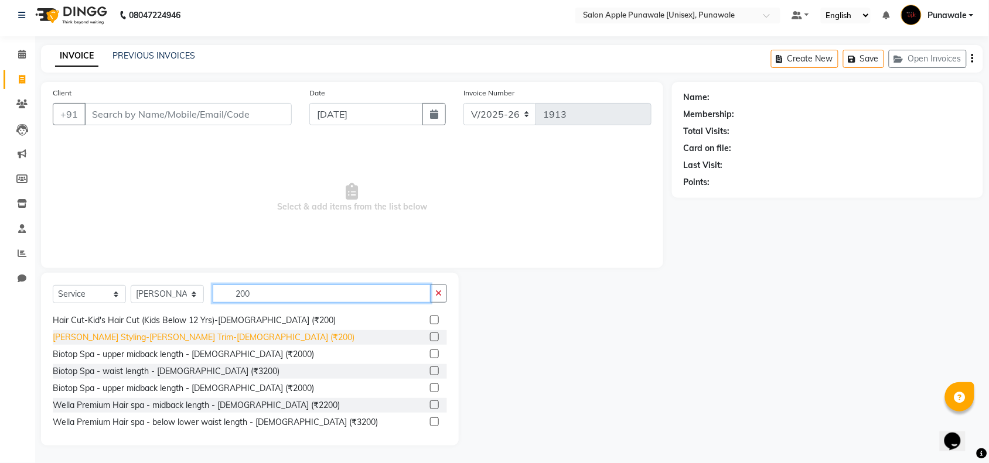
type input "200"
click at [165, 336] on div "[PERSON_NAME] Styling-[PERSON_NAME] Trim-[DEMOGRAPHIC_DATA] (₹200)" at bounding box center [204, 337] width 302 height 12
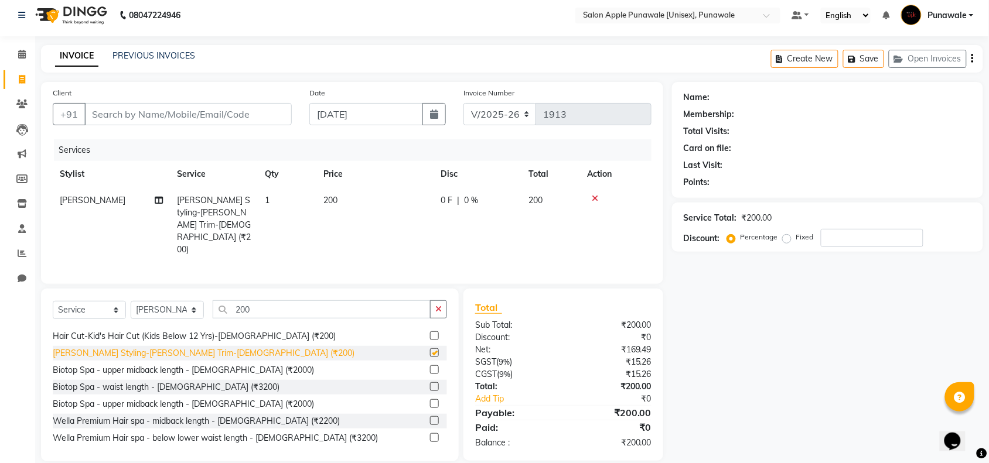
checkbox input "false"
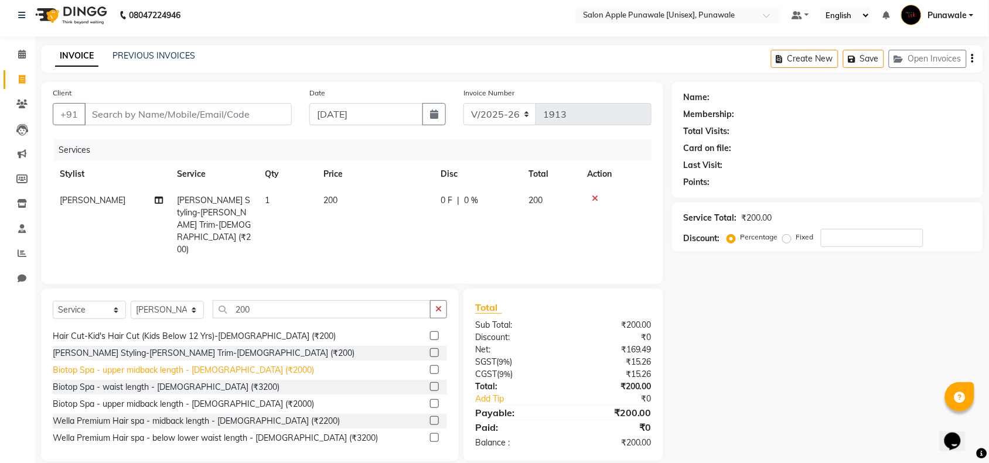
scroll to position [146, 0]
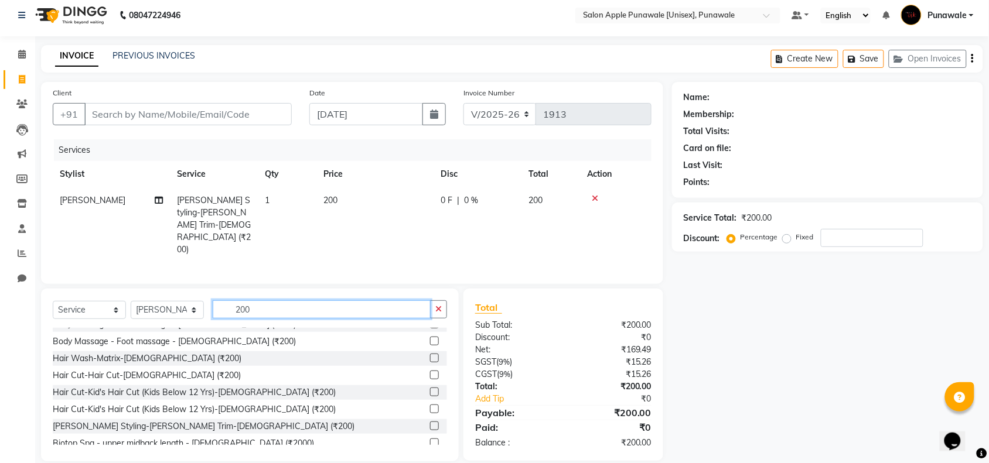
click at [282, 300] on input "200" at bounding box center [322, 309] width 218 height 18
type input "2"
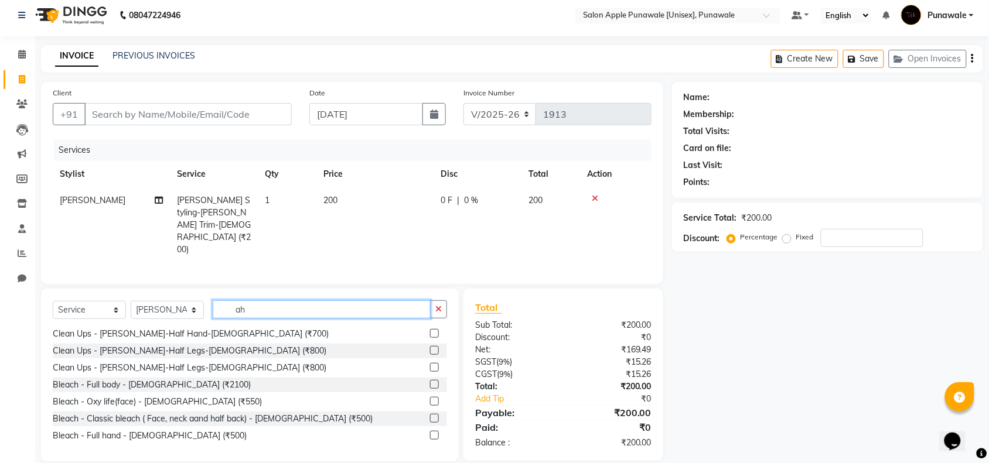
scroll to position [5, 0]
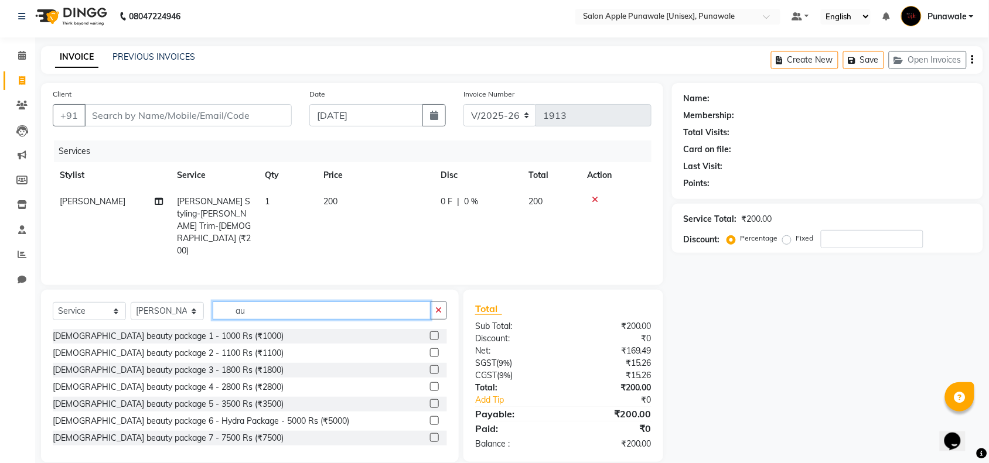
type input "a"
drag, startPoint x: 237, startPoint y: 300, endPoint x: 253, endPoint y: 300, distance: 15.8
click at [253, 300] on input "a" at bounding box center [322, 309] width 218 height 18
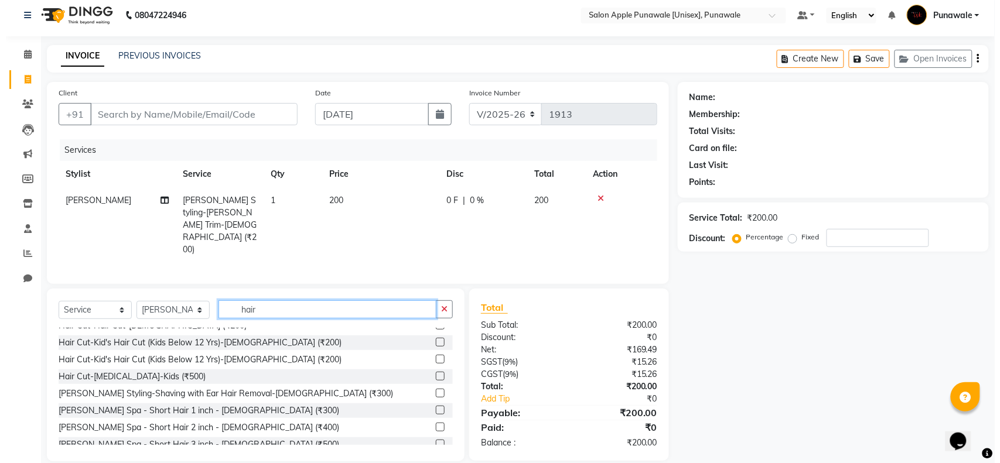
scroll to position [293, 0]
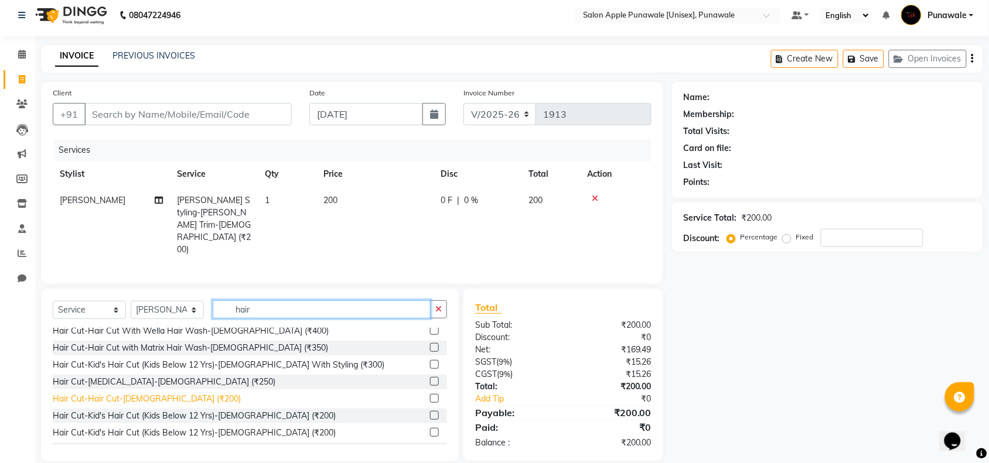
type input "hair"
click at [83, 393] on div "Hair Cut-Hair Cut-[DEMOGRAPHIC_DATA] (₹200)" at bounding box center [147, 399] width 188 height 12
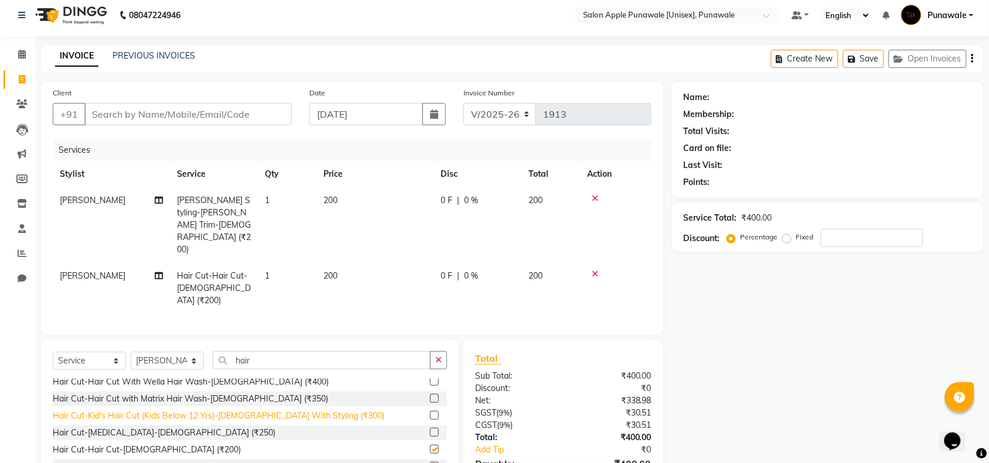
checkbox input "false"
click at [188, 111] on input "Client" at bounding box center [187, 114] width 207 height 22
type input "8"
type input "0"
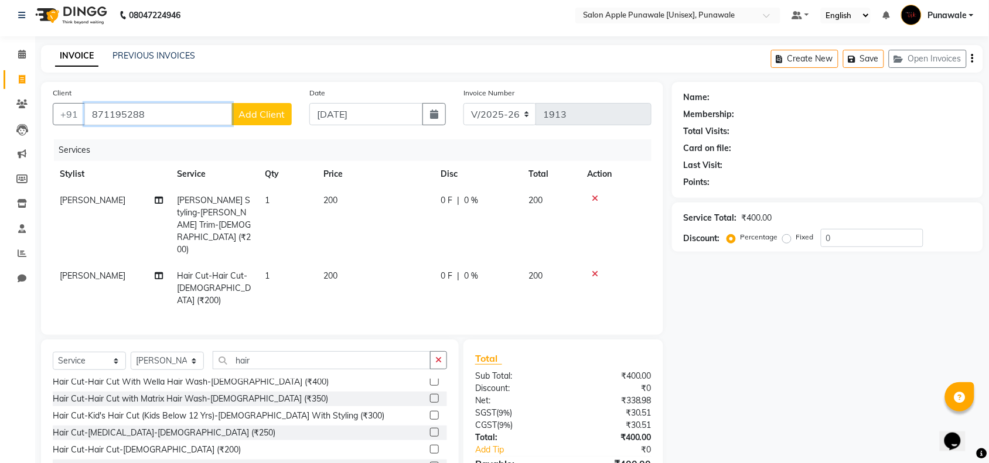
click at [88, 118] on input "871195288" at bounding box center [158, 114] width 148 height 22
type input "8871195288"
click at [249, 121] on button "Add Client" at bounding box center [261, 114] width 60 height 22
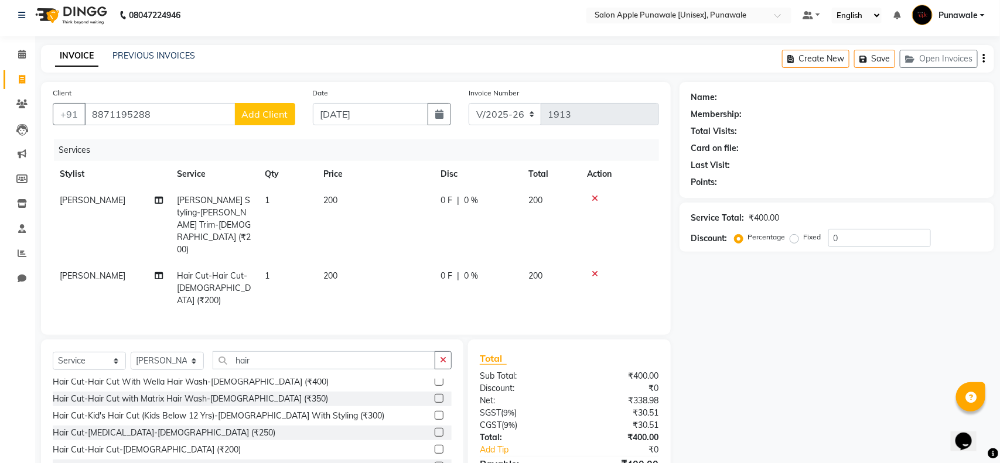
select select "22"
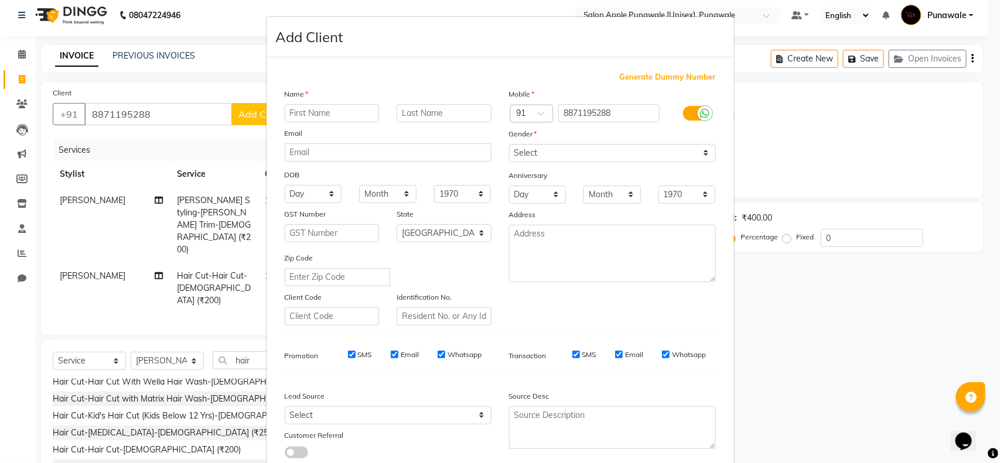
click at [285, 114] on input "text" at bounding box center [332, 113] width 95 height 18
type input "a"
type input "Ajay"
click at [458, 106] on input "text" at bounding box center [443, 113] width 95 height 18
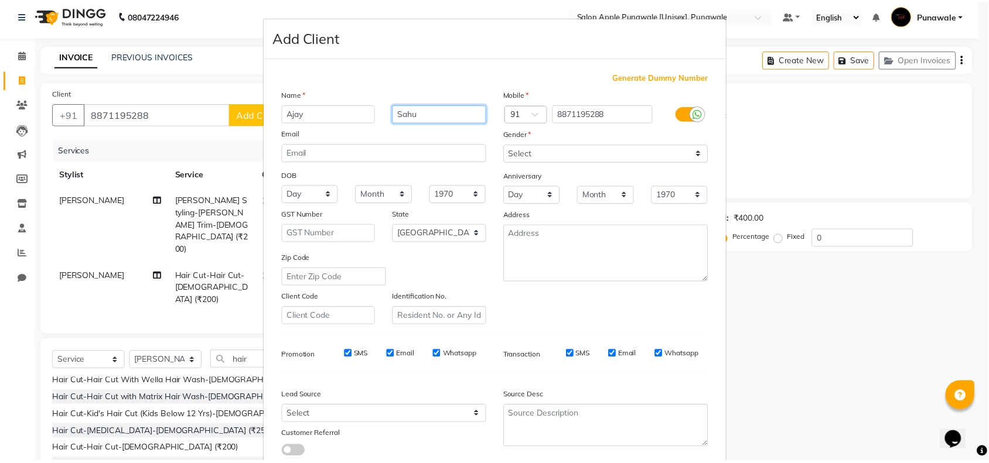
scroll to position [73, 0]
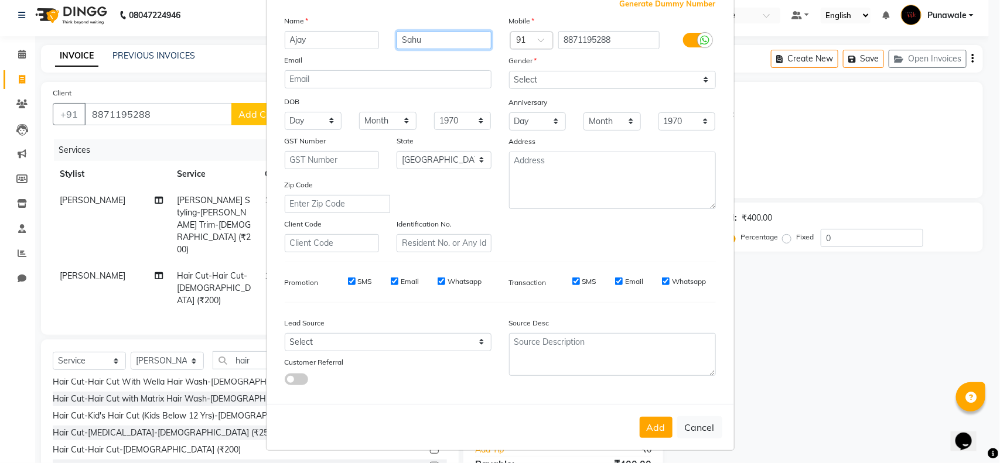
type input "Sahu"
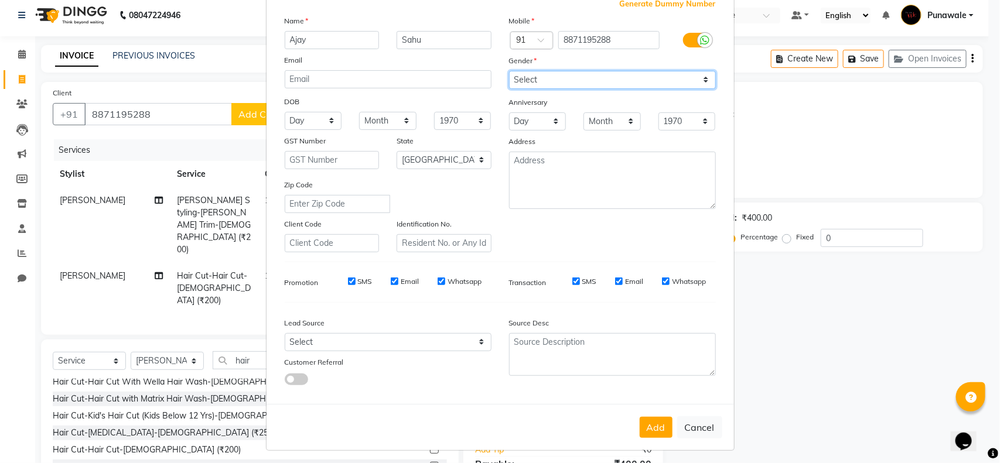
click at [542, 82] on select "Select [DEMOGRAPHIC_DATA] [DEMOGRAPHIC_DATA] Other Prefer Not To Say" at bounding box center [612, 80] width 207 height 18
select select "[DEMOGRAPHIC_DATA]"
click at [509, 71] on select "Select [DEMOGRAPHIC_DATA] [DEMOGRAPHIC_DATA] Other Prefer Not To Say" at bounding box center [612, 80] width 207 height 18
click at [678, 252] on div "Generate Dummy Number Name [PERSON_NAME] Email DOB Day 01 02 03 04 05 06 07 08 …" at bounding box center [500, 196] width 449 height 396
click at [657, 420] on button "Add" at bounding box center [656, 427] width 33 height 21
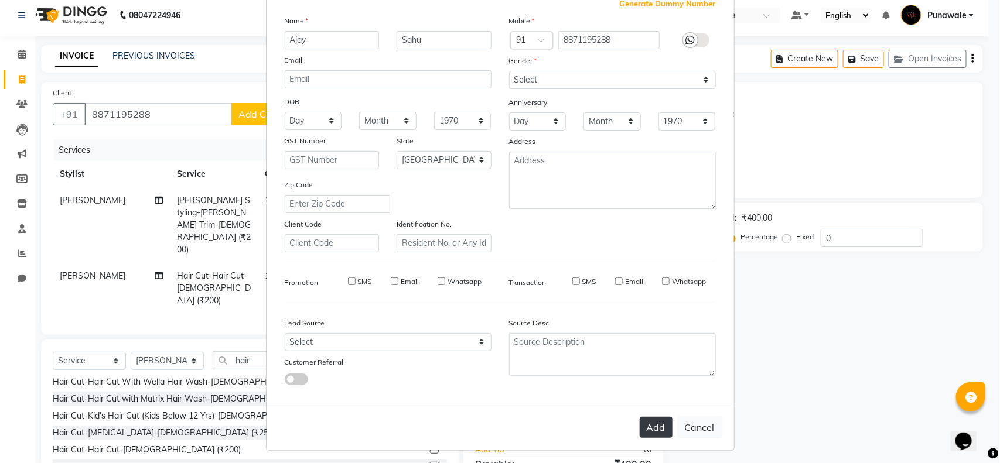
select select
select select "null"
select select
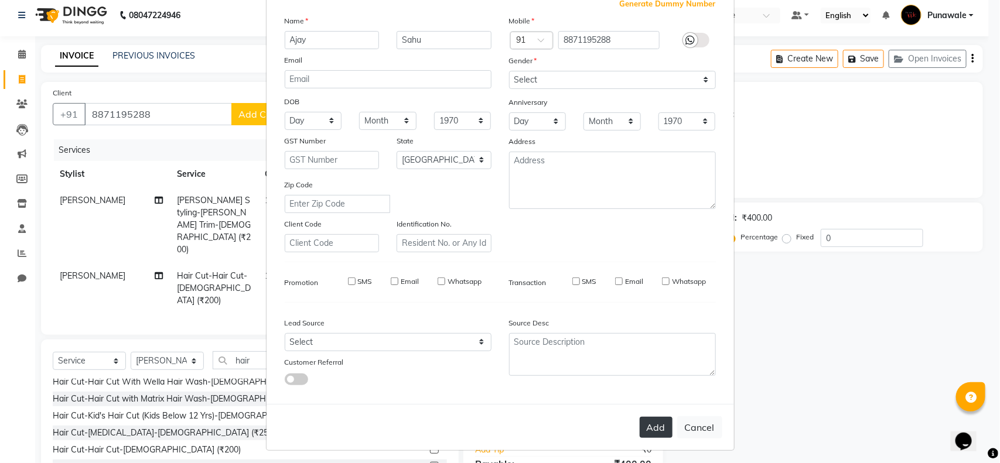
select select
checkbox input "false"
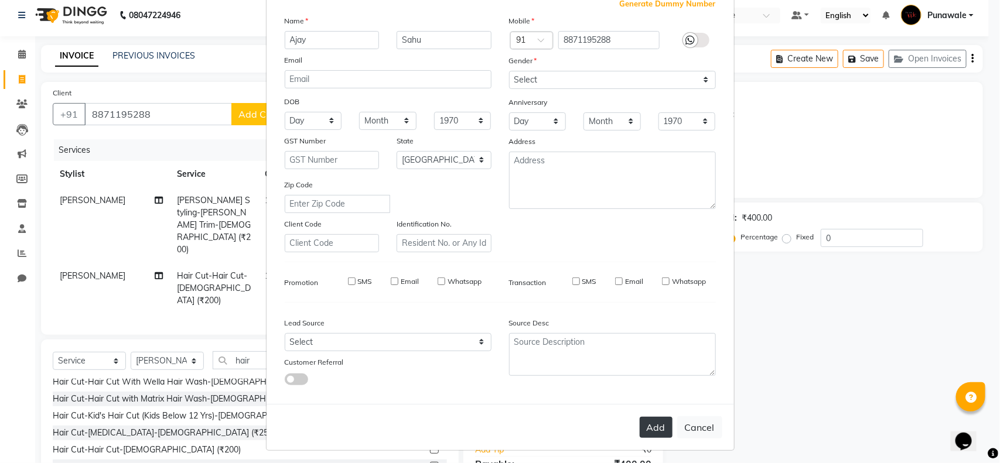
checkbox input "false"
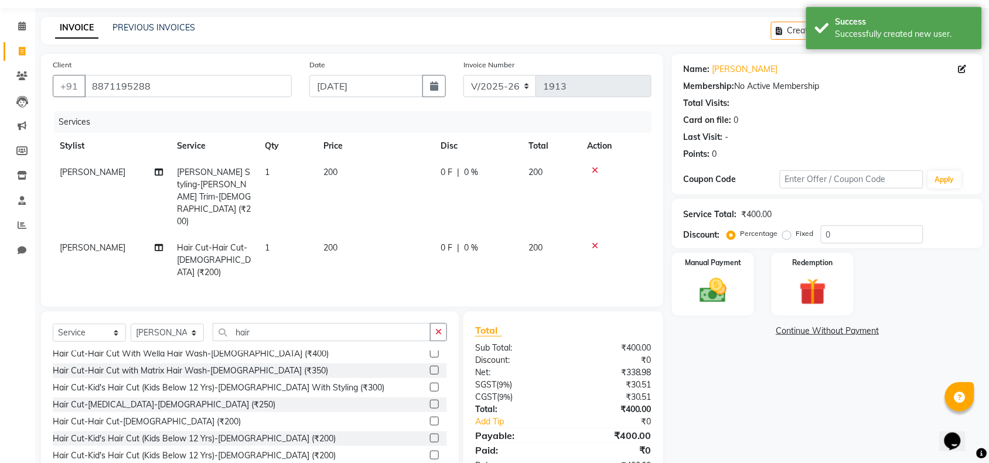
scroll to position [0, 0]
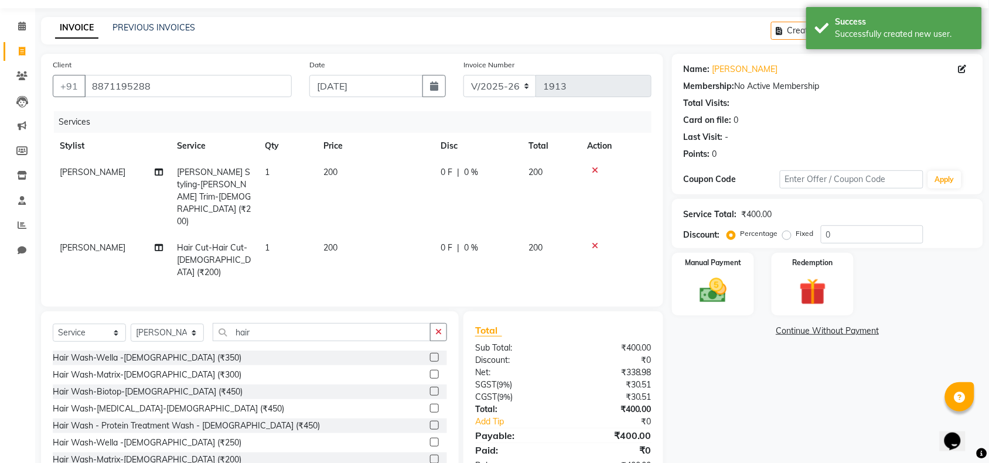
click at [912, 77] on div "Name: [PERSON_NAME] Membership: No Active Membership Total Visits: Card on file…" at bounding box center [827, 110] width 288 height 102
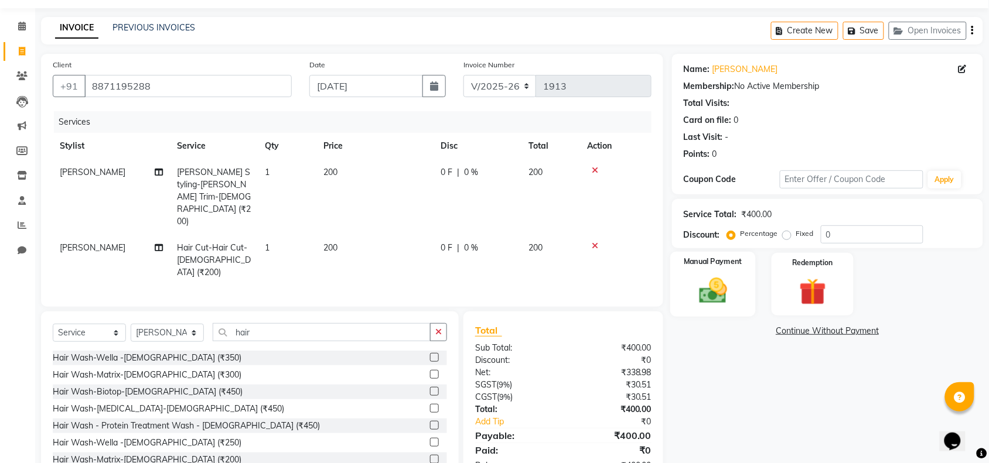
click at [728, 271] on div "Manual Payment" at bounding box center [713, 285] width 86 height 66
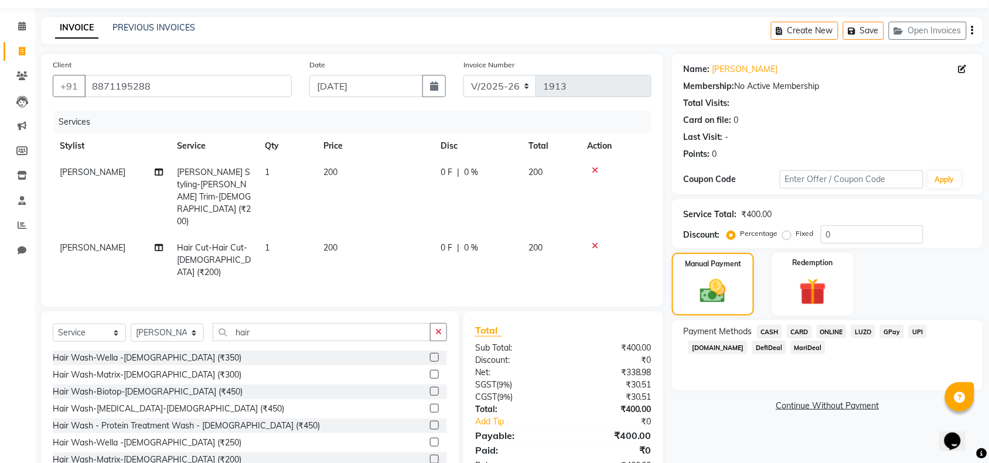
click at [827, 335] on span "ONLINE" at bounding box center [831, 331] width 30 height 13
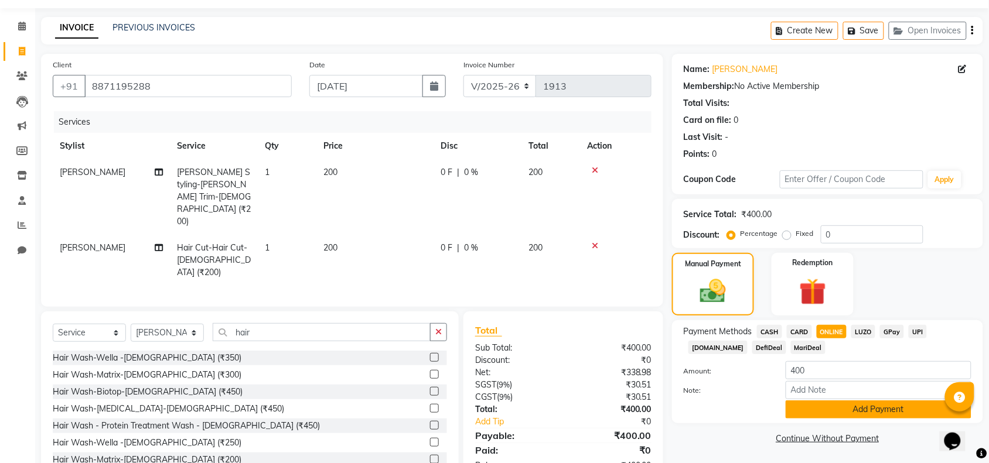
click at [914, 408] on button "Add Payment" at bounding box center [878, 410] width 186 height 18
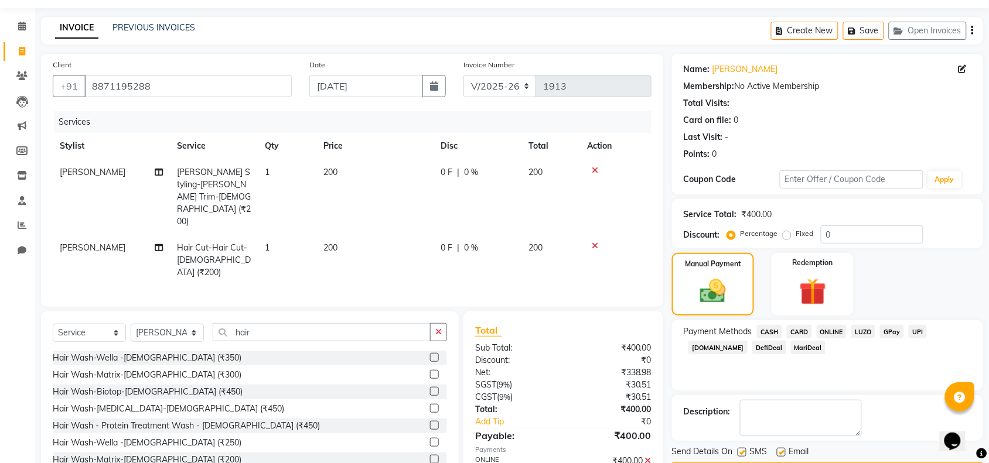
scroll to position [69, 0]
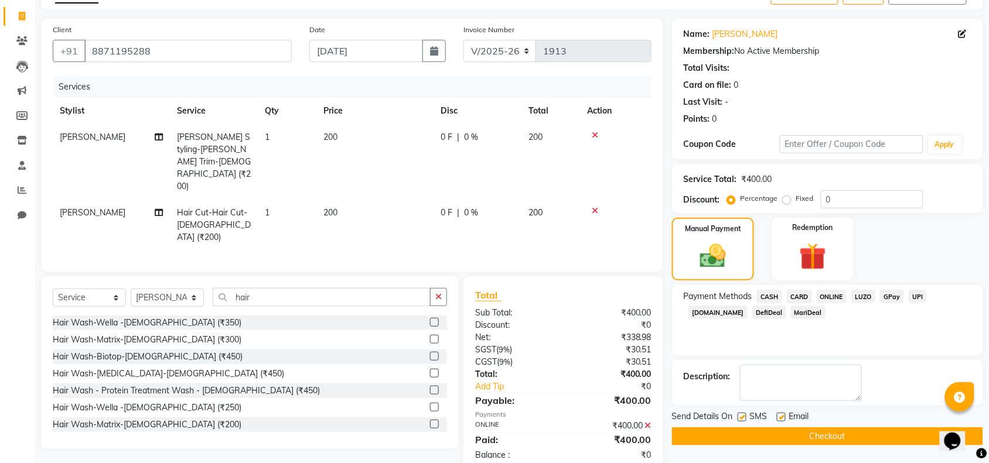
click at [832, 432] on button "Checkout" at bounding box center [827, 437] width 311 height 18
